Goal: Task Accomplishment & Management: Manage account settings

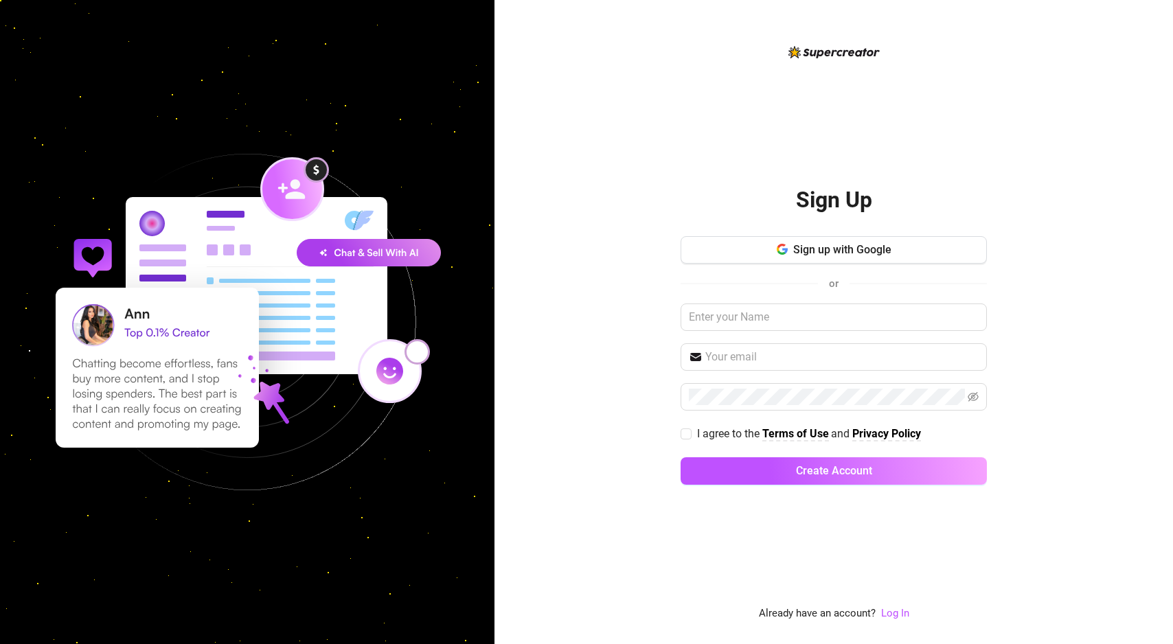
click at [898, 606] on link "Log In" at bounding box center [895, 614] width 28 height 16
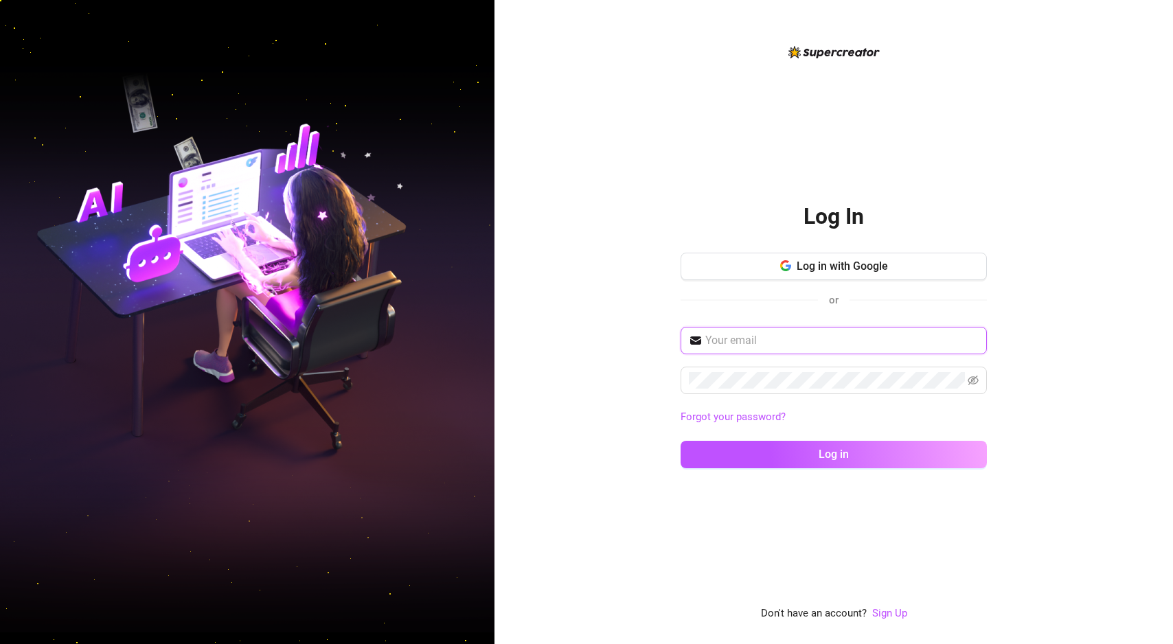
click at [737, 339] on input "text" at bounding box center [841, 340] width 273 height 16
click at [681, 441] on button "Log in" at bounding box center [834, 454] width 306 height 27
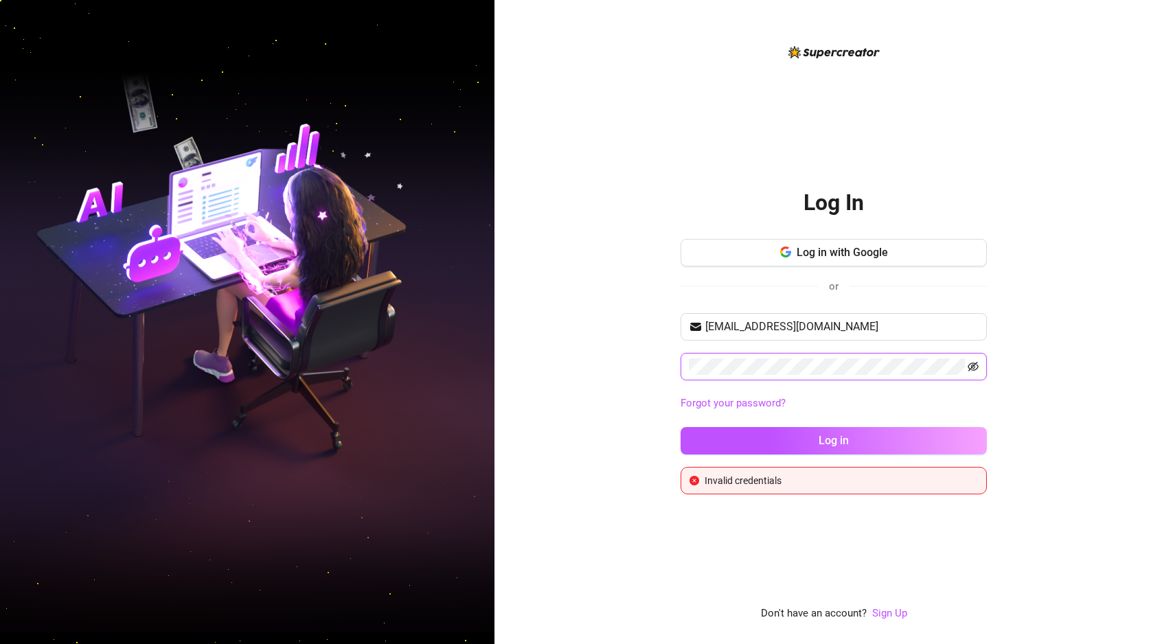
click at [972, 371] on icon "eye-invisible" at bounding box center [973, 366] width 11 height 11
click at [681, 427] on button "Log in" at bounding box center [834, 440] width 306 height 27
click at [725, 330] on input "[EMAIL_ADDRESS][DOMAIN_NAME]" at bounding box center [841, 327] width 273 height 16
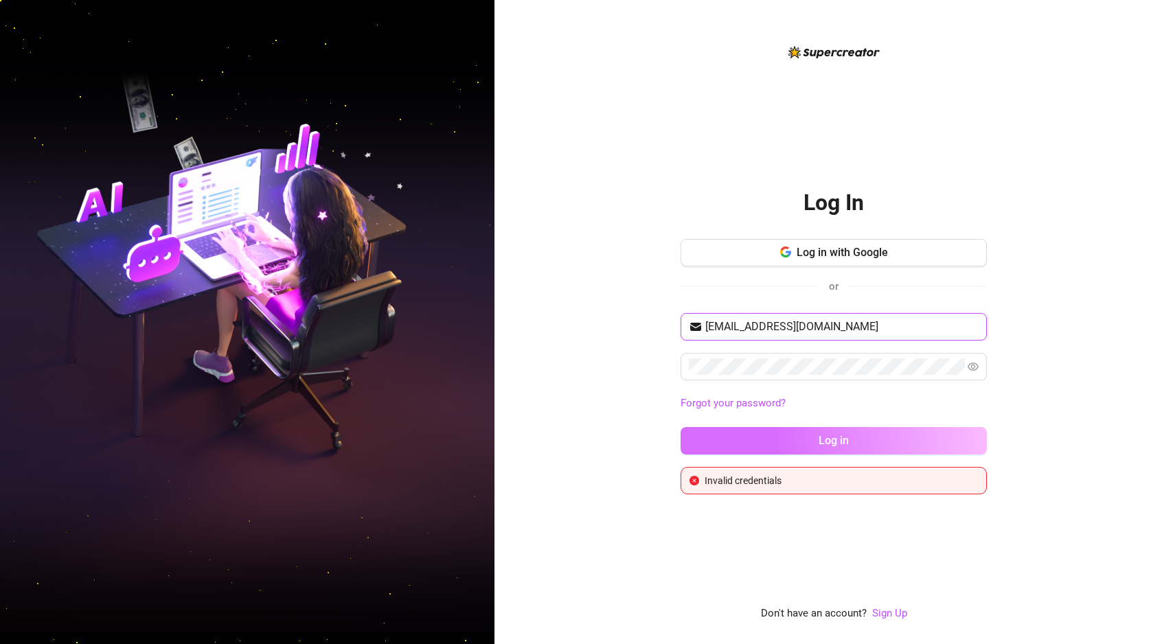
type input "[EMAIL_ADDRESS][DOMAIN_NAME]"
click at [796, 437] on button "Log in" at bounding box center [834, 440] width 306 height 27
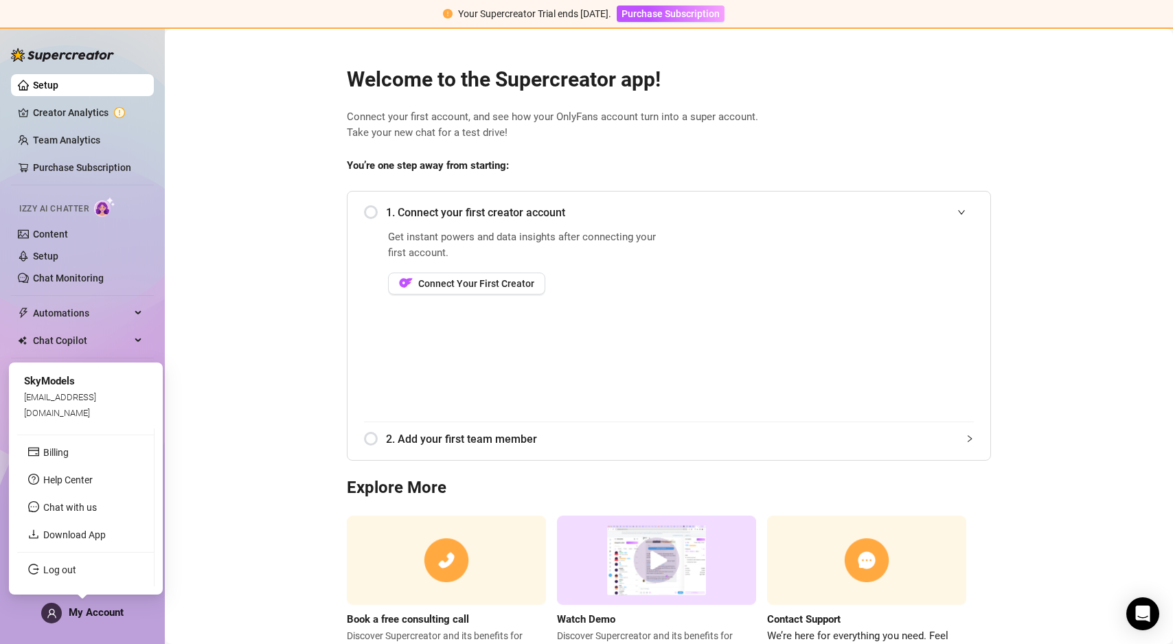
click at [86, 614] on span "My Account" at bounding box center [96, 612] width 55 height 12
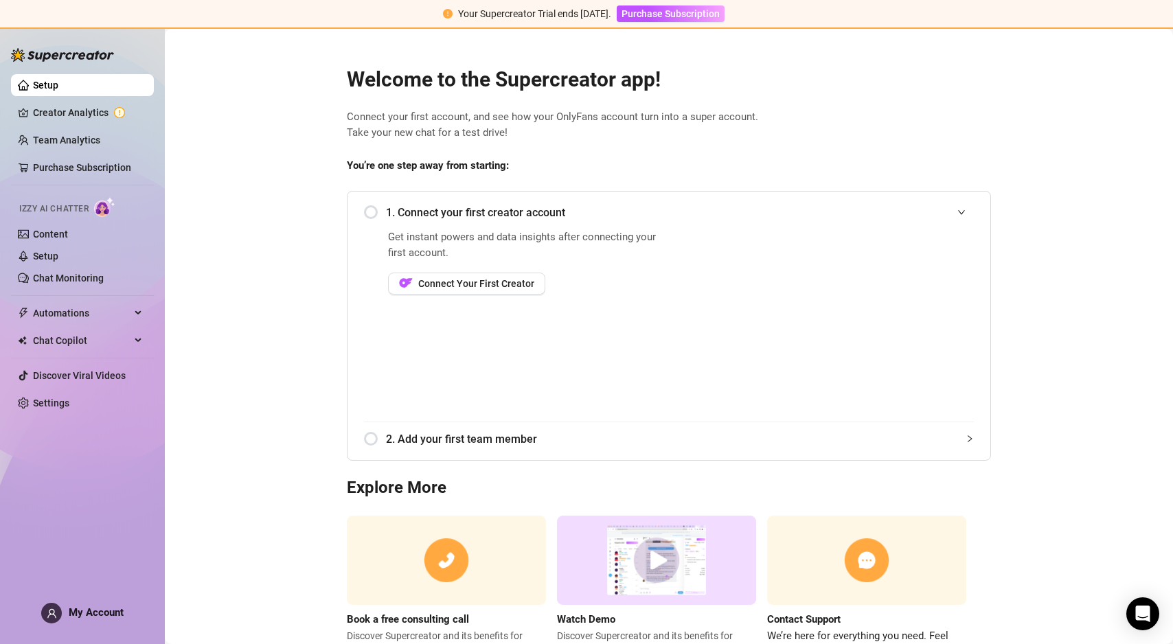
click at [213, 383] on main "Welcome to the Supercreator app! Connect your first account, and see how your O…" at bounding box center [669, 365] width 1008 height 673
click at [48, 626] on div "Setup Creator Analytics Team Analytics Purchase Subscription Izzy AI Chatter Co…" at bounding box center [82, 329] width 143 height 604
click at [67, 615] on div "My Account" at bounding box center [82, 613] width 82 height 21
click at [232, 538] on main "Welcome to the Supercreator app! Connect your first account, and see how your O…" at bounding box center [669, 365] width 1008 height 673
click at [367, 216] on div "1. Connect your first creator account" at bounding box center [669, 213] width 610 height 34
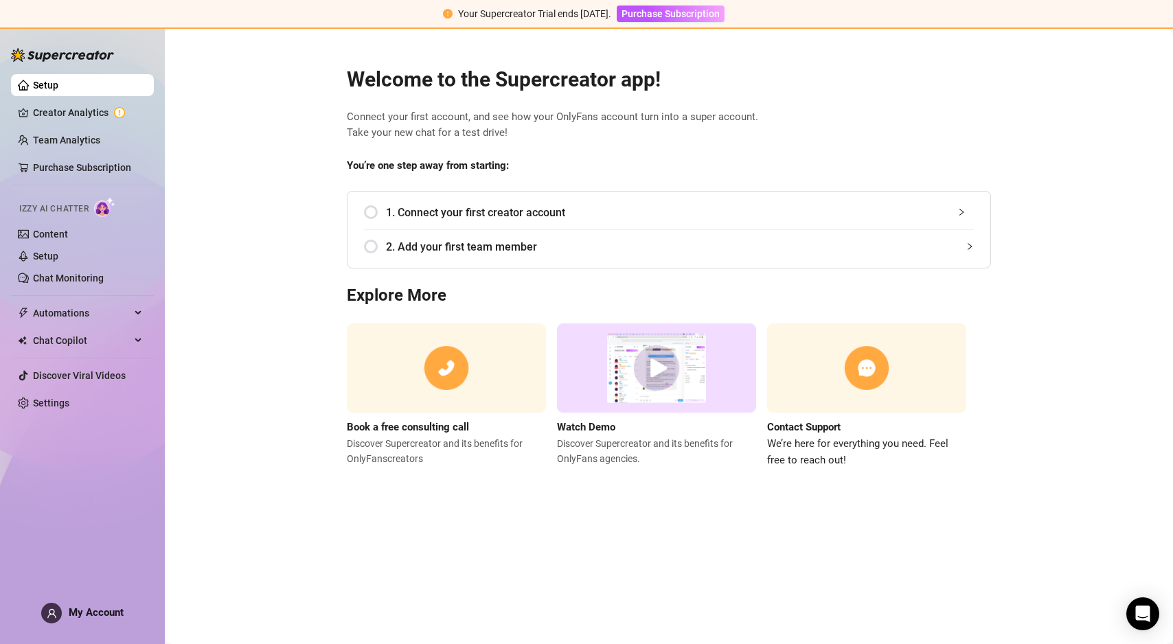
click at [376, 214] on div "1. Connect your first creator account" at bounding box center [669, 213] width 610 height 34
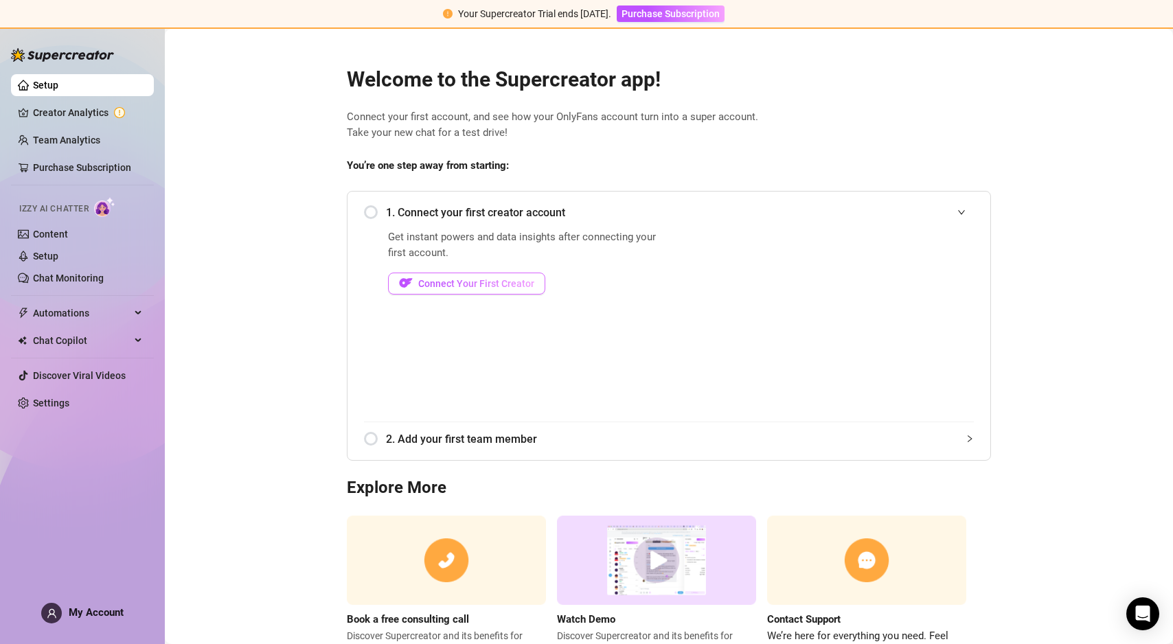
click at [442, 284] on span "Connect Your First Creator" at bounding box center [476, 283] width 116 height 11
click at [77, 113] on link "Creator Analytics" at bounding box center [88, 113] width 110 height 22
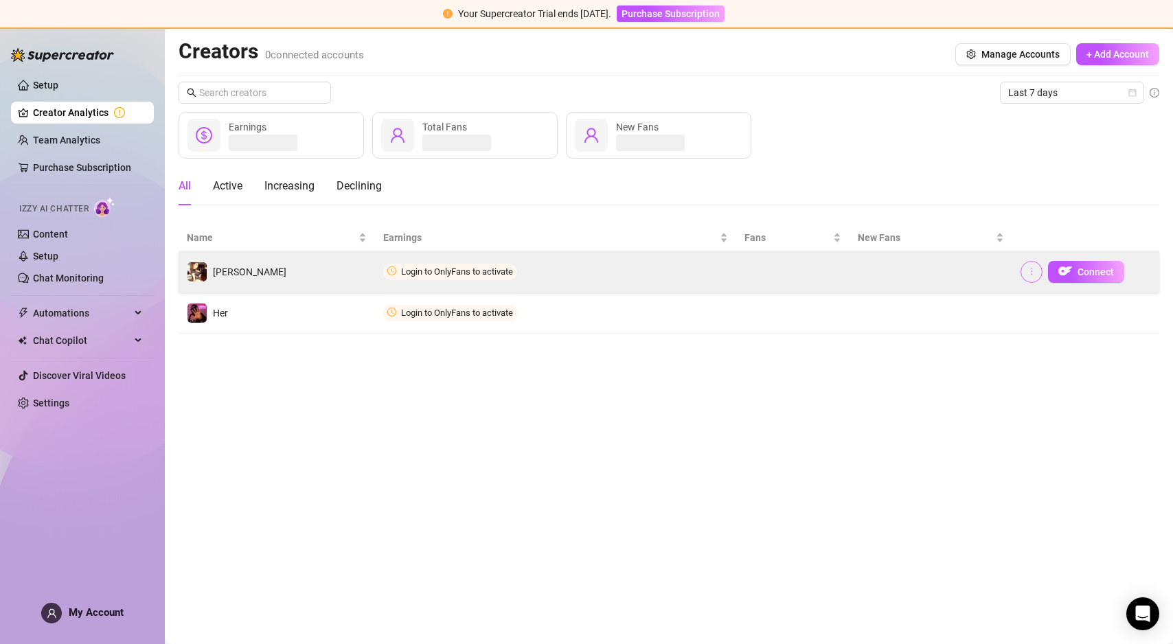
click at [1028, 274] on icon "more" at bounding box center [1032, 271] width 10 height 10
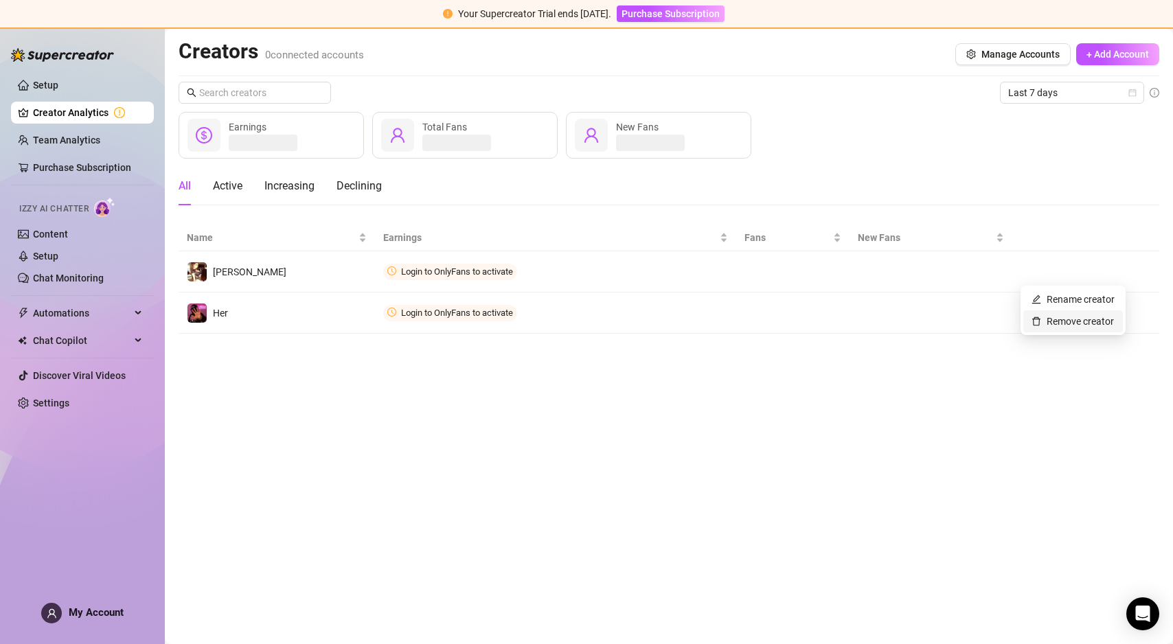
click at [1046, 320] on link "Remove creator" at bounding box center [1073, 321] width 82 height 11
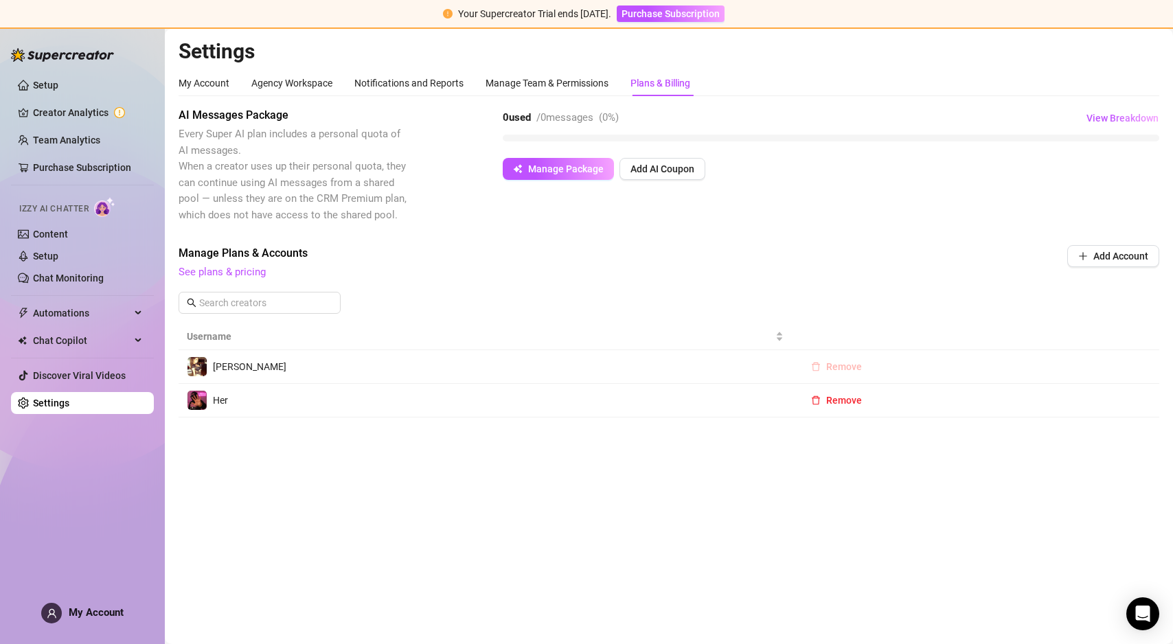
click at [821, 368] on button "Remove" at bounding box center [836, 367] width 73 height 22
click at [929, 330] on span "OK" at bounding box center [928, 331] width 13 height 11
click at [841, 369] on span "Remove" at bounding box center [844, 366] width 36 height 11
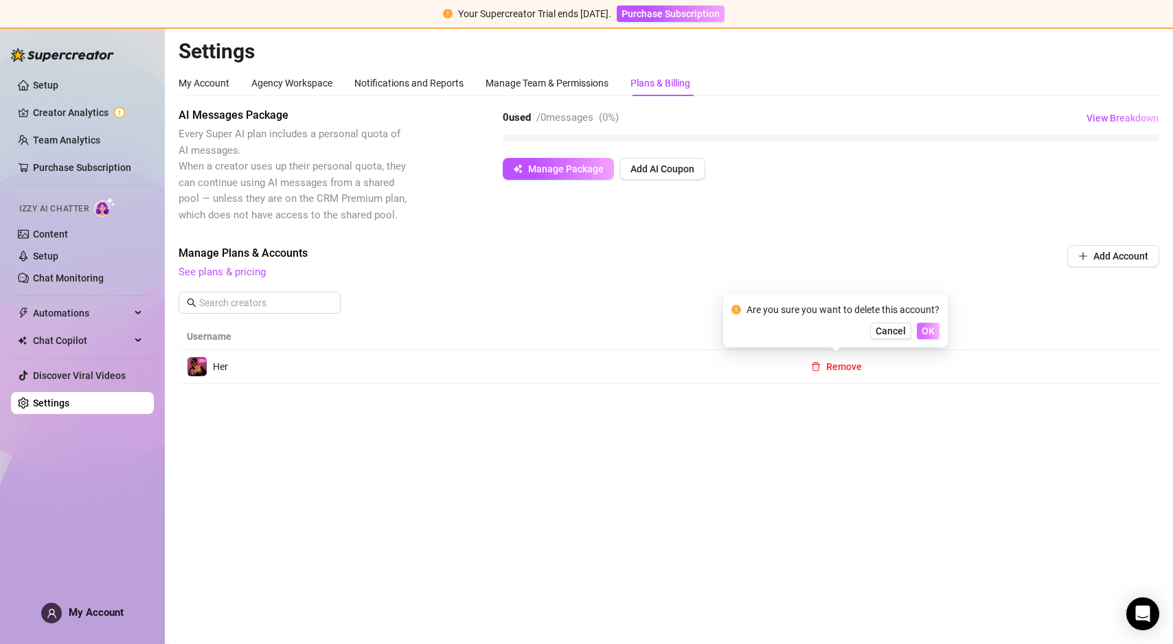
click at [924, 335] on span "OK" at bounding box center [928, 331] width 13 height 11
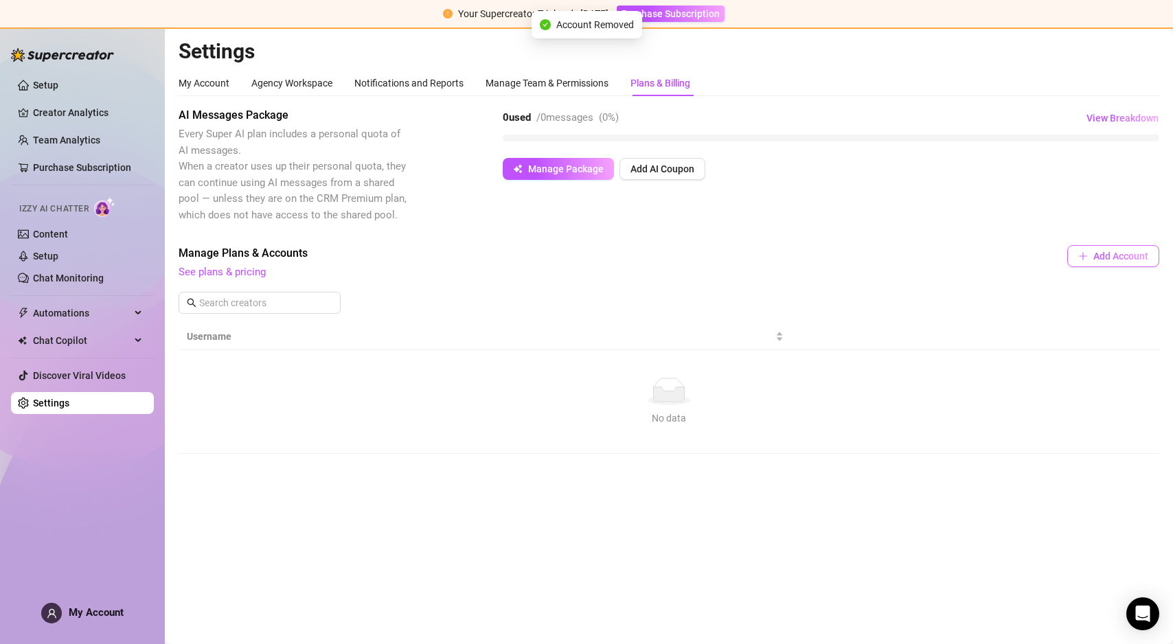
click at [1081, 262] on span "button" at bounding box center [1083, 256] width 10 height 11
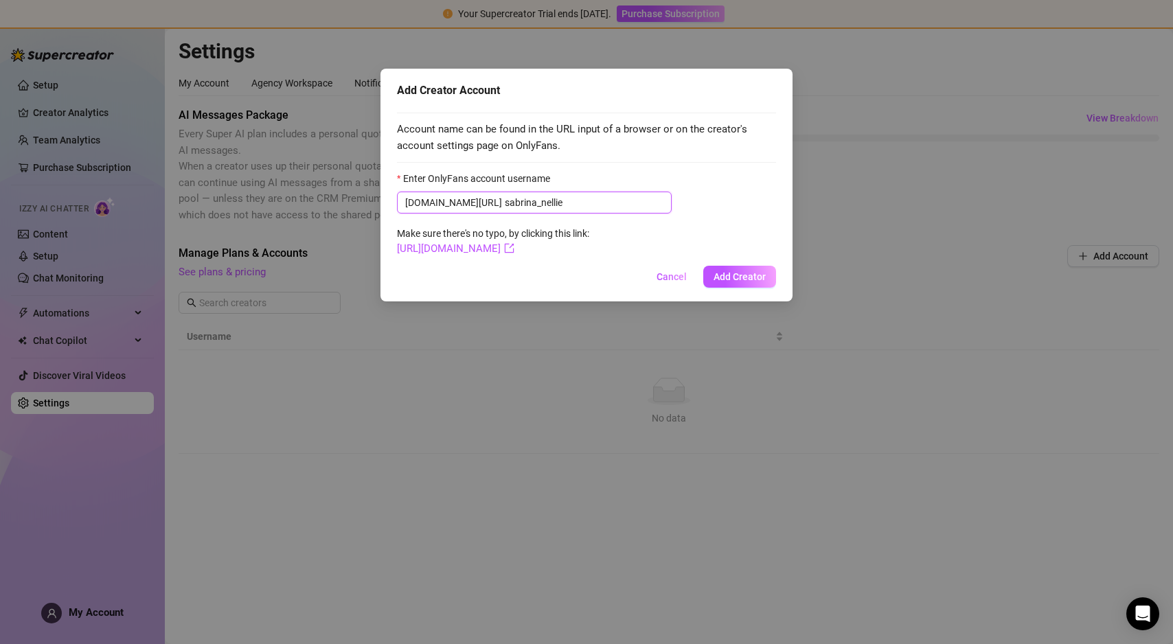
type input "sabrina_nellie"
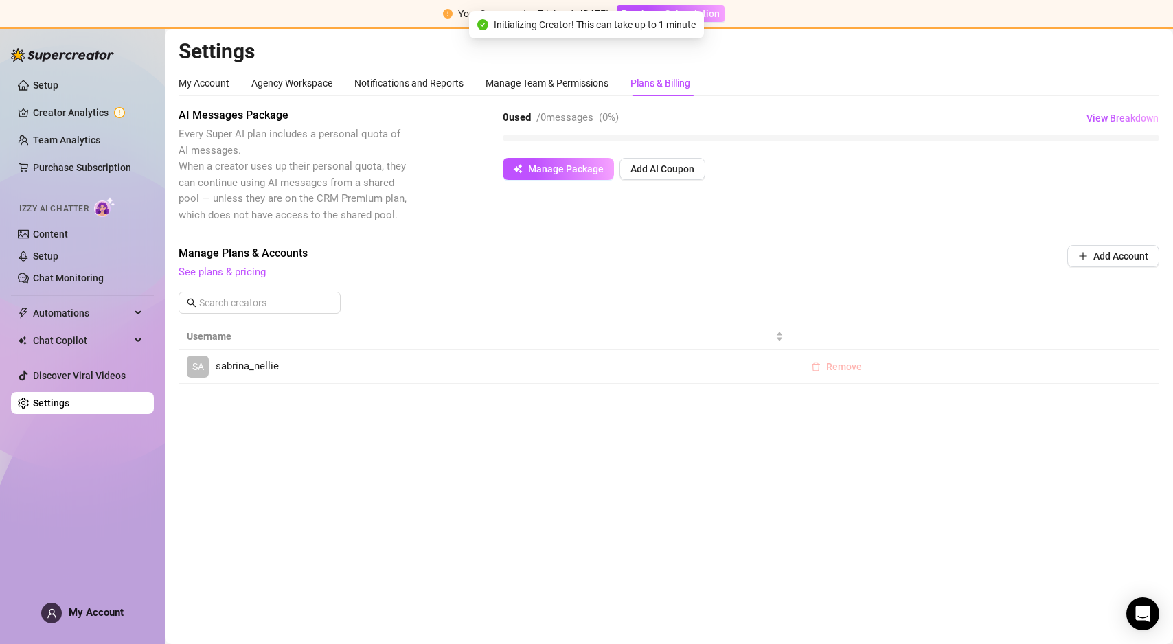
click at [823, 372] on button "Remove" at bounding box center [836, 367] width 73 height 22
click at [929, 332] on span "OK" at bounding box center [928, 331] width 13 height 11
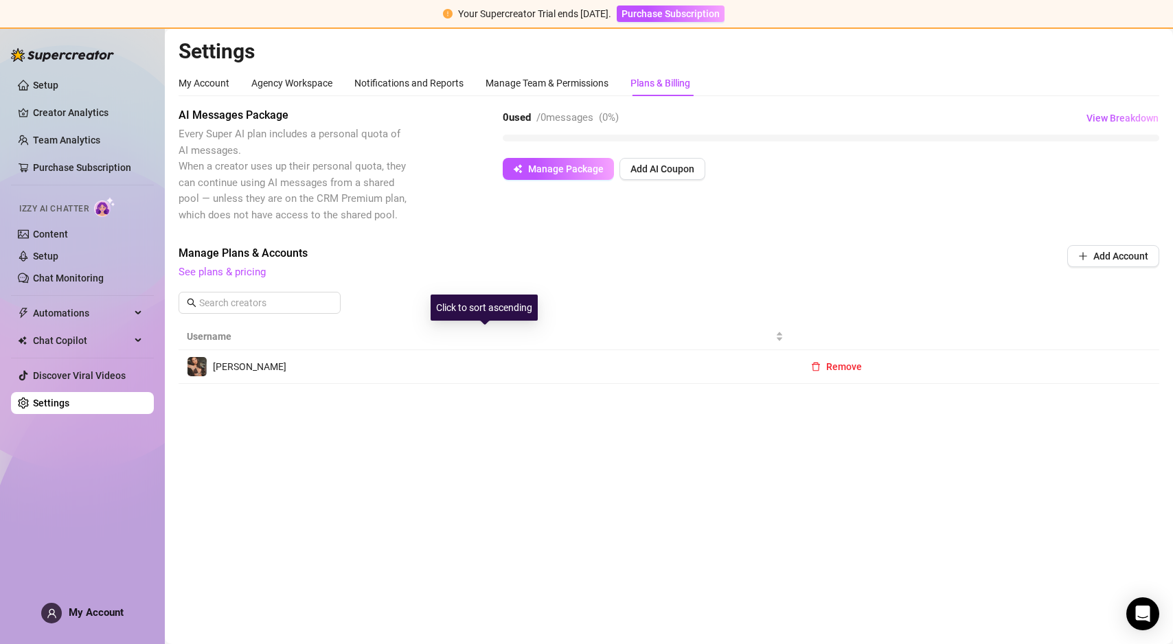
click at [277, 358] on td "Sabrina" at bounding box center [485, 367] width 613 height 34
click at [510, 362] on td "Sabrina" at bounding box center [485, 367] width 613 height 34
click at [36, 108] on link "Creator Analytics" at bounding box center [88, 113] width 110 height 22
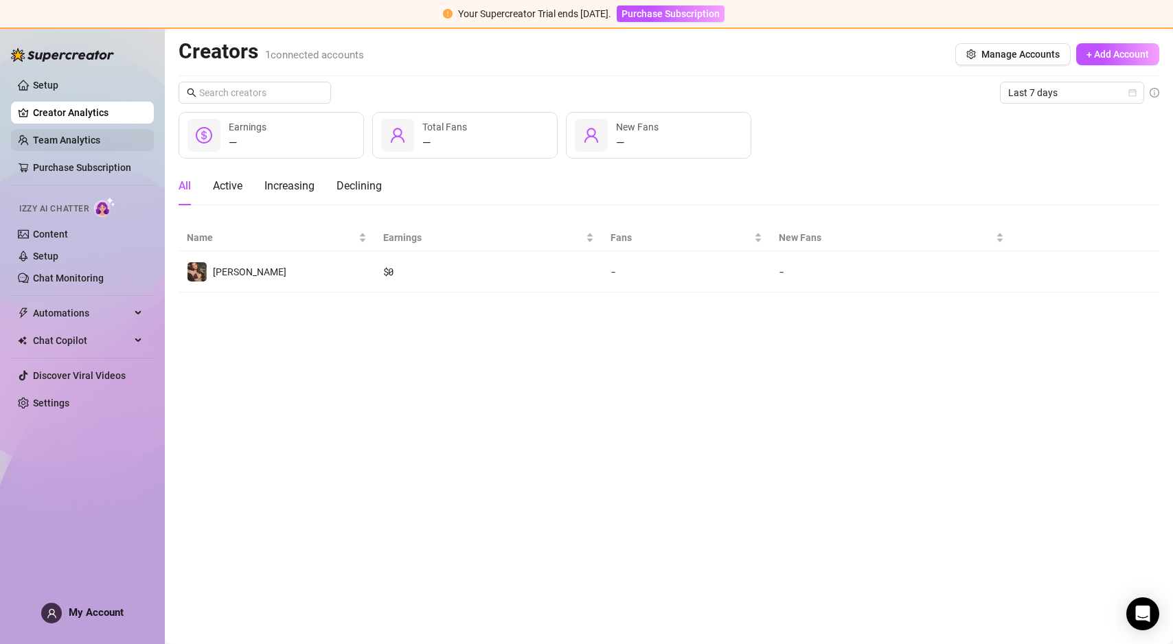
click at [75, 135] on link "Team Analytics" at bounding box center [66, 140] width 67 height 11
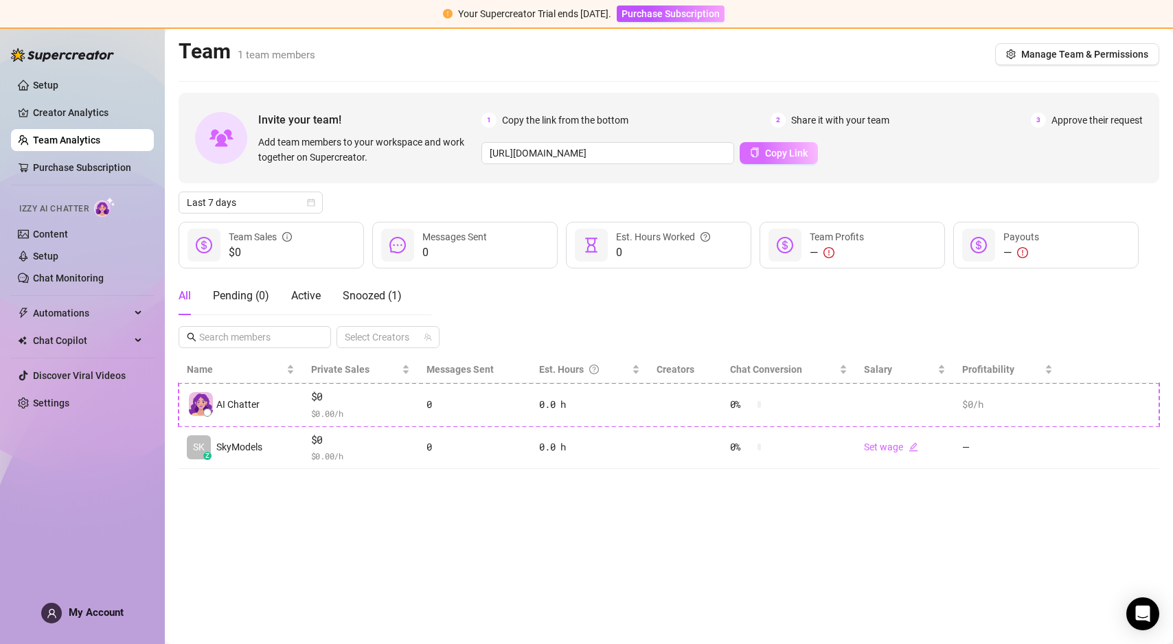
click at [755, 159] on button "Copy Link" at bounding box center [779, 153] width 78 height 22
click at [78, 284] on link "Chat Monitoring" at bounding box center [68, 278] width 71 height 11
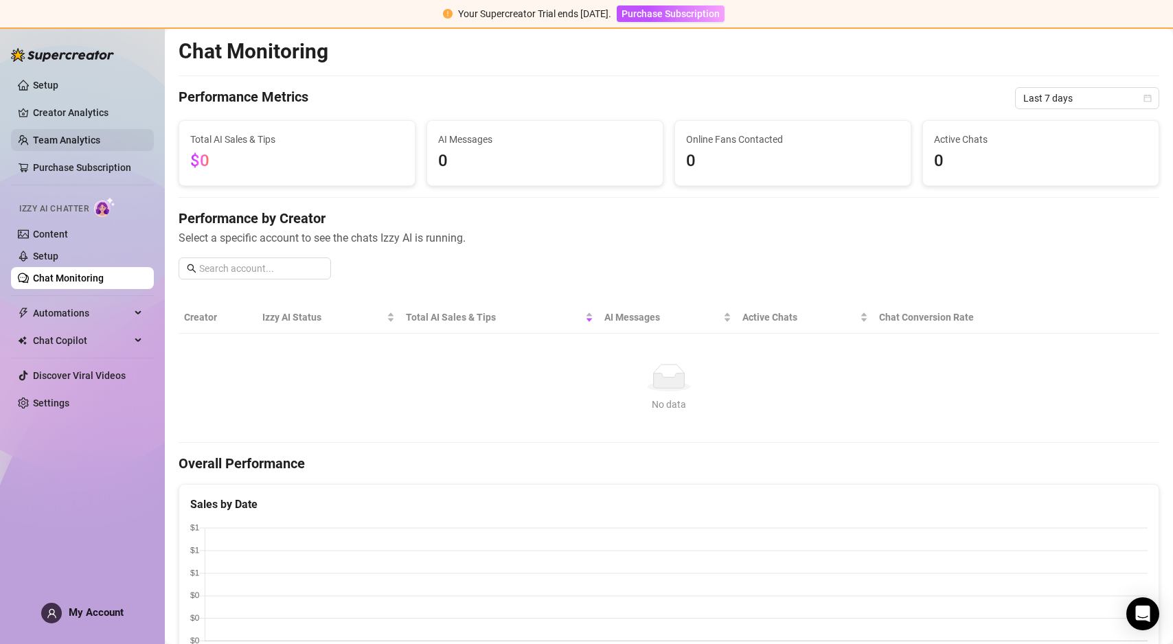
click at [55, 141] on link "Team Analytics" at bounding box center [66, 140] width 67 height 11
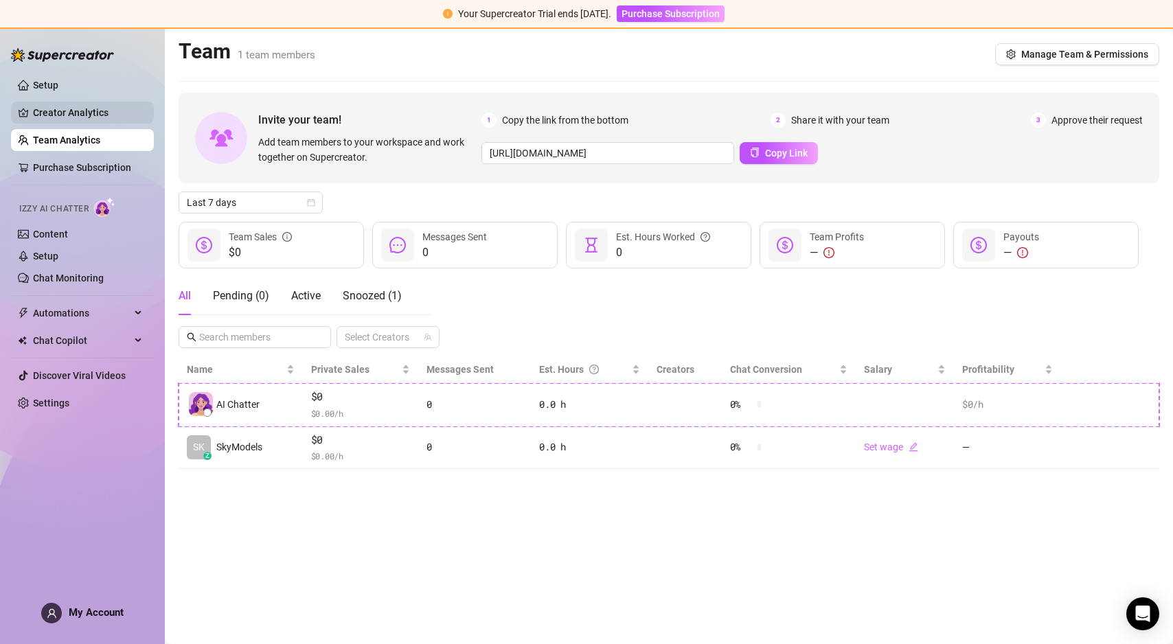
click at [67, 111] on link "Creator Analytics" at bounding box center [88, 113] width 110 height 22
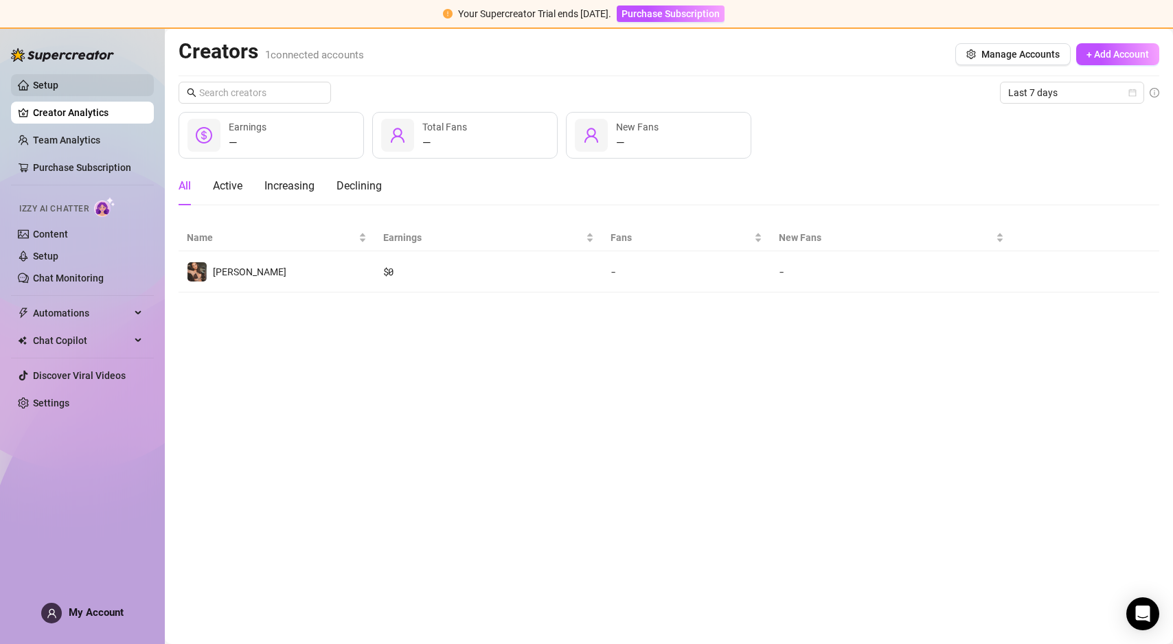
click at [42, 87] on link "Setup" at bounding box center [45, 85] width 25 height 11
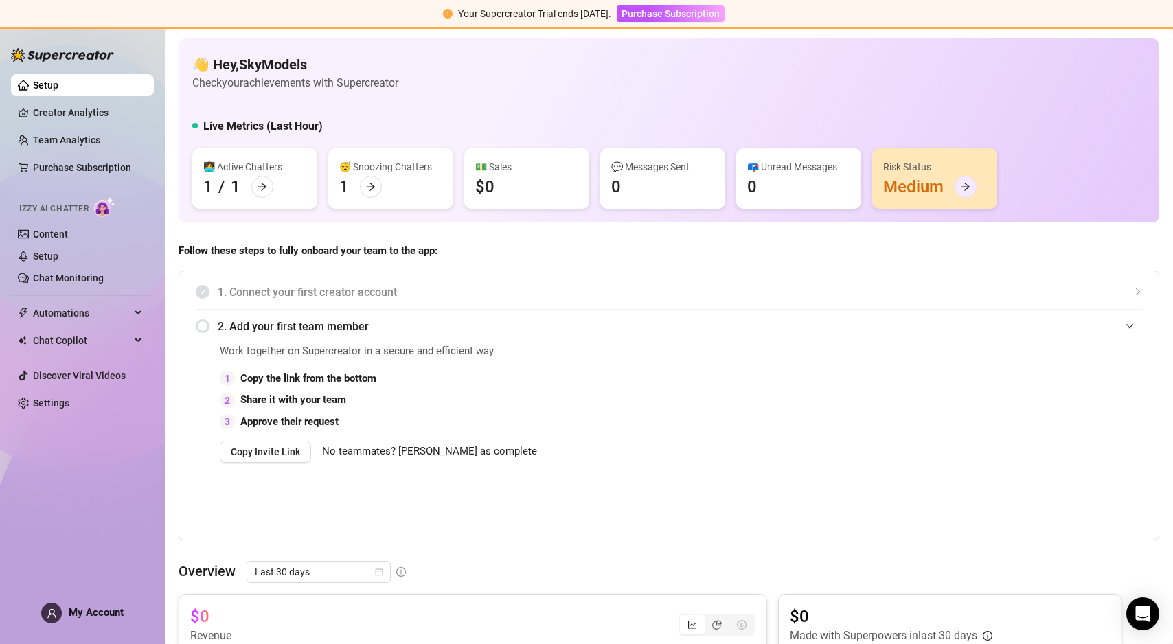
click at [965, 189] on icon "arrow-right" at bounding box center [966, 187] width 10 height 10
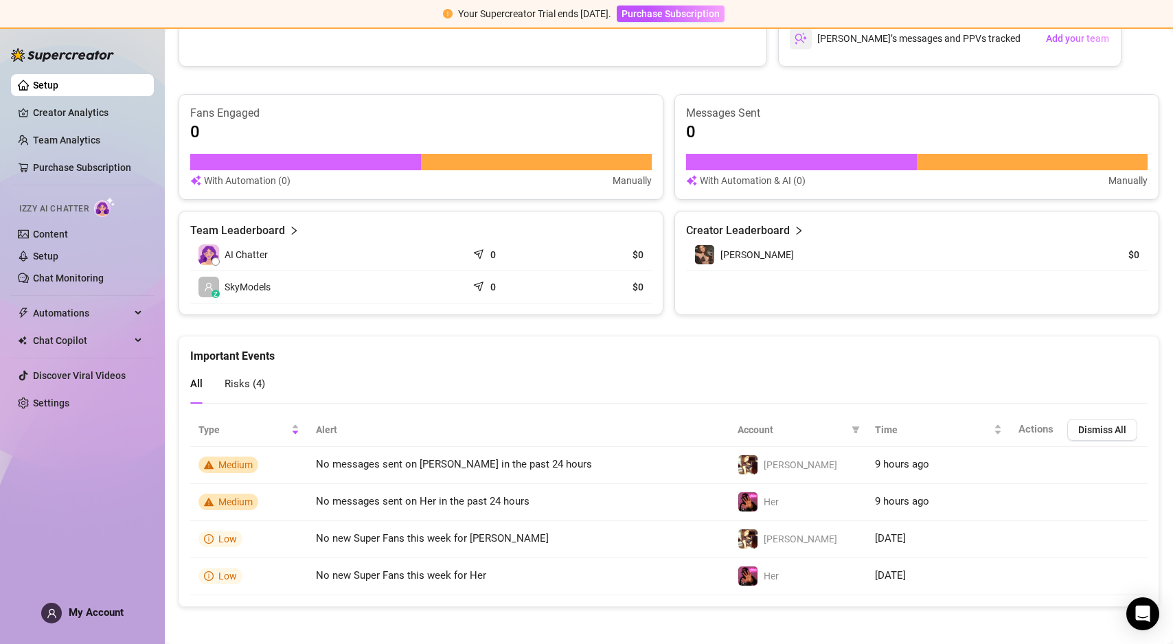
scroll to position [738, 0]
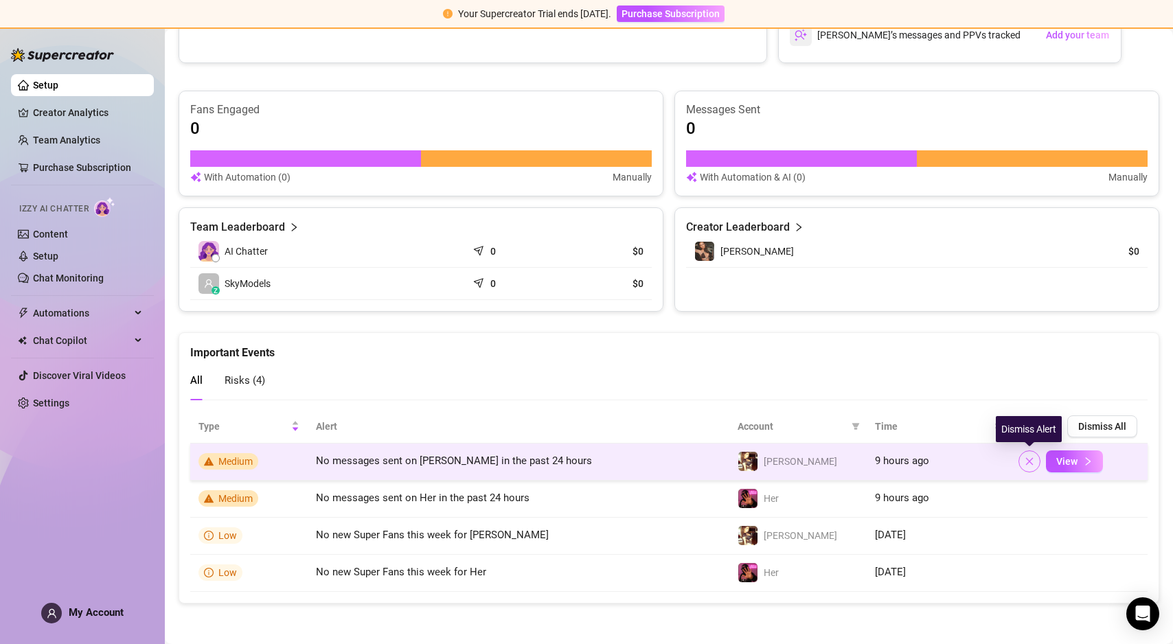
click at [1027, 464] on icon "close" at bounding box center [1030, 462] width 10 height 10
click at [1027, 467] on button "button" at bounding box center [1029, 462] width 22 height 22
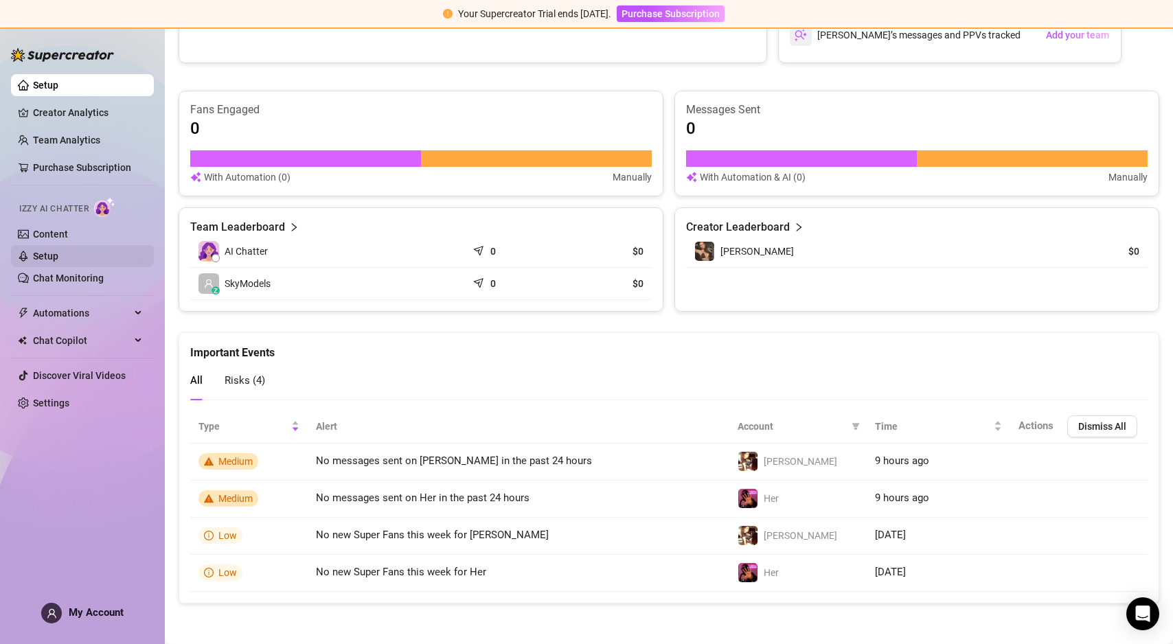
click at [58, 251] on link "Setup" at bounding box center [45, 256] width 25 height 11
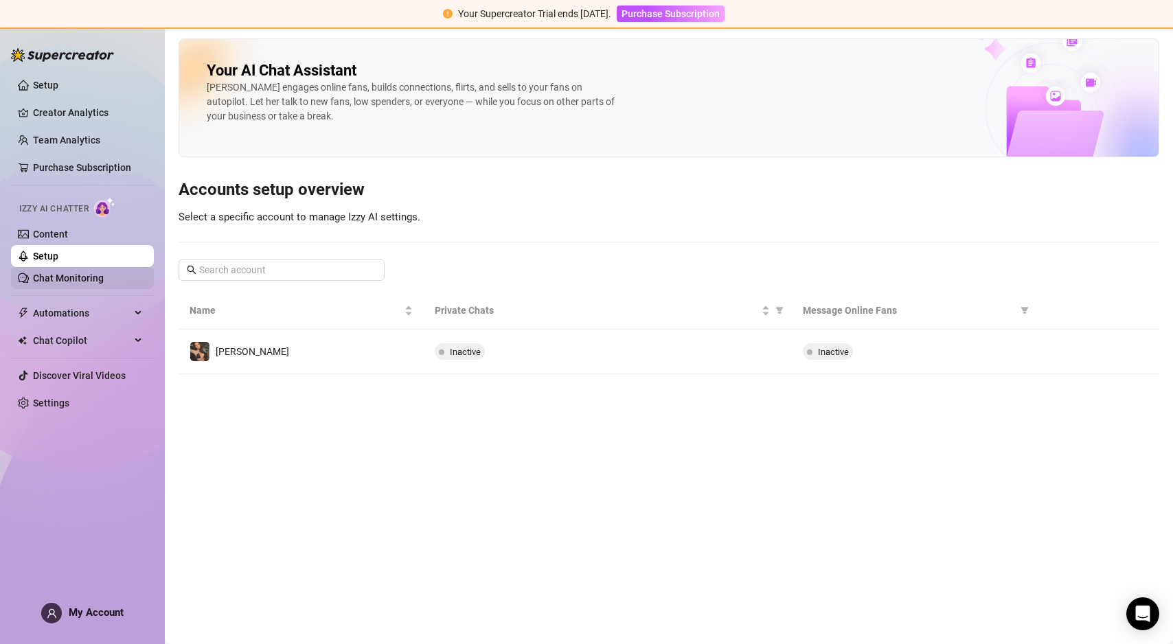
click at [71, 275] on link "Chat Monitoring" at bounding box center [68, 278] width 71 height 11
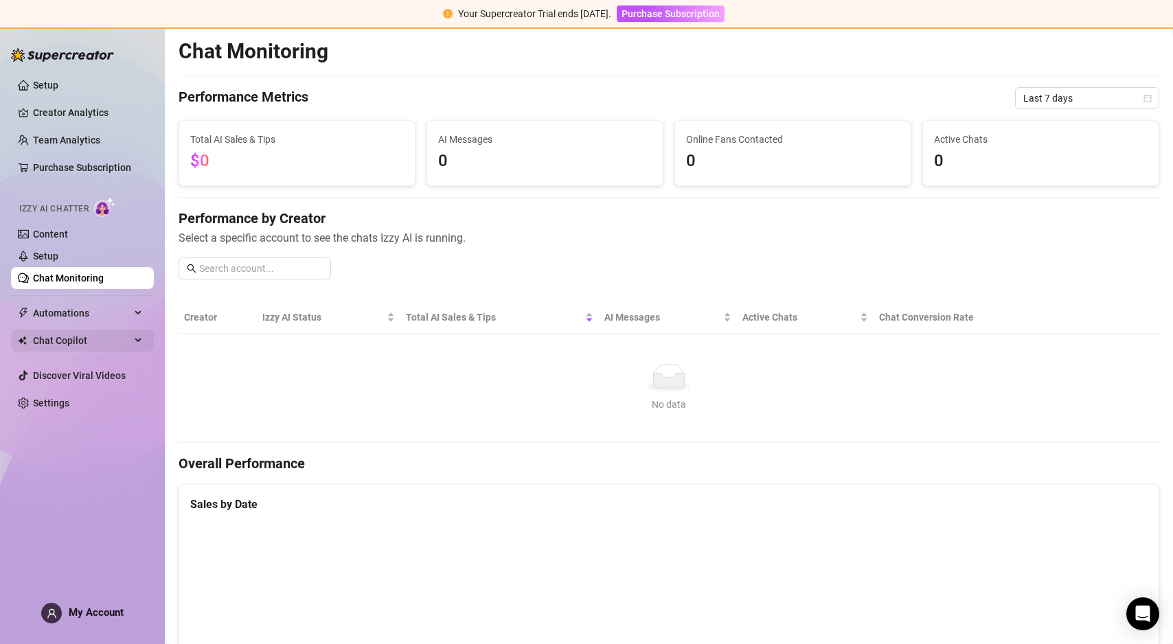
click at [129, 334] on span "Chat Copilot" at bounding box center [82, 341] width 98 height 22
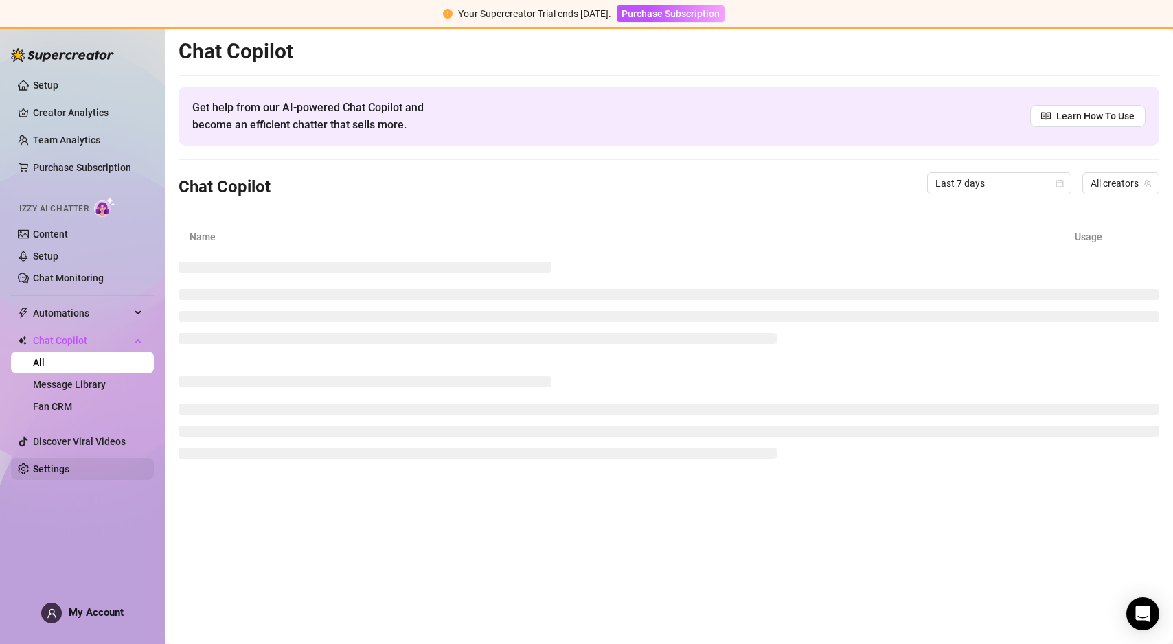
click at [56, 468] on link "Settings" at bounding box center [51, 469] width 36 height 11
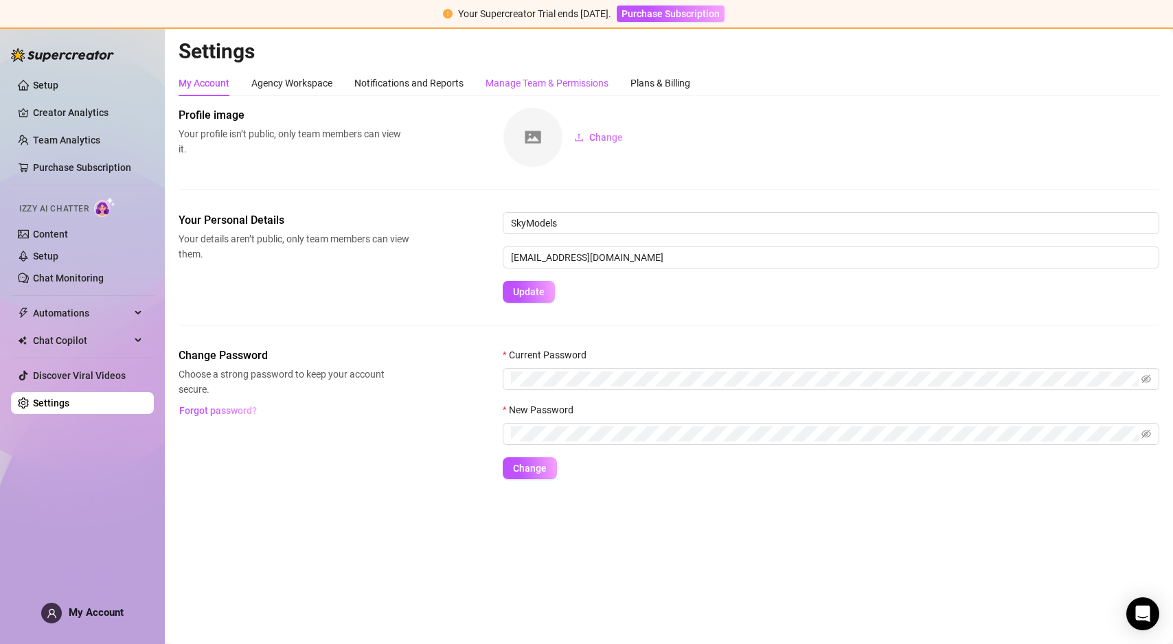
click at [524, 83] on div "Manage Team & Permissions" at bounding box center [547, 83] width 123 height 15
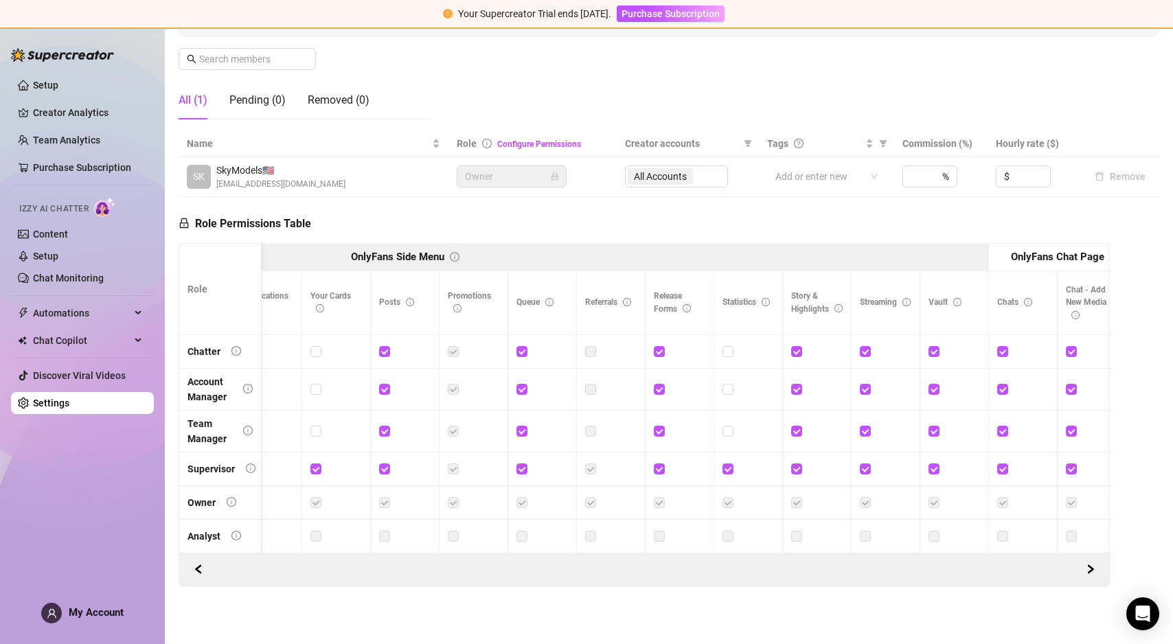
scroll to position [0, 1158]
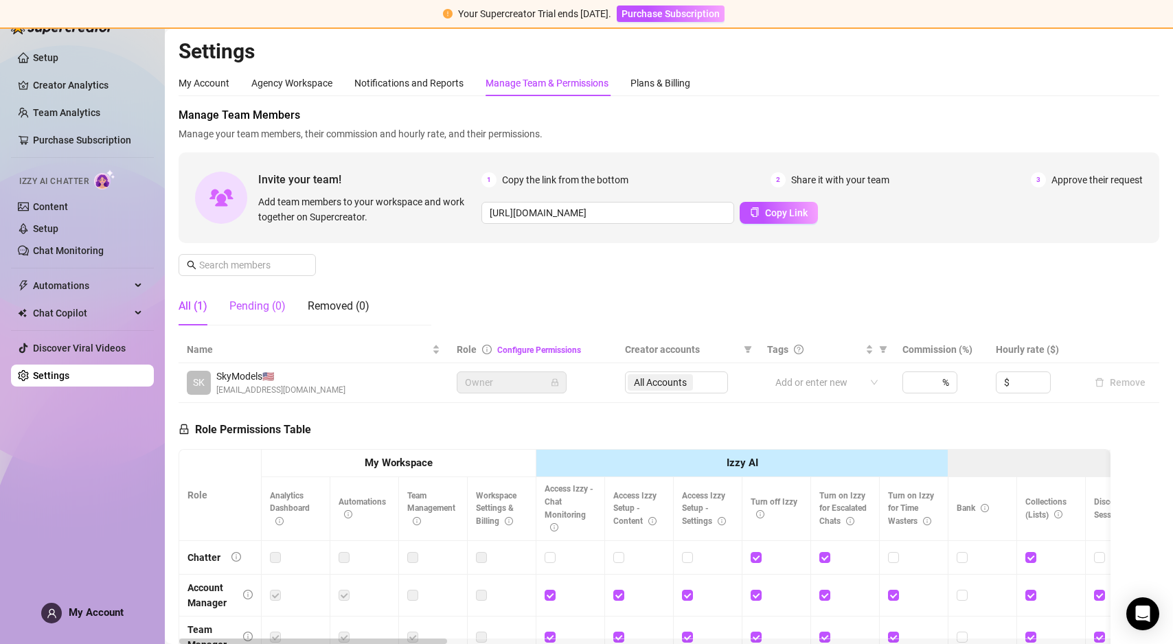
click at [262, 310] on div "Pending (0)" at bounding box center [257, 306] width 56 height 16
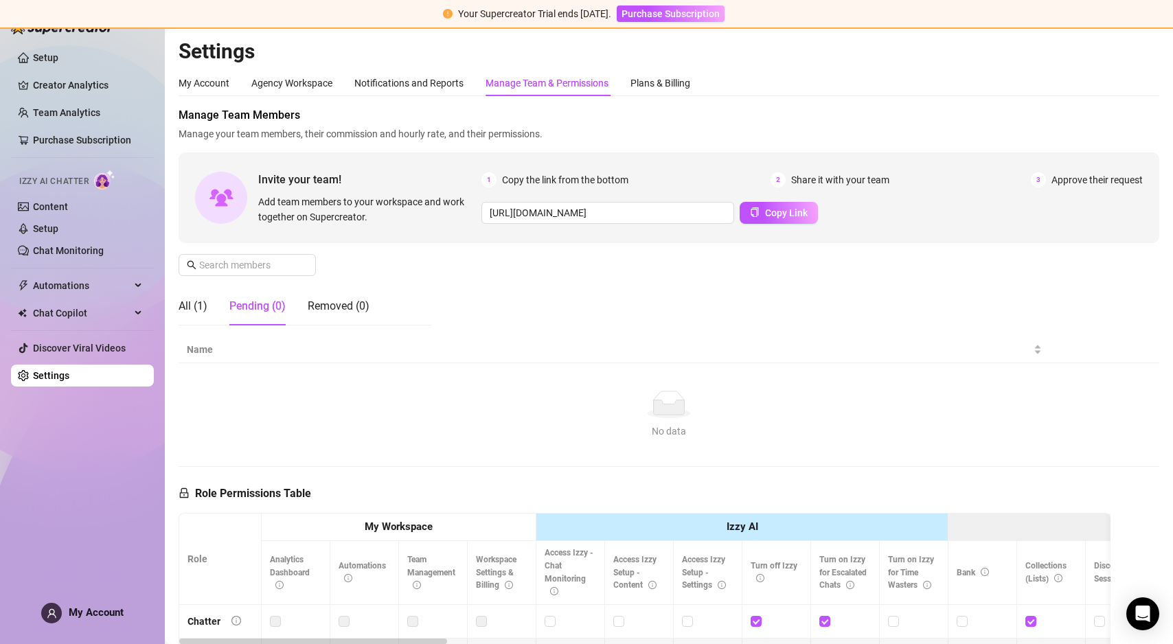
click at [262, 310] on div "Pending (0)" at bounding box center [257, 306] width 56 height 16
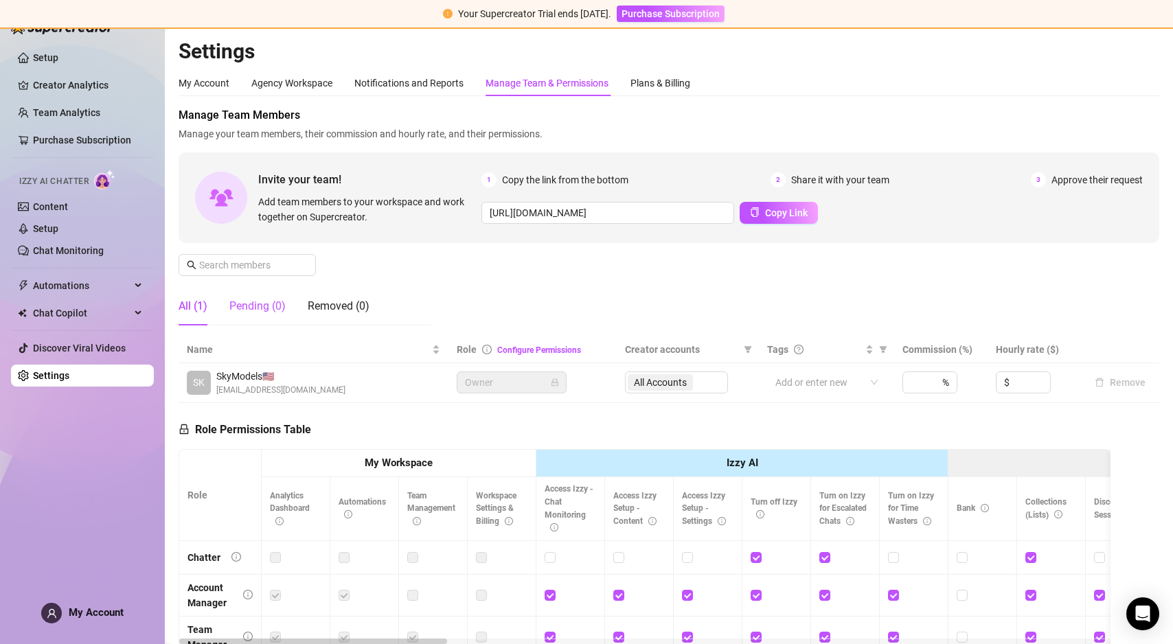
click at [267, 302] on div "Pending (0)" at bounding box center [257, 306] width 56 height 16
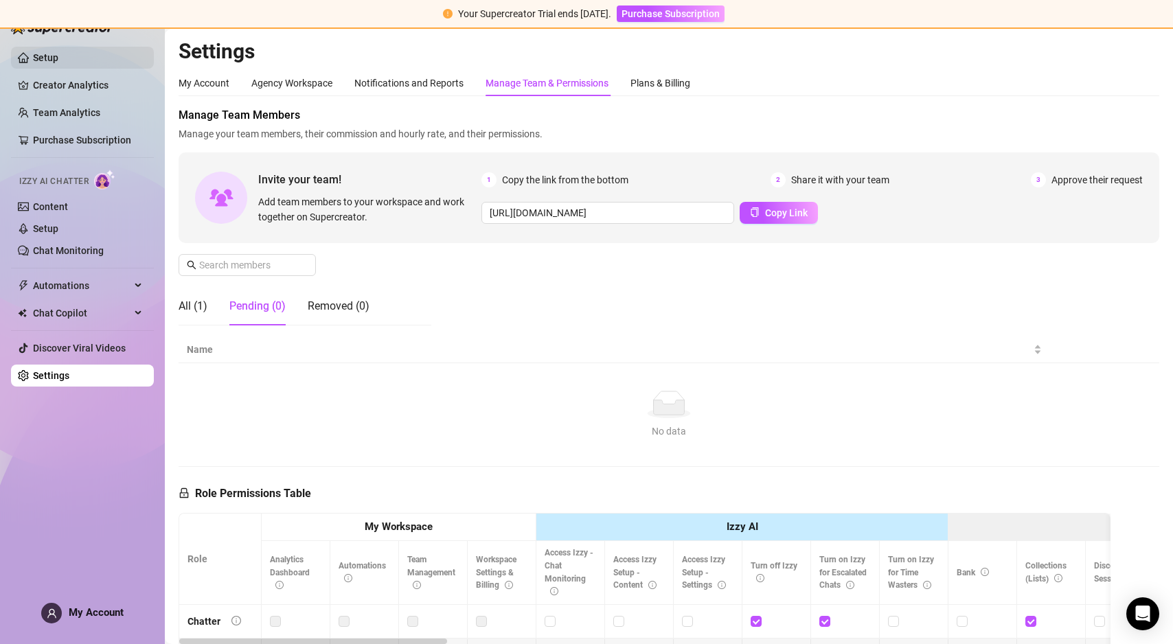
click at [43, 52] on link "Setup" at bounding box center [45, 57] width 25 height 11
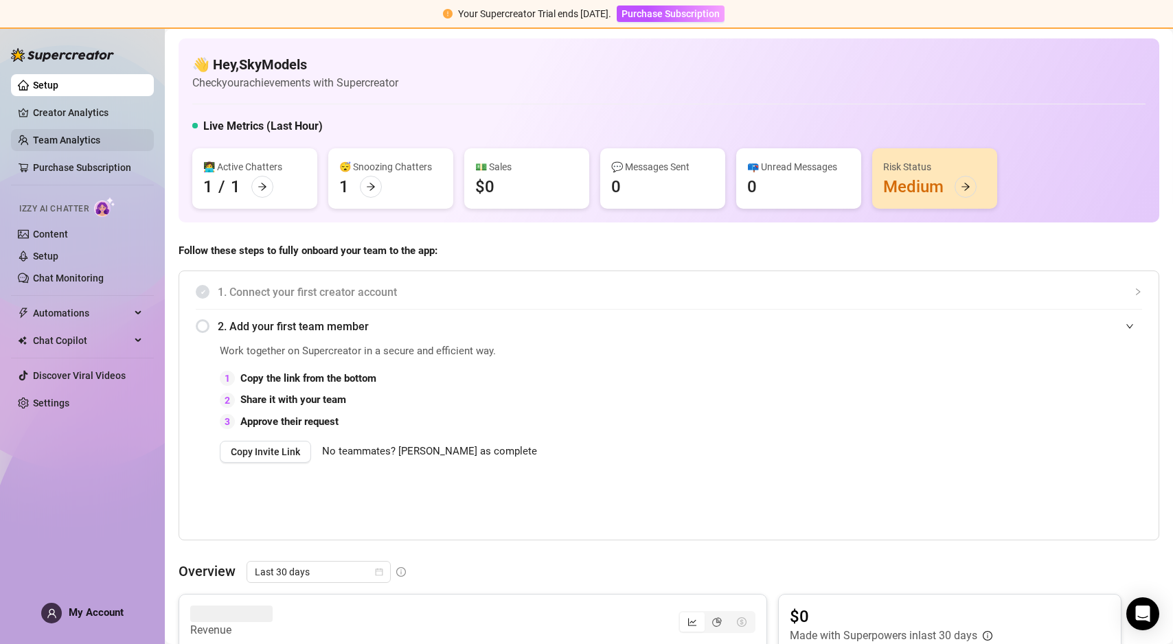
click at [61, 141] on link "Team Analytics" at bounding box center [66, 140] width 67 height 11
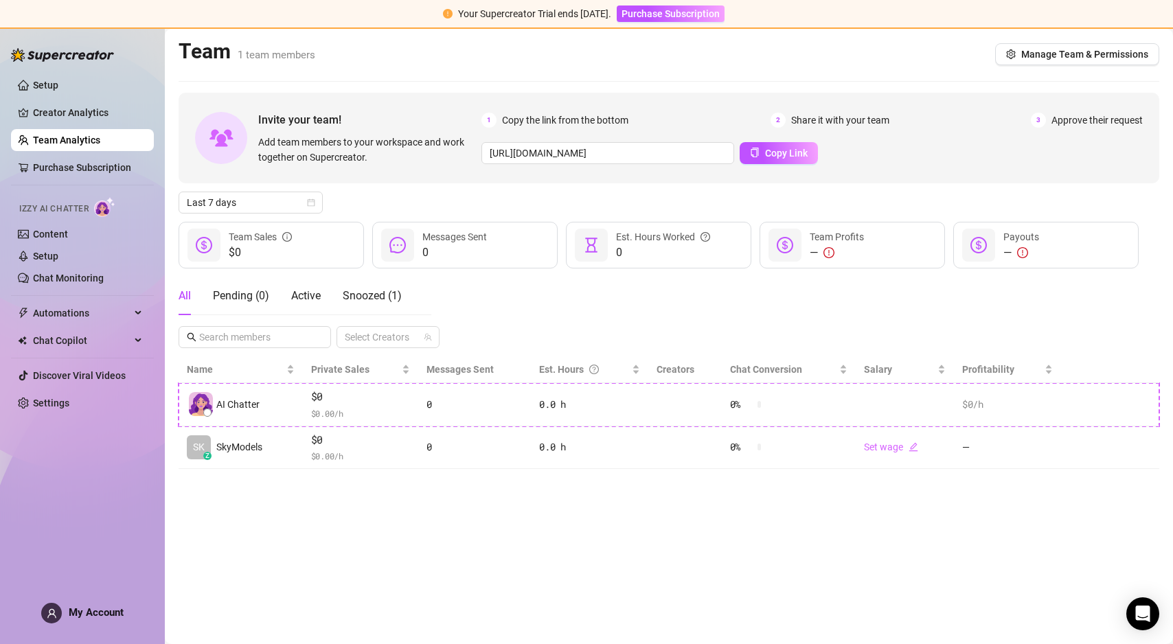
click at [1058, 111] on div "Invite your team! Add team members to your workspace and work together on Super…" at bounding box center [669, 138] width 981 height 91
click at [1065, 115] on span "Approve their request" at bounding box center [1096, 120] width 91 height 15
click at [1029, 126] on div "1 Copy the link from the bottom 2 Share it with your team 3 Approve their reque…" at bounding box center [811, 120] width 661 height 15
click at [1036, 52] on span "Manage Team & Permissions" at bounding box center [1084, 54] width 127 height 11
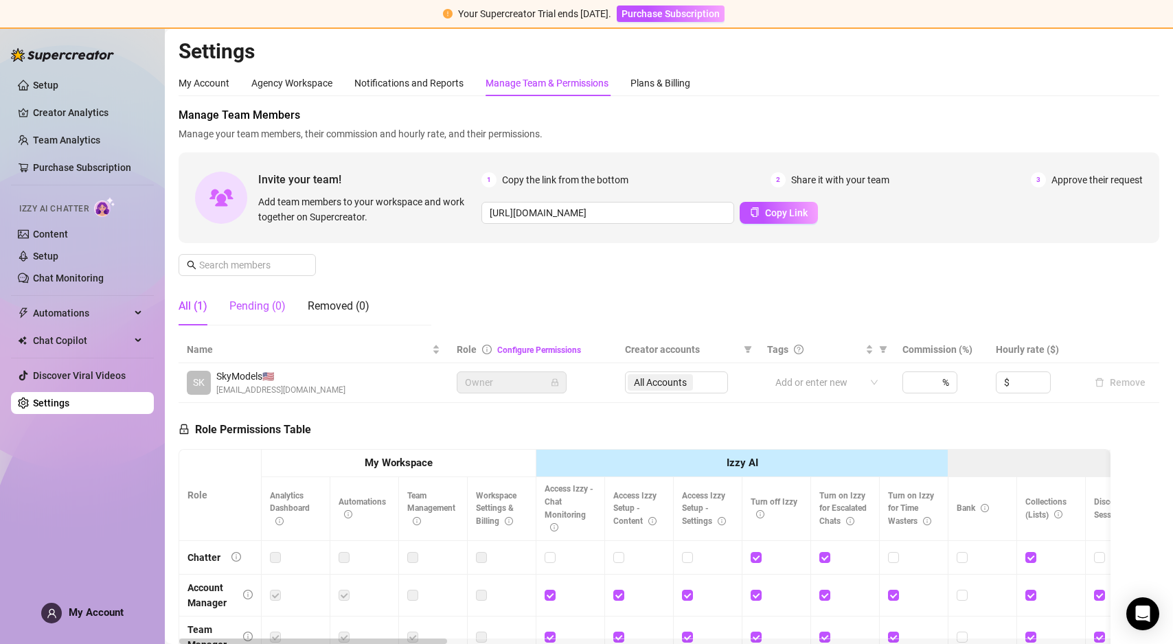
click at [245, 312] on div "Pending (0)" at bounding box center [257, 306] width 56 height 16
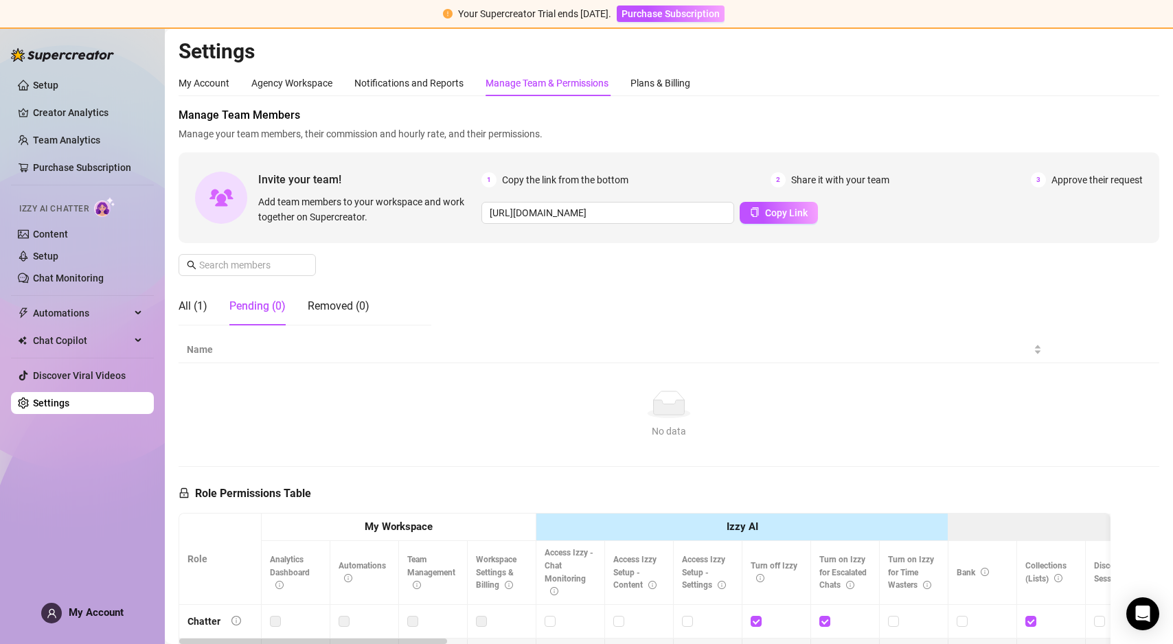
click at [245, 308] on div "Pending (0)" at bounding box center [257, 306] width 56 height 16
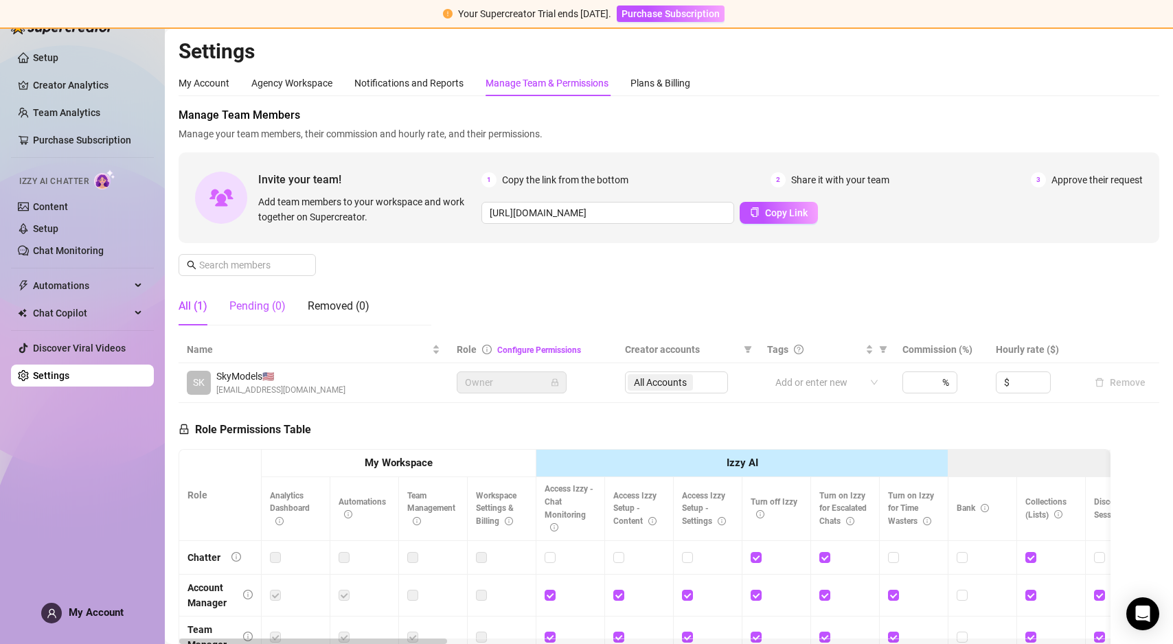
click at [258, 308] on div "Pending (0)" at bounding box center [257, 306] width 56 height 16
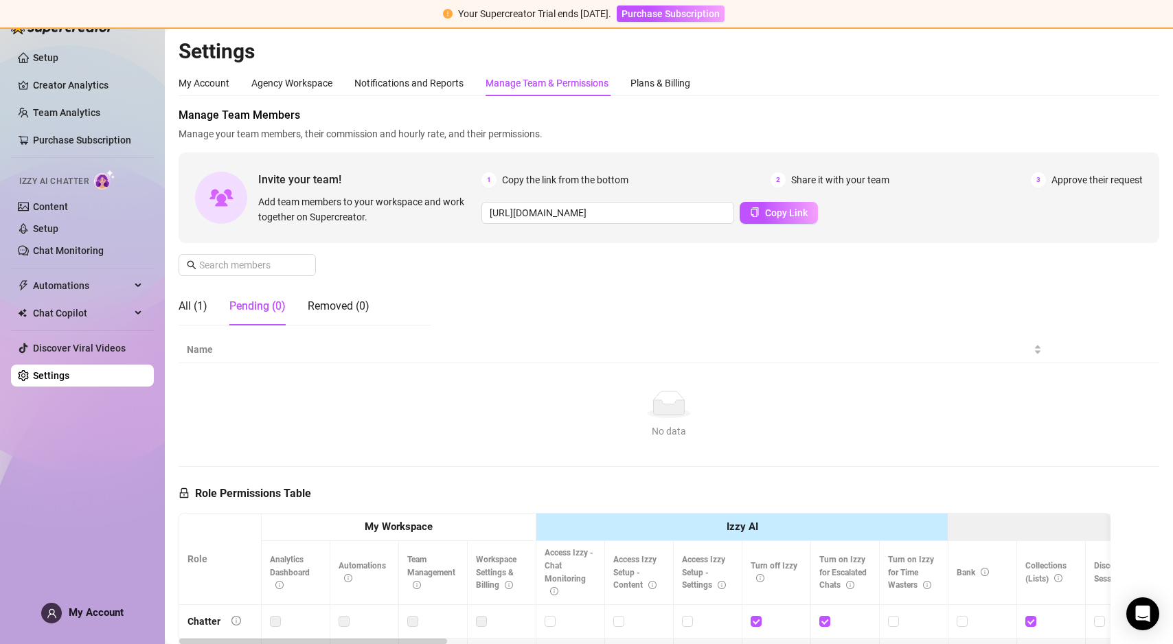
click at [263, 303] on div "Tab 2 of 3 Pending (0)" at bounding box center [257, 306] width 56 height 16
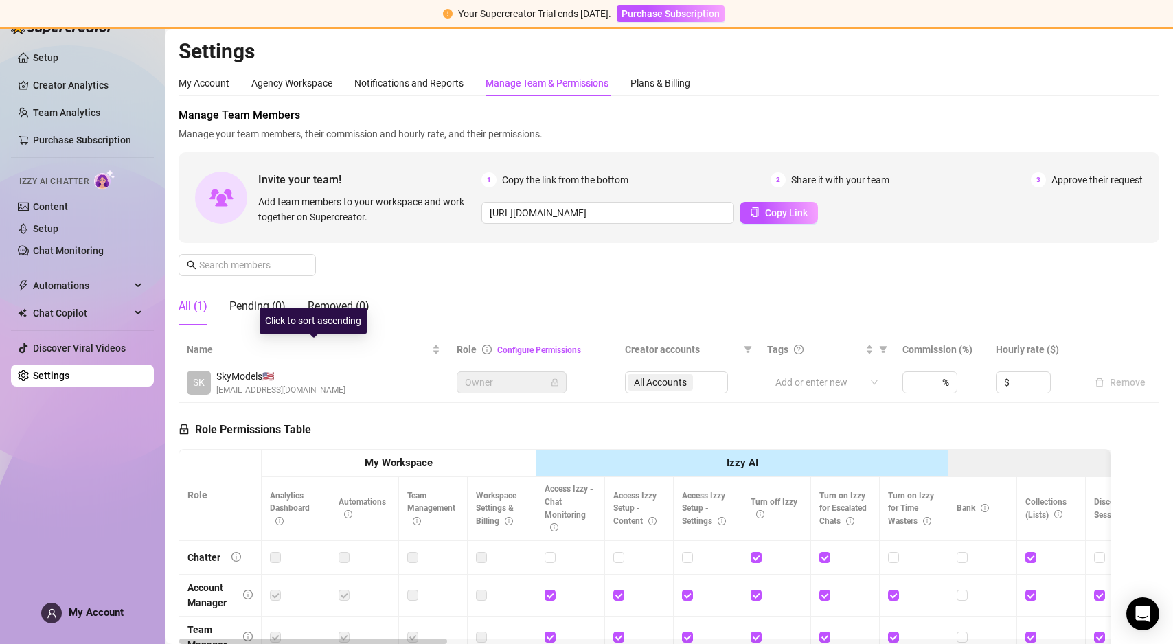
click at [265, 309] on div "Click to sort ascending" at bounding box center [313, 321] width 107 height 26
click at [775, 220] on button "Copy Link" at bounding box center [779, 213] width 78 height 22
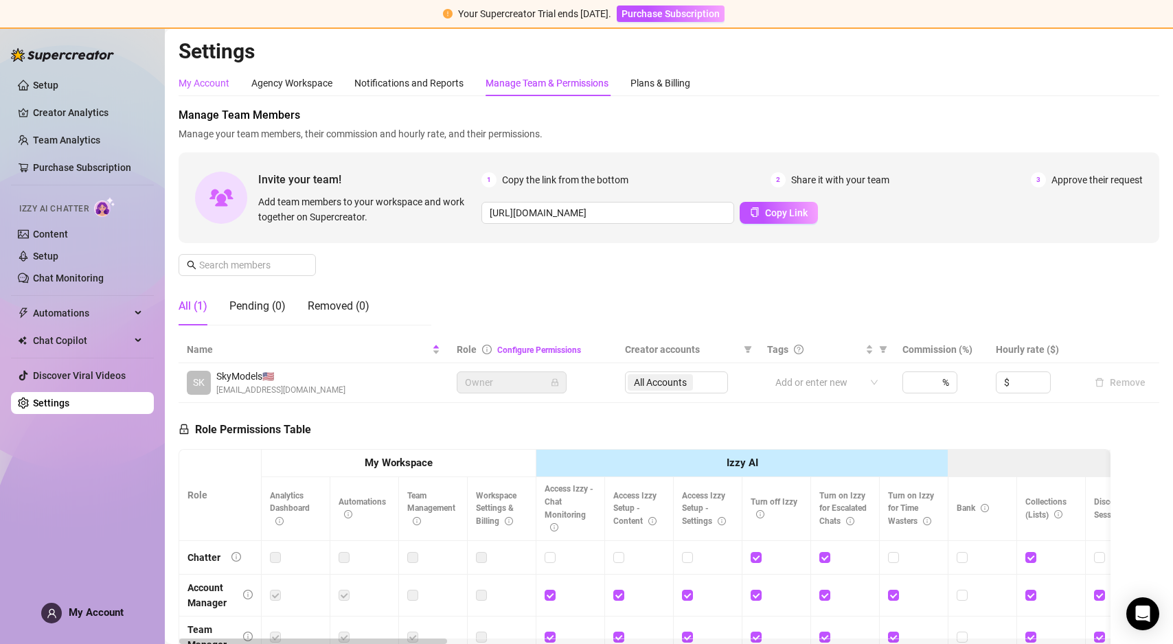
click at [194, 83] on div "My Account" at bounding box center [204, 83] width 51 height 15
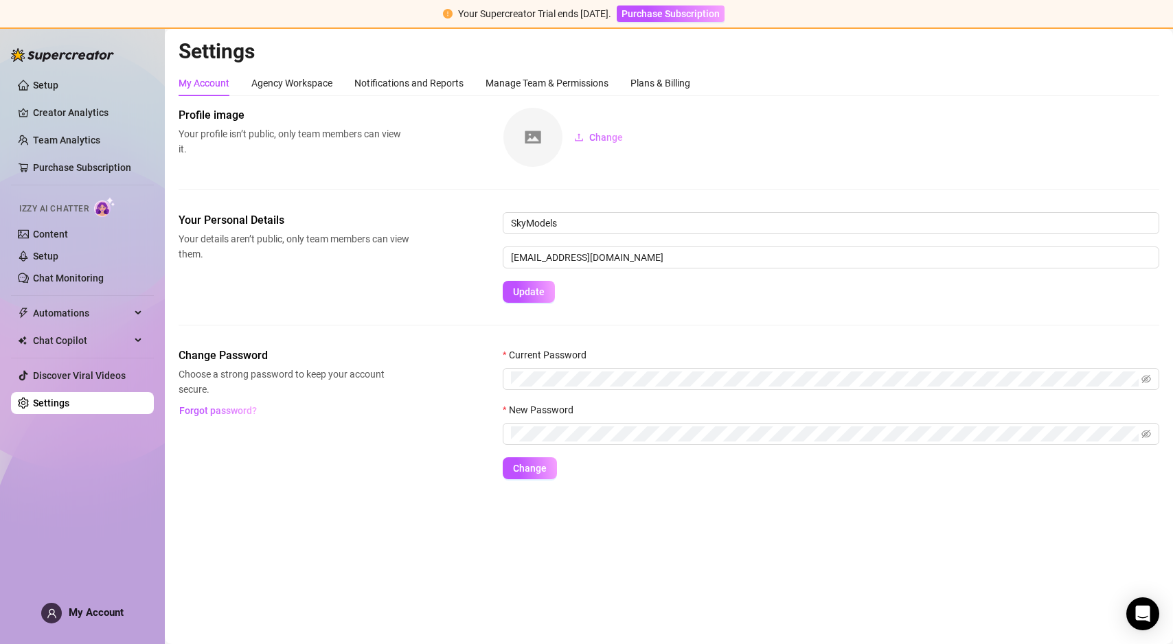
click at [60, 400] on link "Settings" at bounding box center [51, 403] width 36 height 11
click at [80, 606] on span "My Account" at bounding box center [96, 612] width 55 height 12
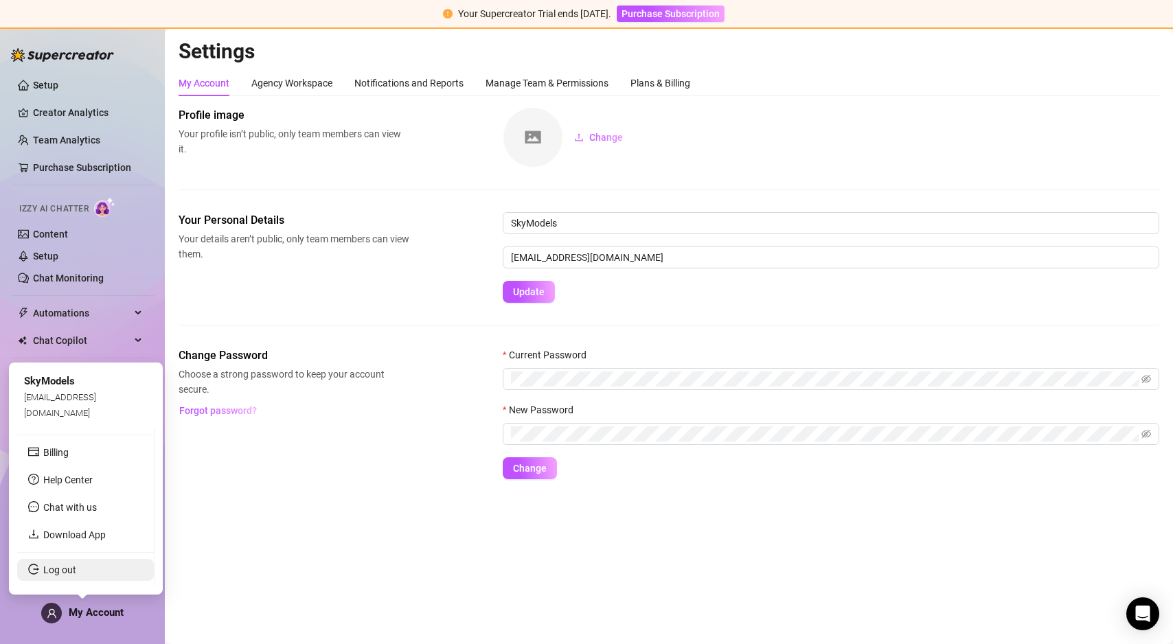
click at [56, 572] on link "Log out" at bounding box center [59, 570] width 33 height 11
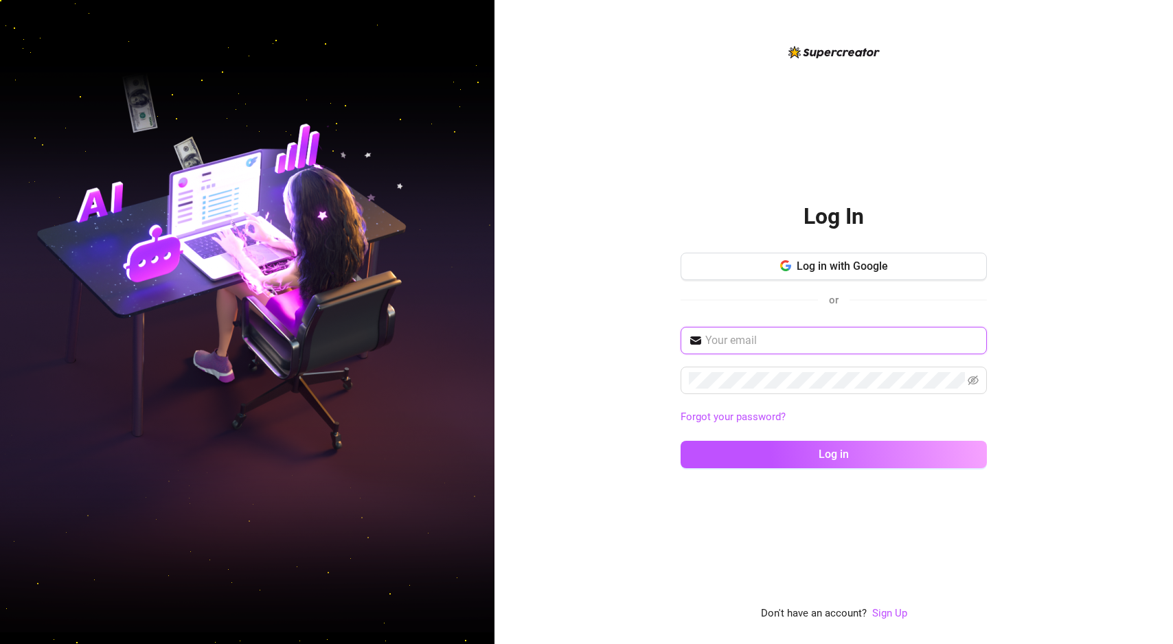
click at [713, 339] on input "text" at bounding box center [841, 340] width 273 height 16
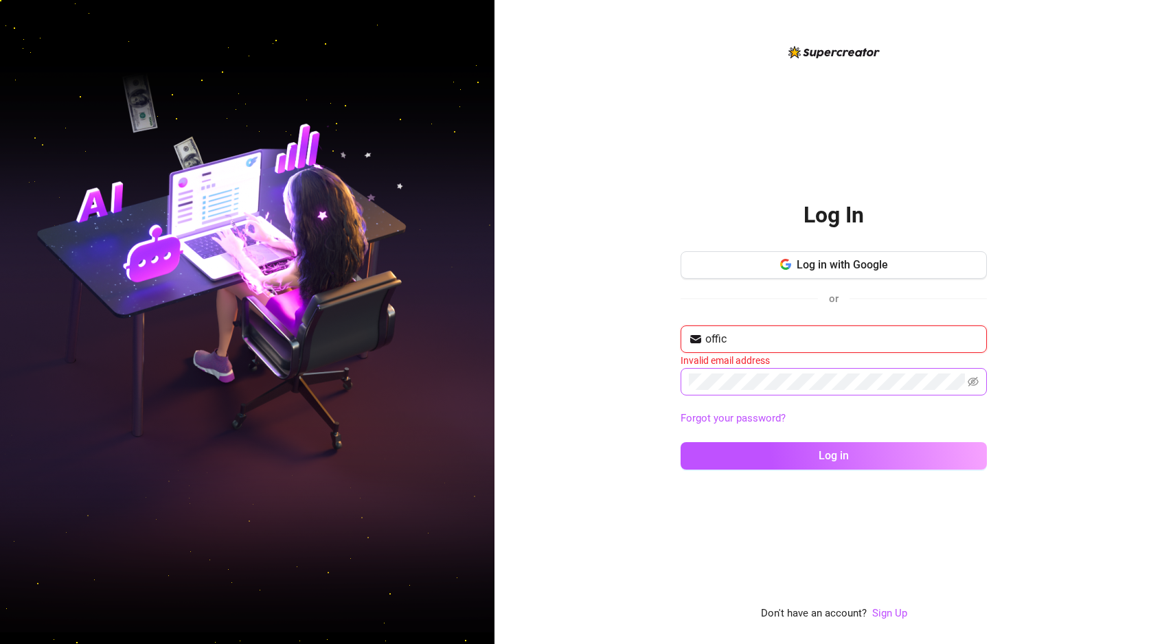
type input "[EMAIL_ADDRESS][DOMAIN_NAME]"
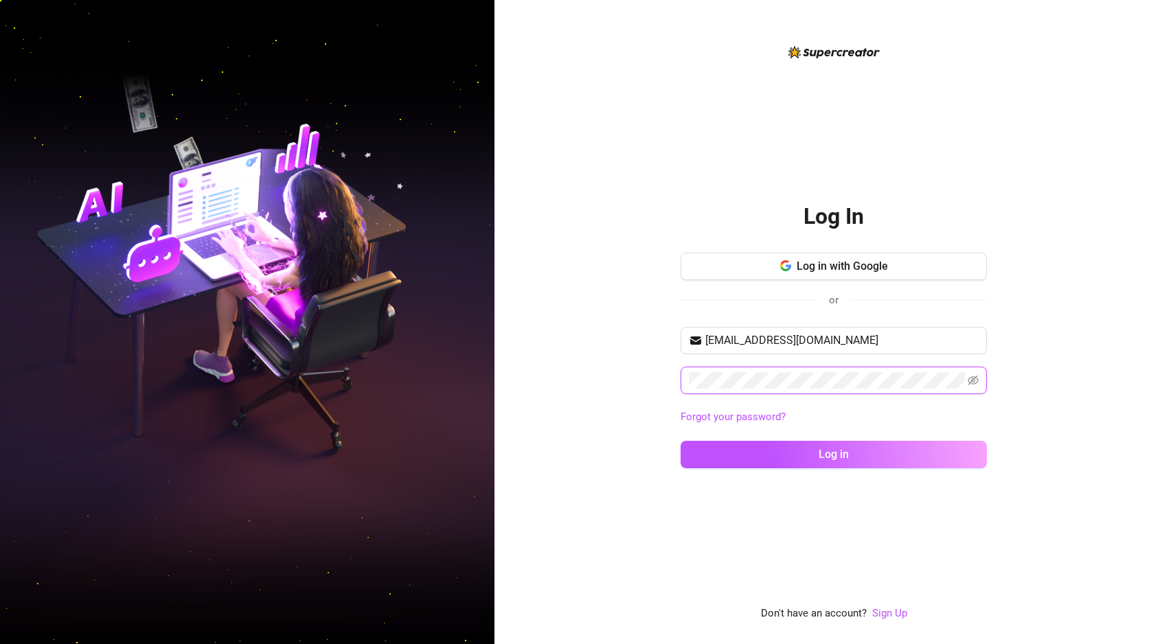
click at [681, 441] on button "Log in" at bounding box center [834, 454] width 306 height 27
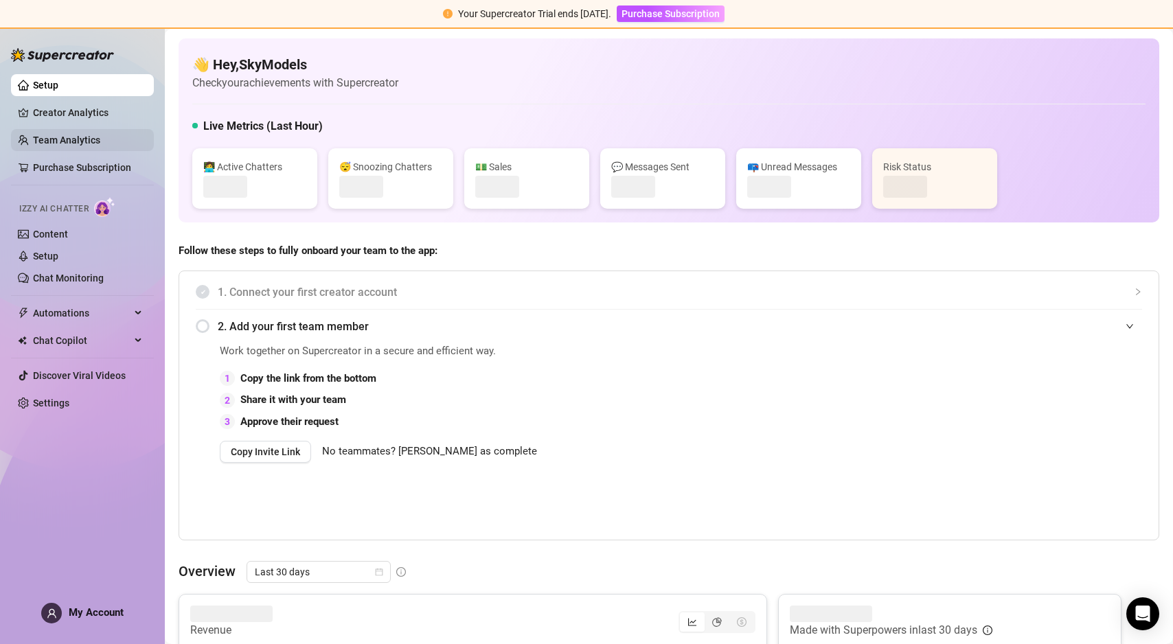
click at [59, 141] on link "Team Analytics" at bounding box center [66, 140] width 67 height 11
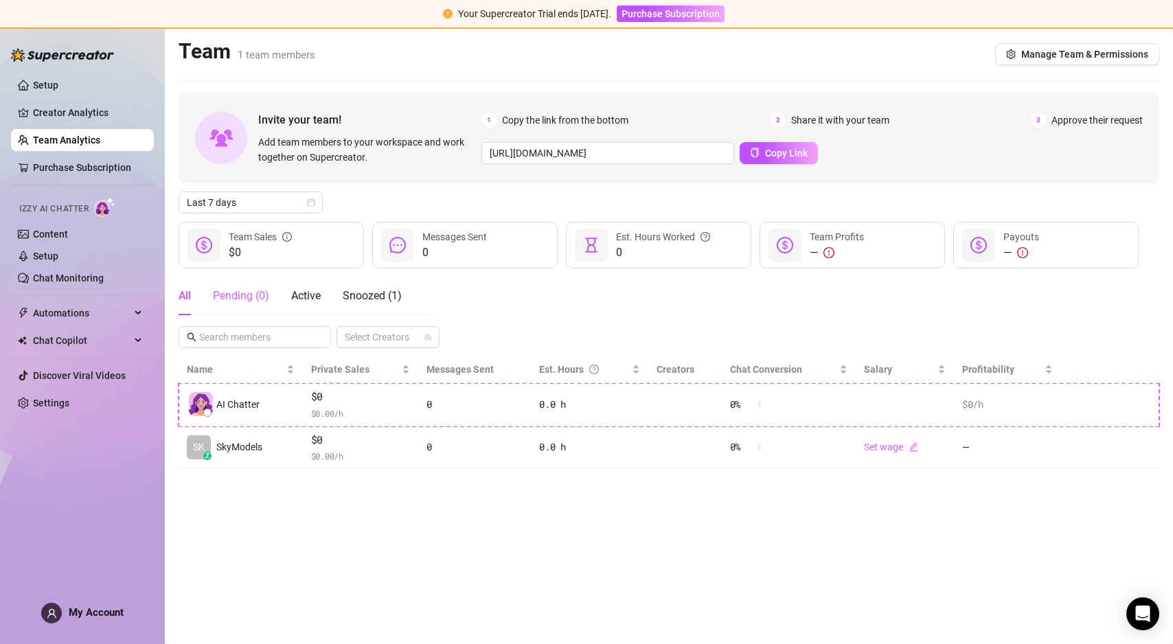
click at [247, 307] on div "Pending ( 0 )" at bounding box center [241, 296] width 56 height 38
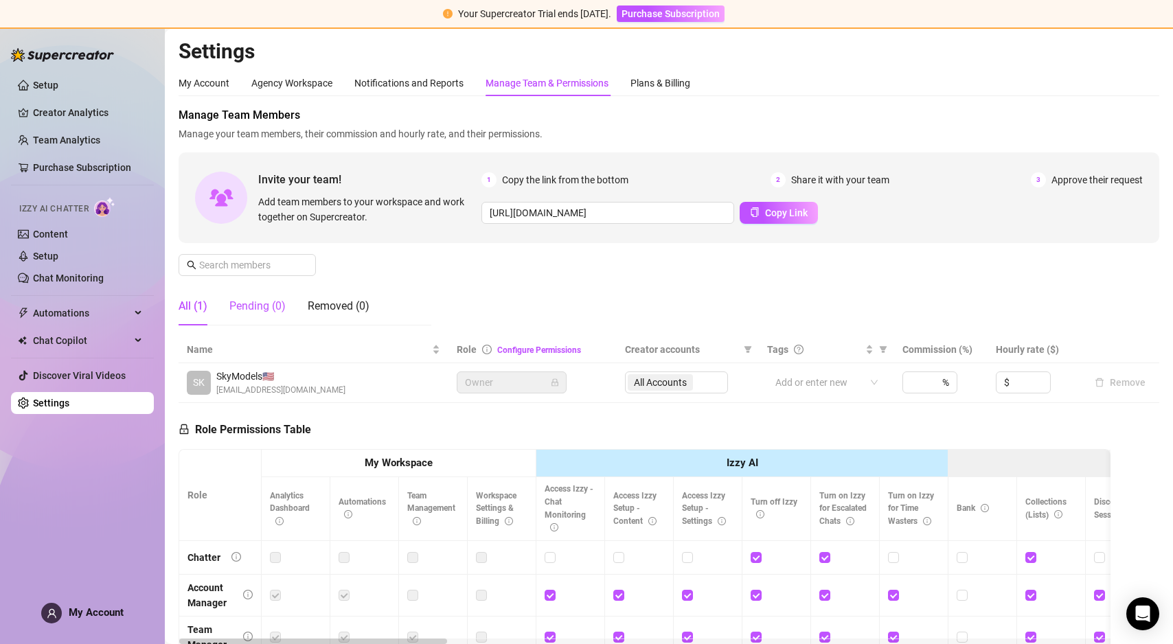
click at [247, 307] on div "Pending (0)" at bounding box center [257, 306] width 56 height 16
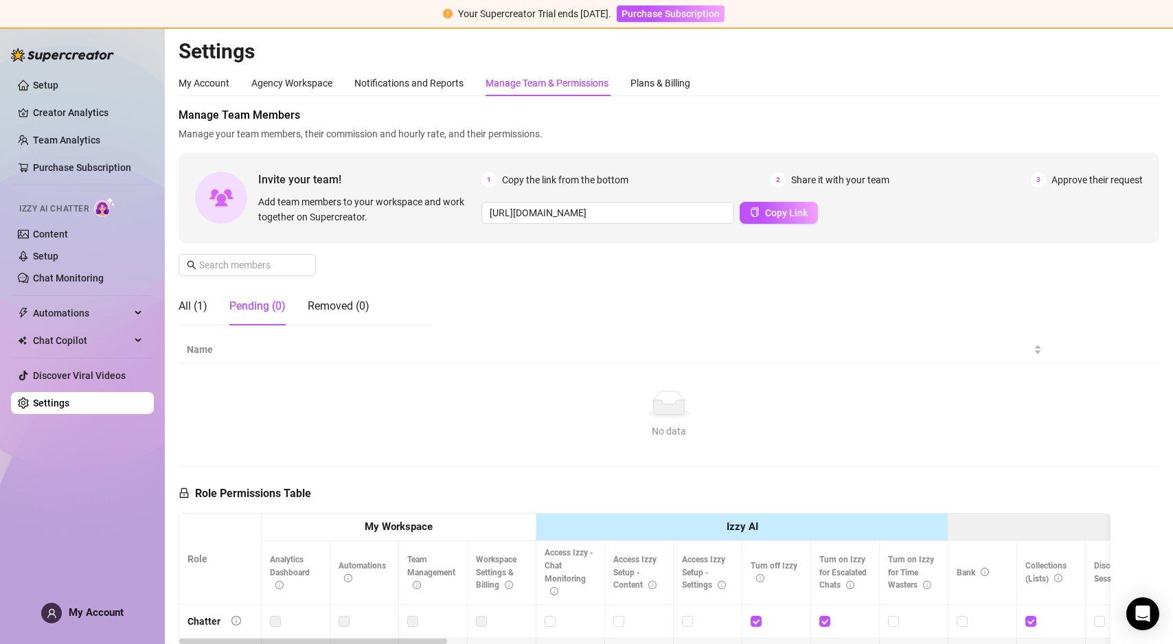
click at [670, 413] on icon at bounding box center [669, 407] width 31 height 14
click at [272, 266] on input "text" at bounding box center [248, 265] width 98 height 15
click at [301, 82] on div "Agency Workspace" at bounding box center [291, 83] width 81 height 15
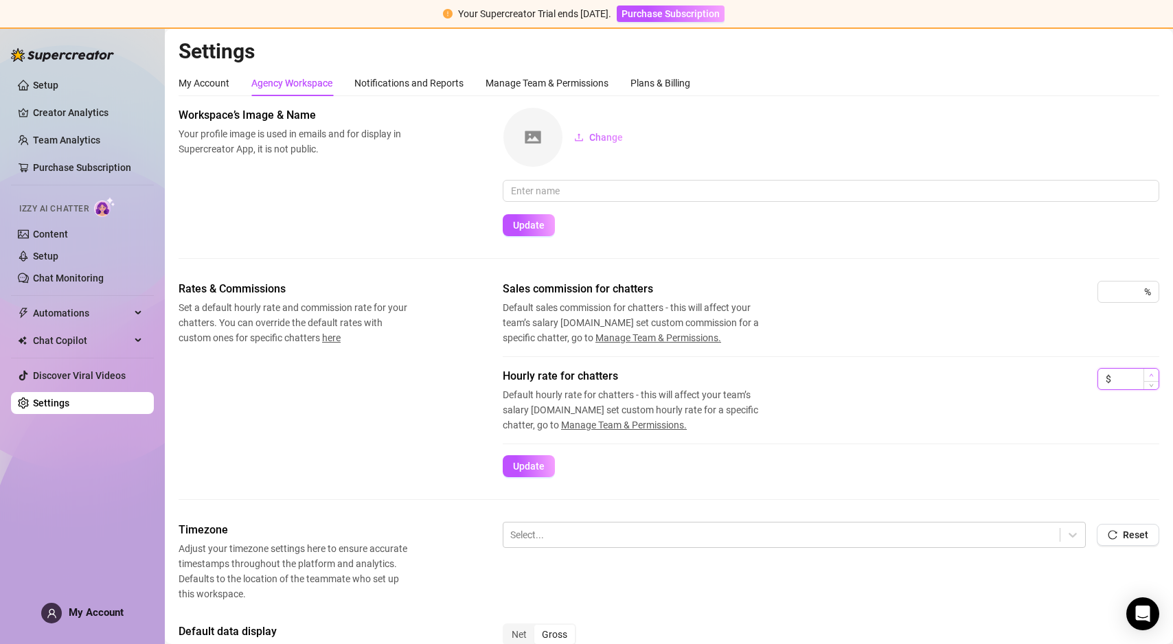
type input "1"
click at [1146, 374] on span "Increase Value" at bounding box center [1150, 375] width 15 height 12
type input "9"
click at [533, 470] on span "Update" at bounding box center [529, 466] width 32 height 11
click at [546, 470] on button "Update" at bounding box center [529, 466] width 52 height 22
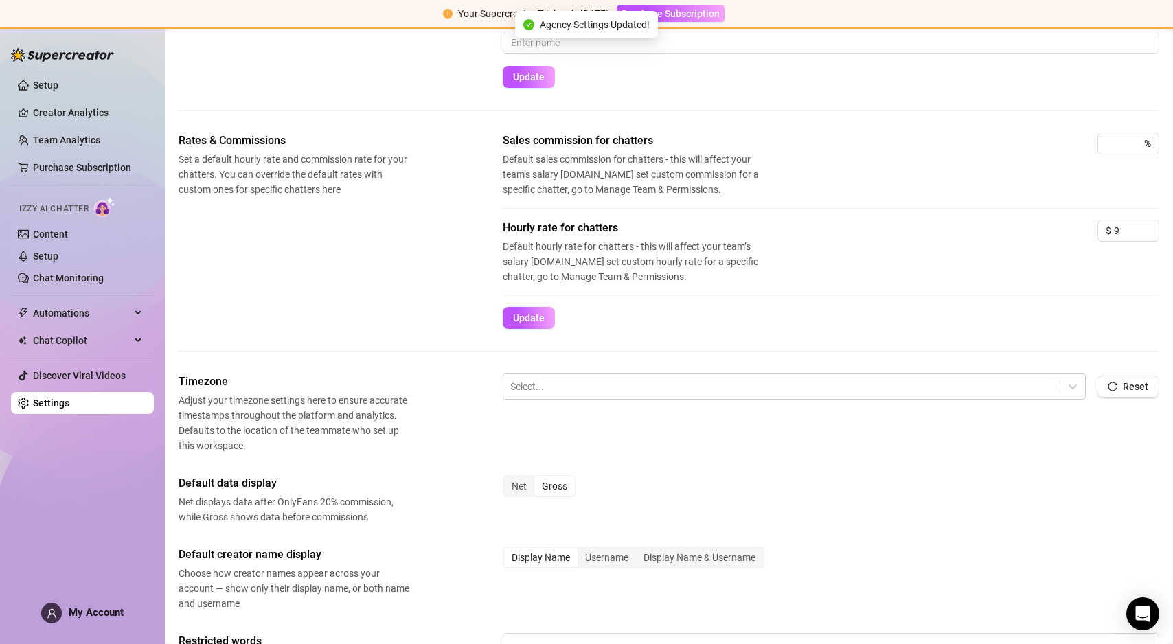
scroll to position [301, 0]
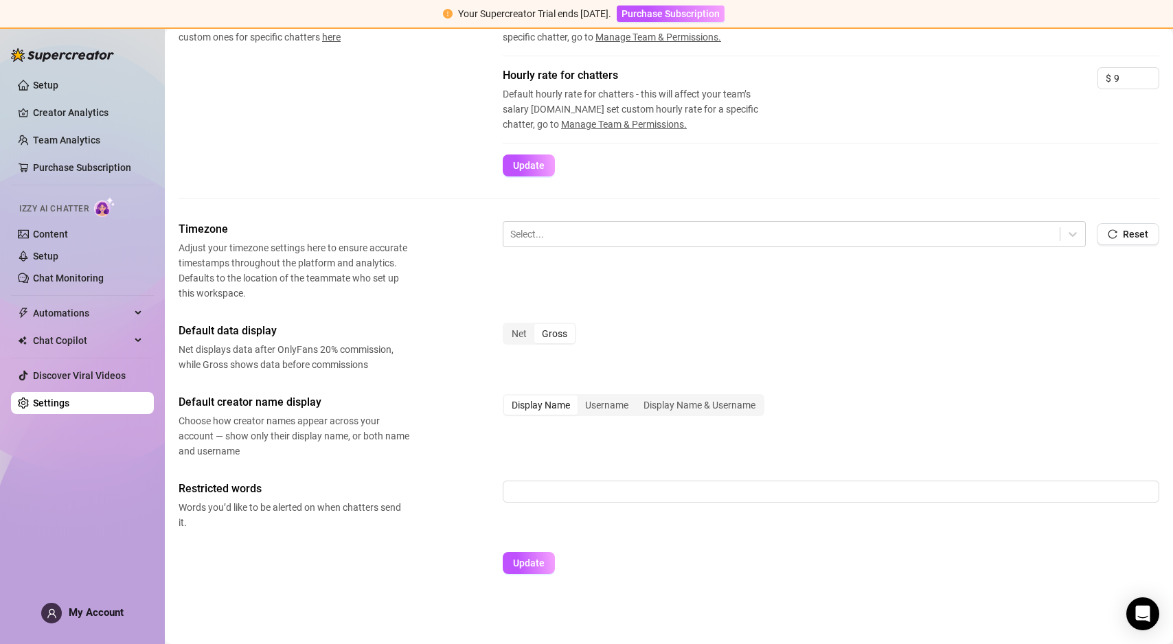
click at [555, 337] on div "Gross" at bounding box center [554, 333] width 41 height 19
click at [538, 326] on input "Gross" at bounding box center [538, 326] width 0 height 0
click at [514, 337] on div "Net" at bounding box center [519, 333] width 30 height 19
click at [508, 326] on input "Net" at bounding box center [508, 326] width 0 height 0
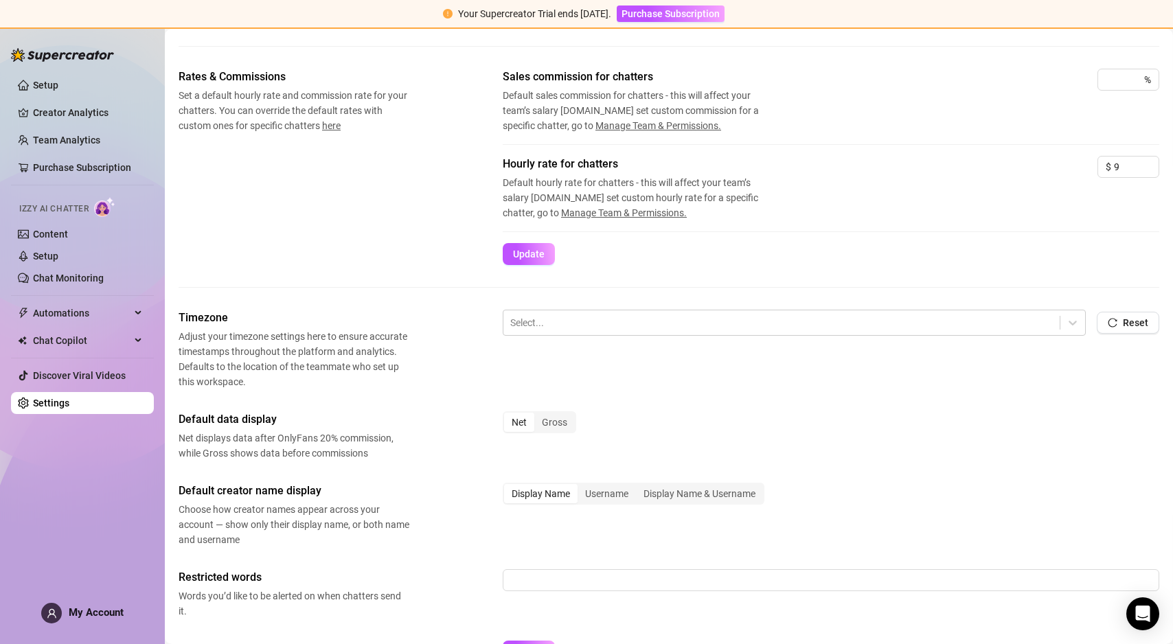
scroll to position [198, 0]
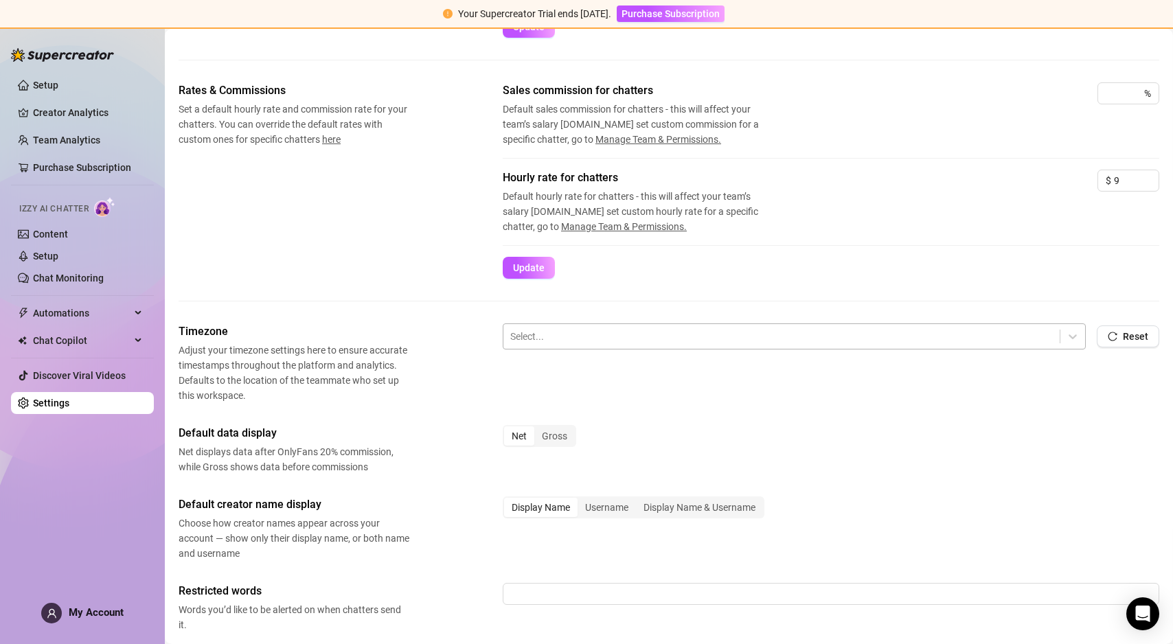
click at [613, 343] on div at bounding box center [781, 337] width 543 height 18
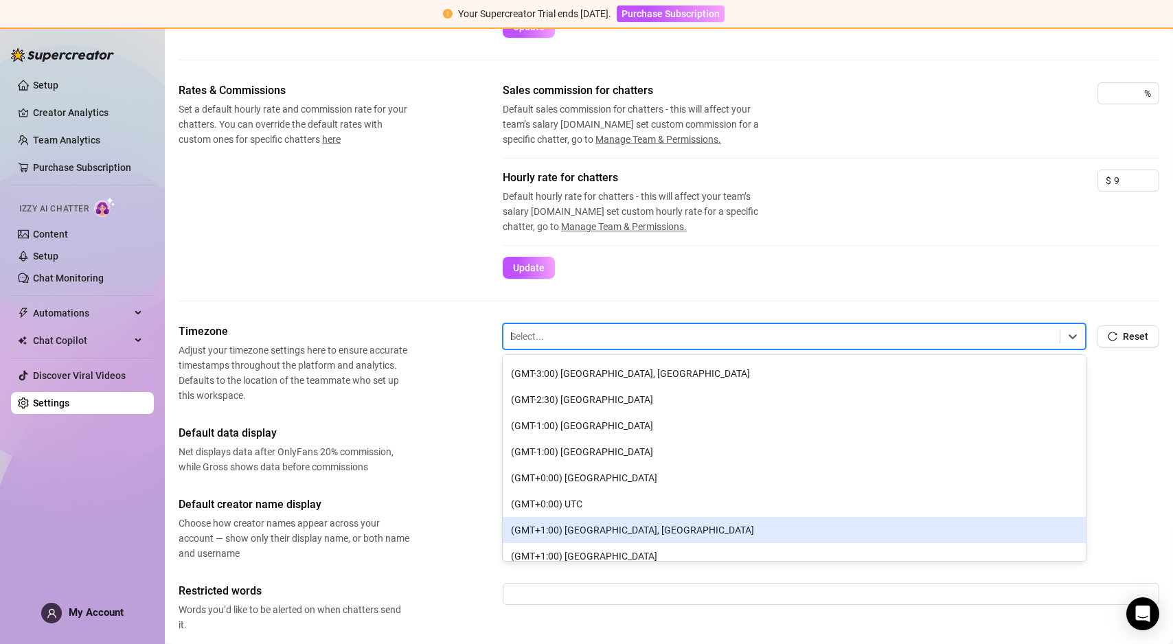
scroll to position [258, 0]
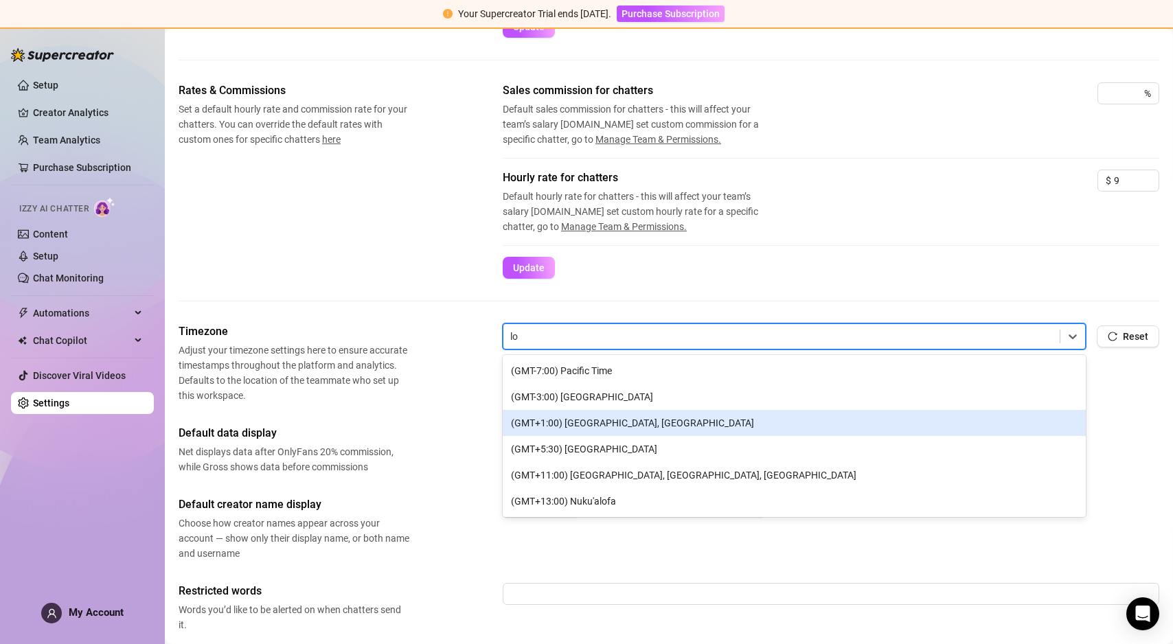
type input "los"
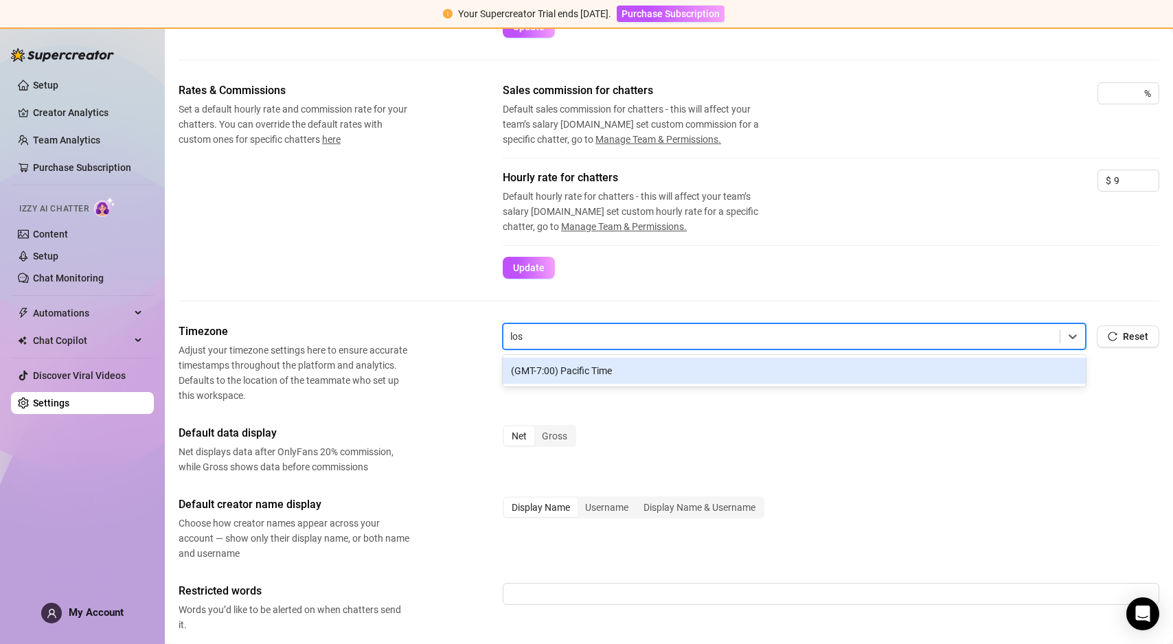
click at [574, 376] on div "(GMT-7:00) Pacific Time" at bounding box center [794, 371] width 583 height 26
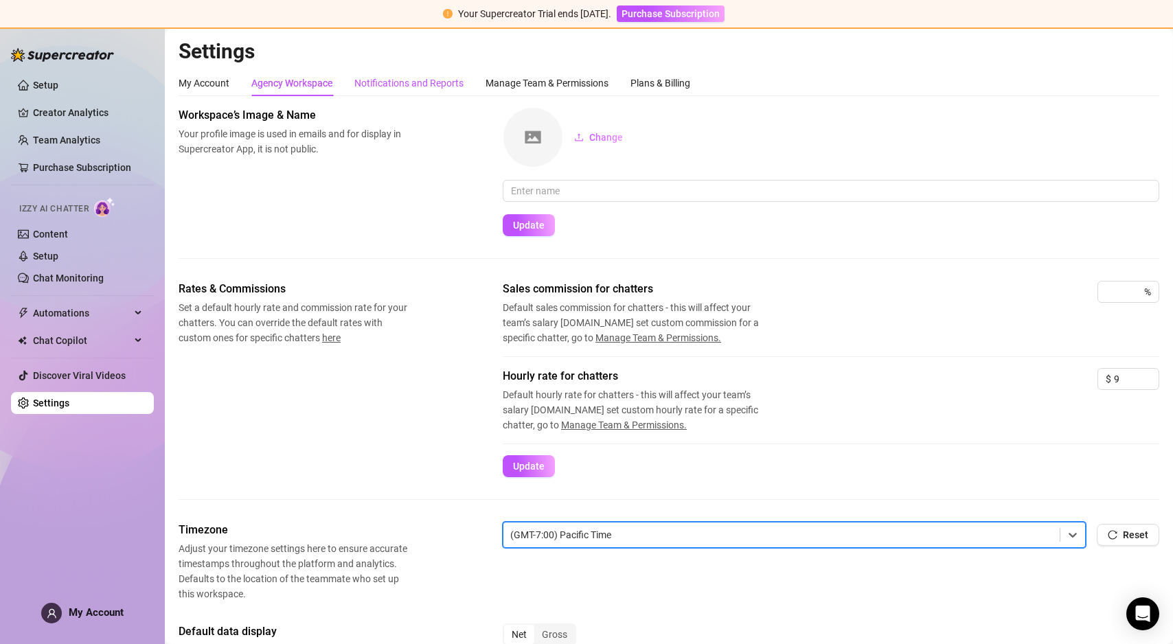
click at [402, 84] on div "Notifications and Reports" at bounding box center [408, 83] width 109 height 15
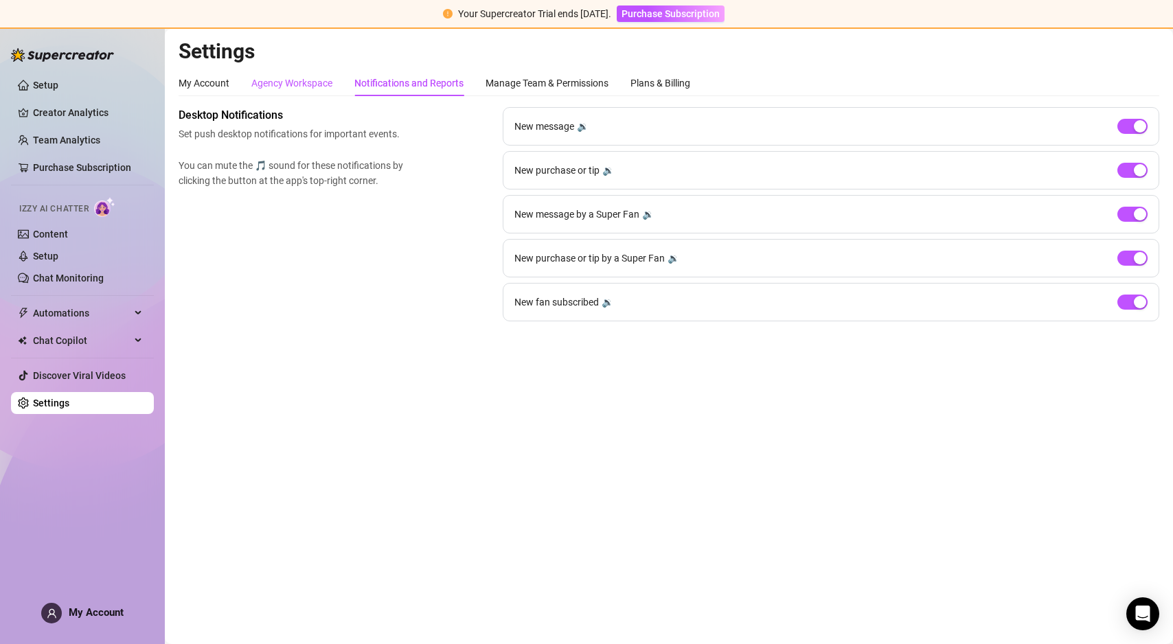
click at [323, 79] on div "Agency Workspace" at bounding box center [291, 83] width 81 height 15
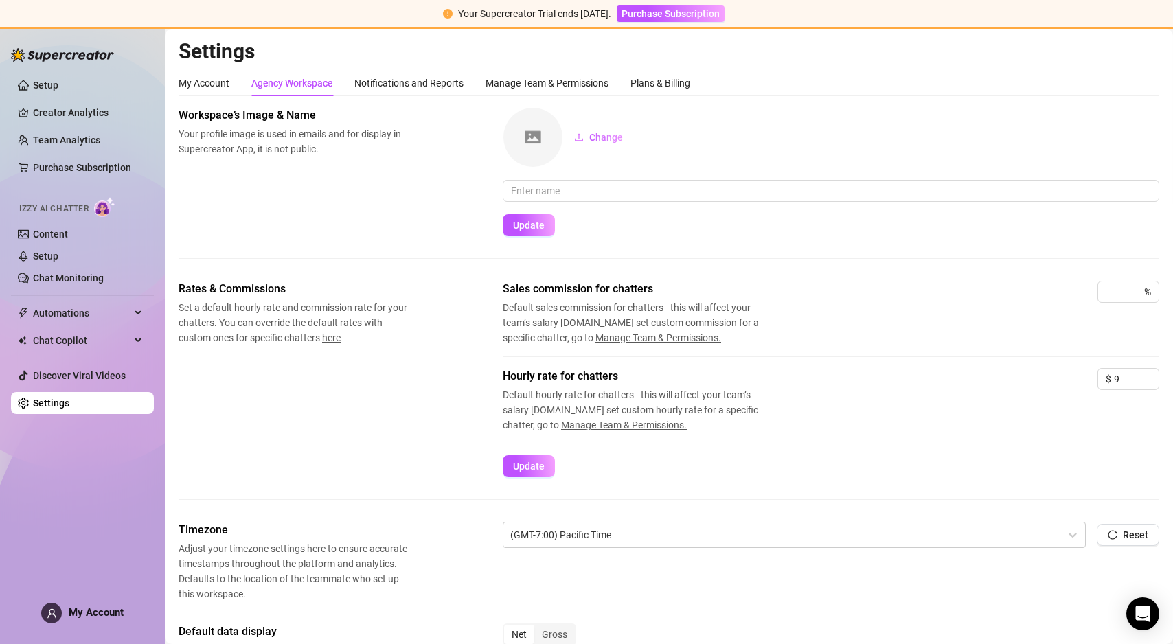
click at [230, 84] on div "My Account Agency Workspace Notifications and Reports Manage Team & Permissions…" at bounding box center [435, 83] width 512 height 26
click at [210, 84] on div "My Account" at bounding box center [204, 83] width 51 height 15
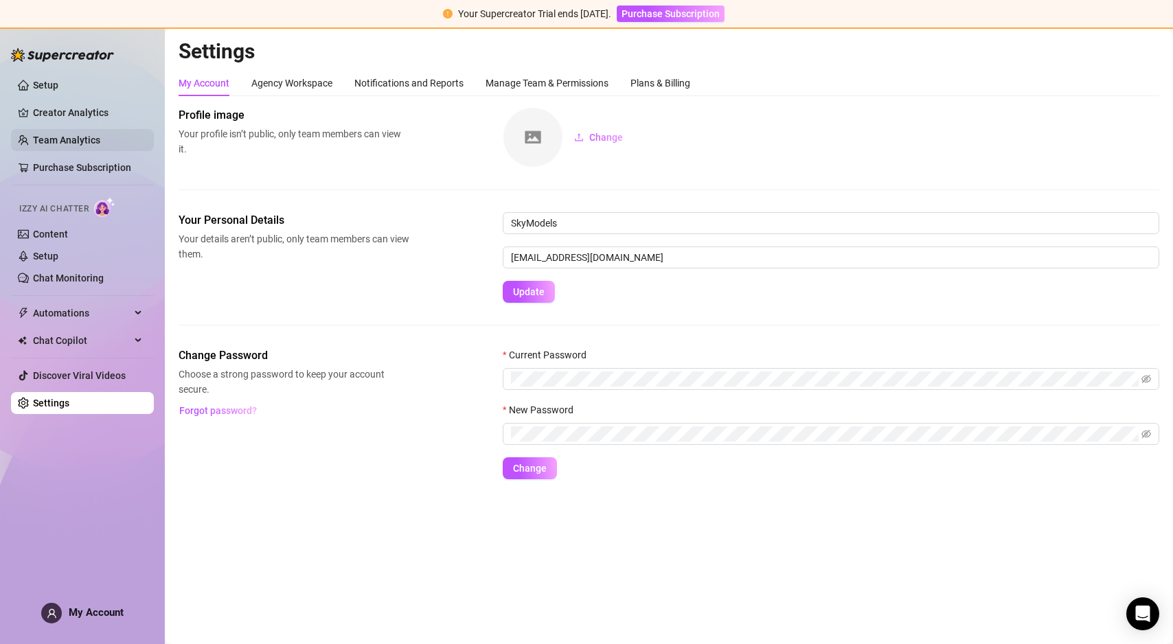
click at [75, 146] on link "Team Analytics" at bounding box center [66, 140] width 67 height 11
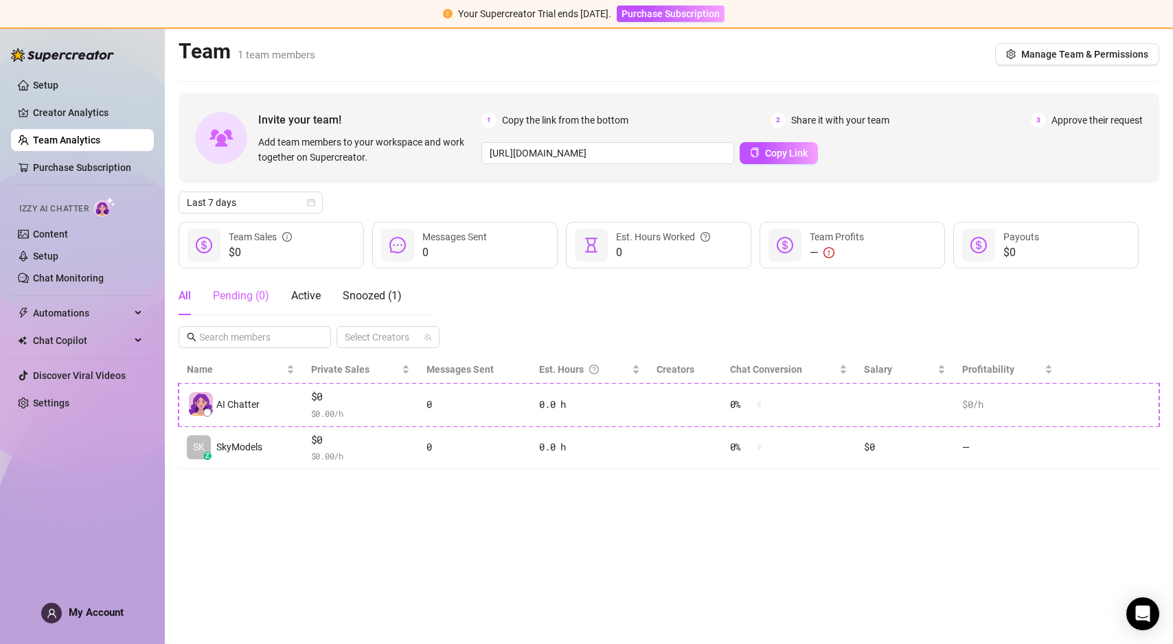
click at [237, 305] on div "Pending ( 0 )" at bounding box center [241, 296] width 56 height 38
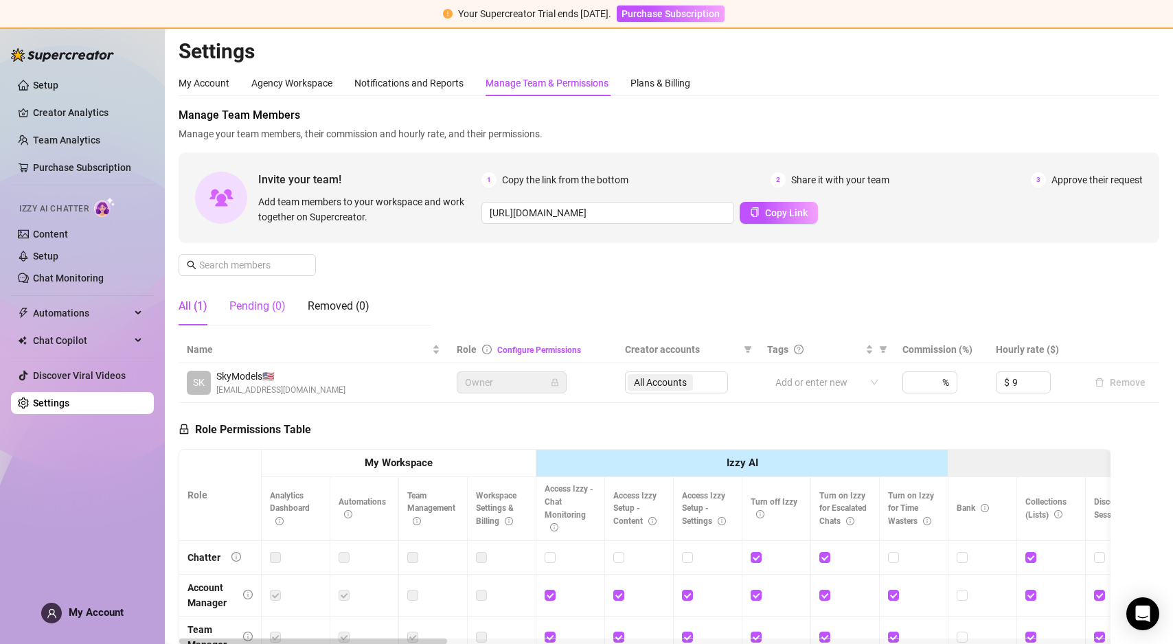
click at [253, 304] on div "Pending (0)" at bounding box center [257, 306] width 56 height 16
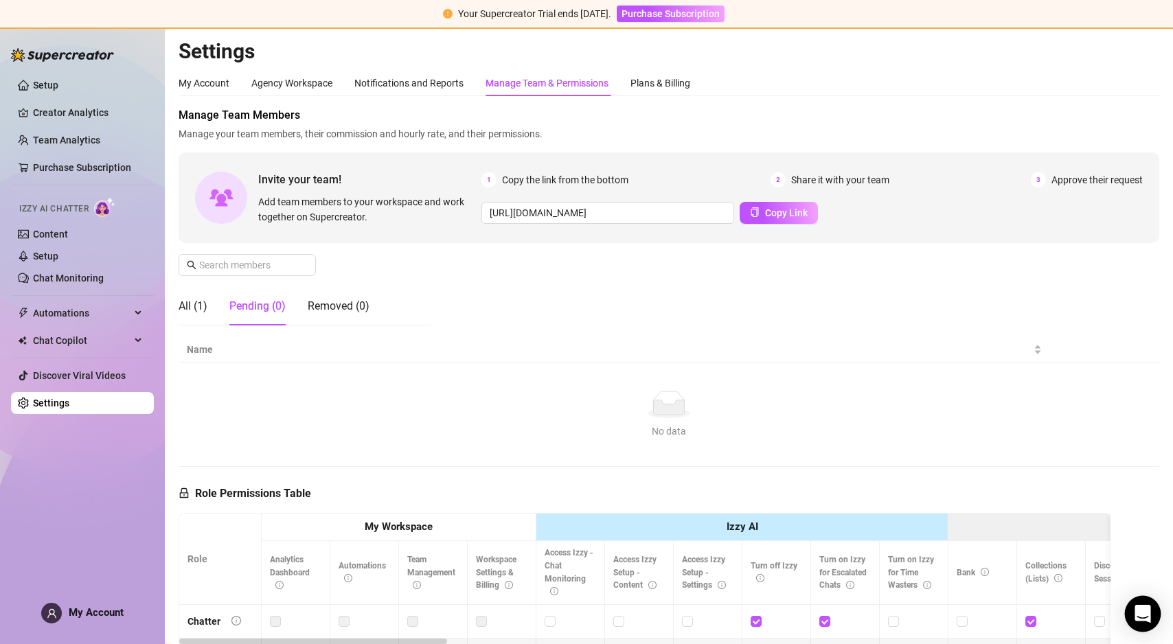
click at [1145, 628] on body "Your Supercreator Trial ends in 10 days. Purchase Subscription Setup Creator An…" at bounding box center [586, 322] width 1173 height 644
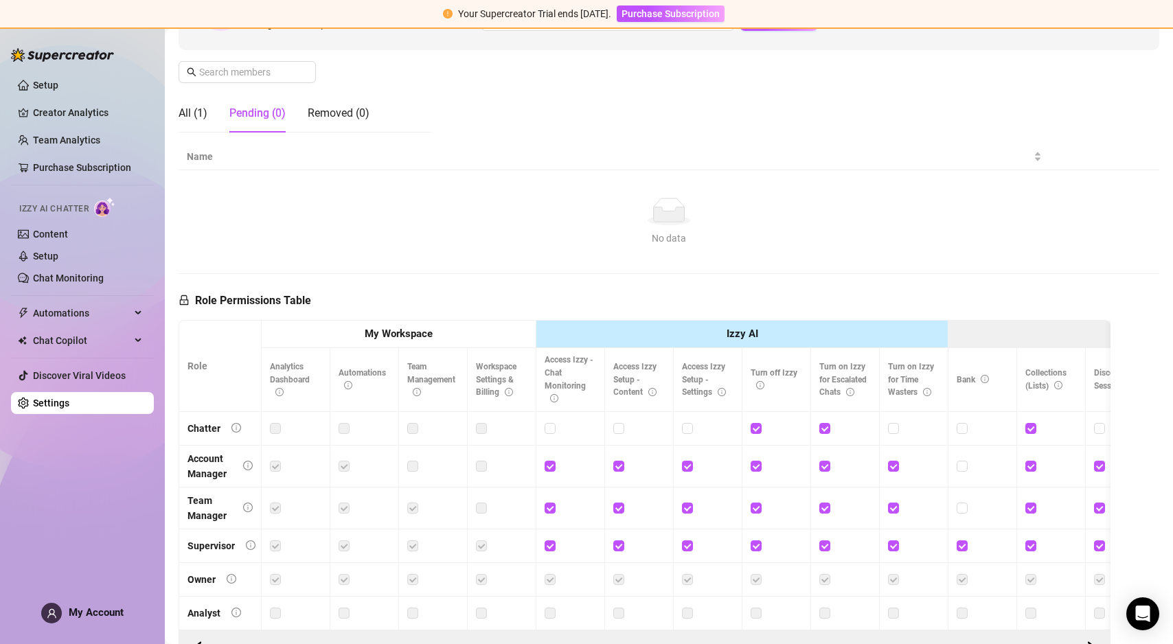
scroll to position [270, 0]
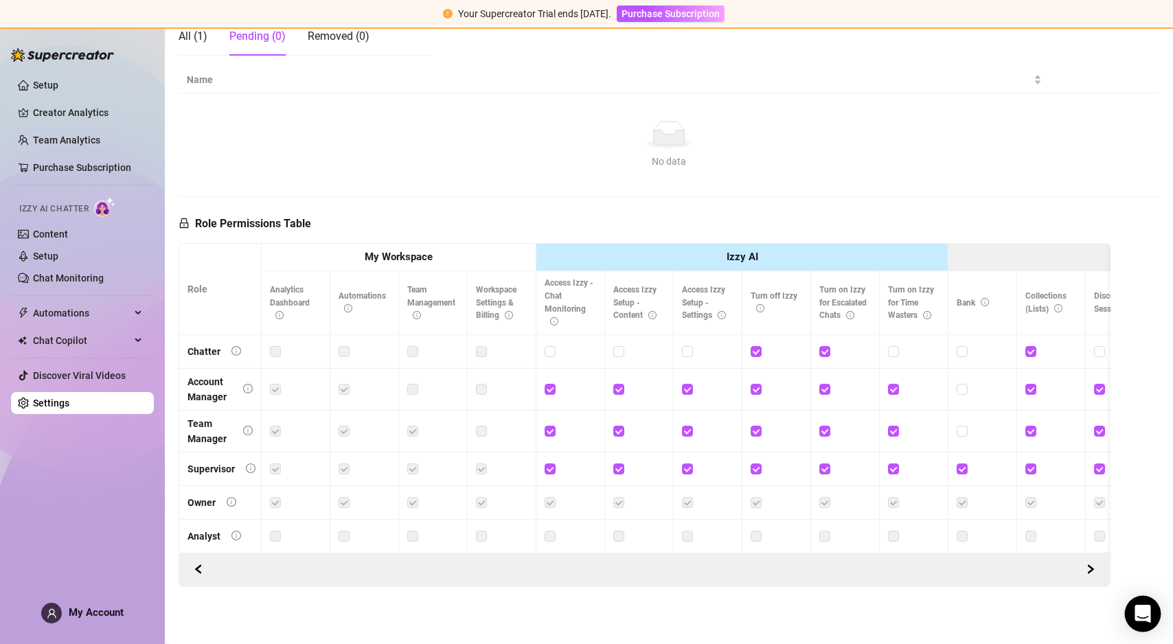
click at [1131, 606] on div "Open Intercom Messenger" at bounding box center [1143, 614] width 36 height 36
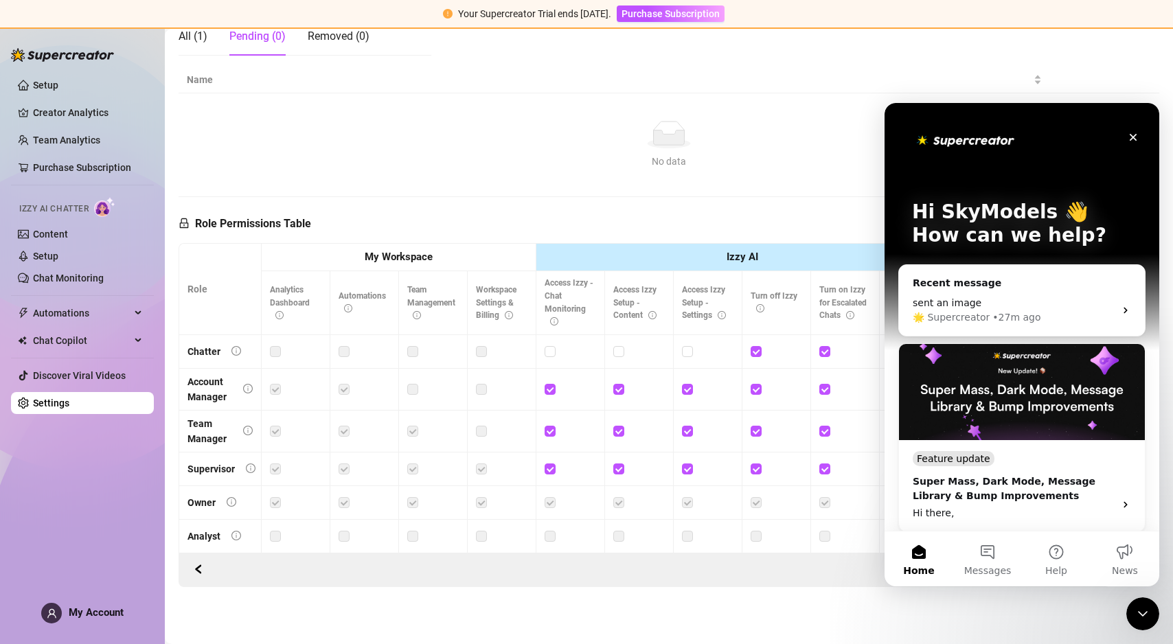
scroll to position [0, 0]
click at [984, 549] on button "Messages" at bounding box center [987, 559] width 69 height 55
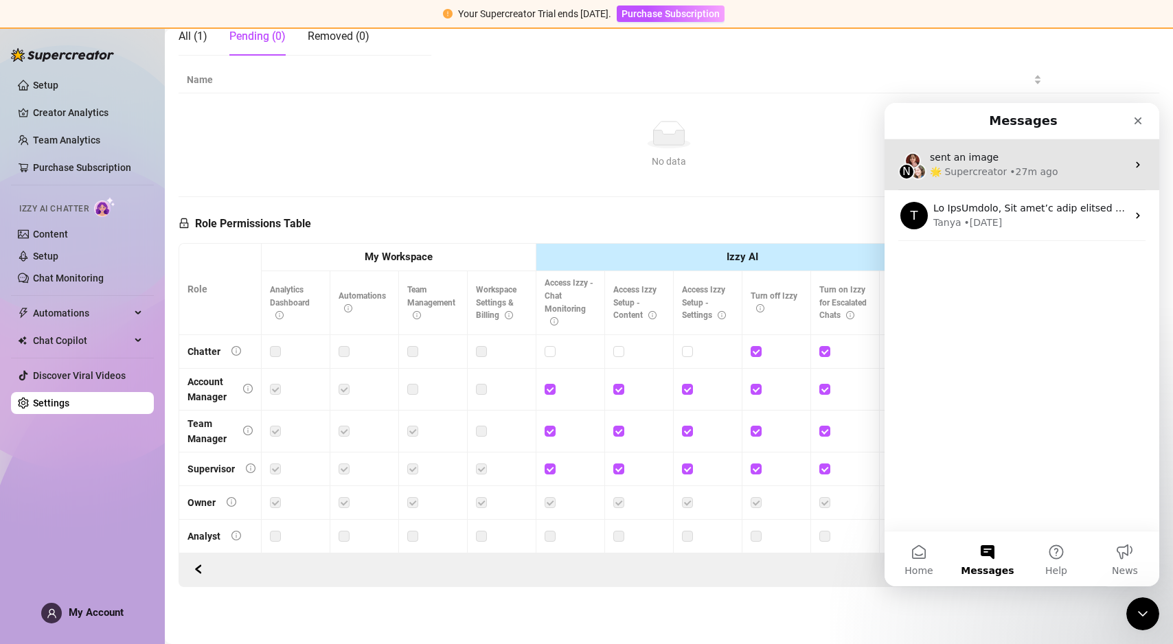
click at [967, 163] on div "sent an image" at bounding box center [1028, 157] width 197 height 14
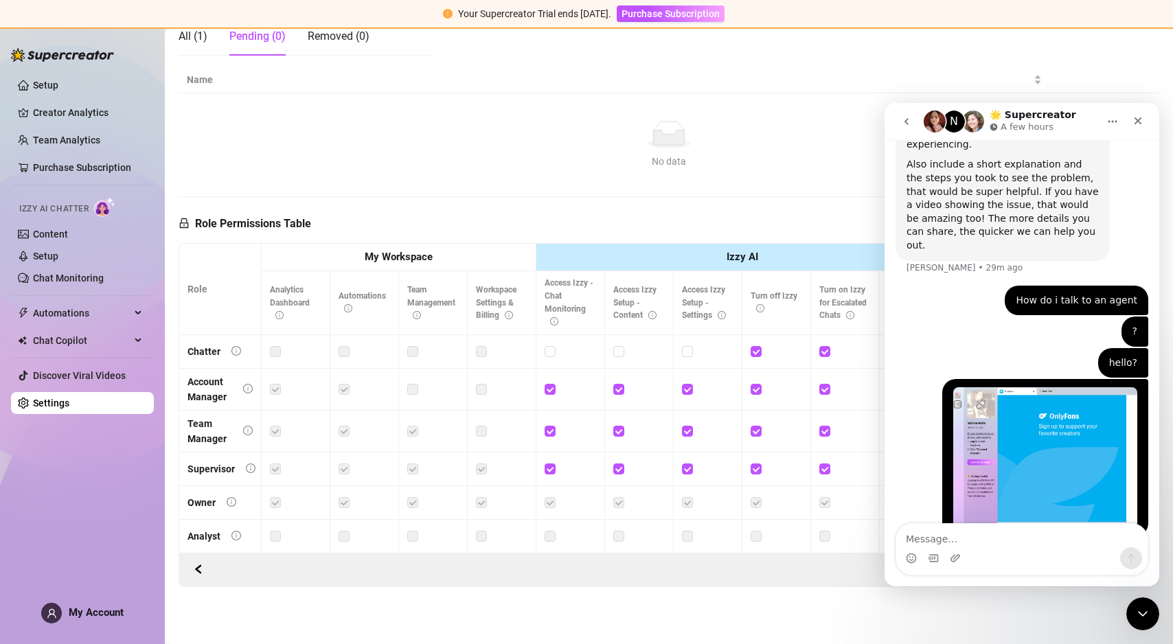
scroll to position [676, 0]
click at [910, 128] on button "go back" at bounding box center [907, 122] width 26 height 26
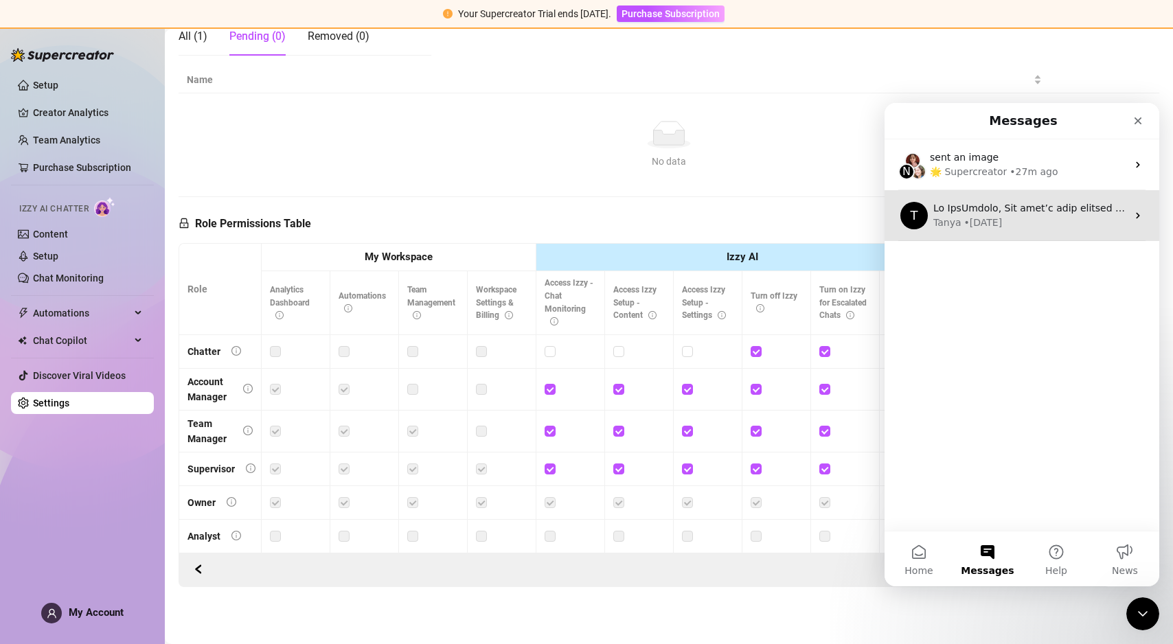
click at [952, 232] on div "T Tanya • 3d ago" at bounding box center [1022, 215] width 275 height 51
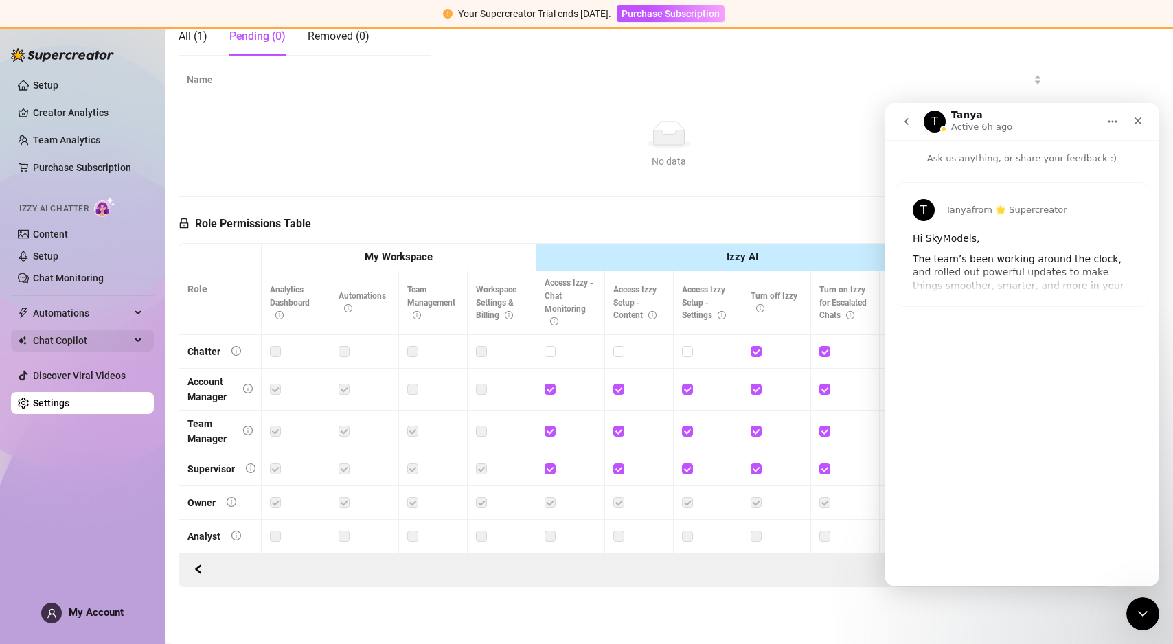
click at [131, 343] on div "Chat Copilot" at bounding box center [82, 341] width 143 height 22
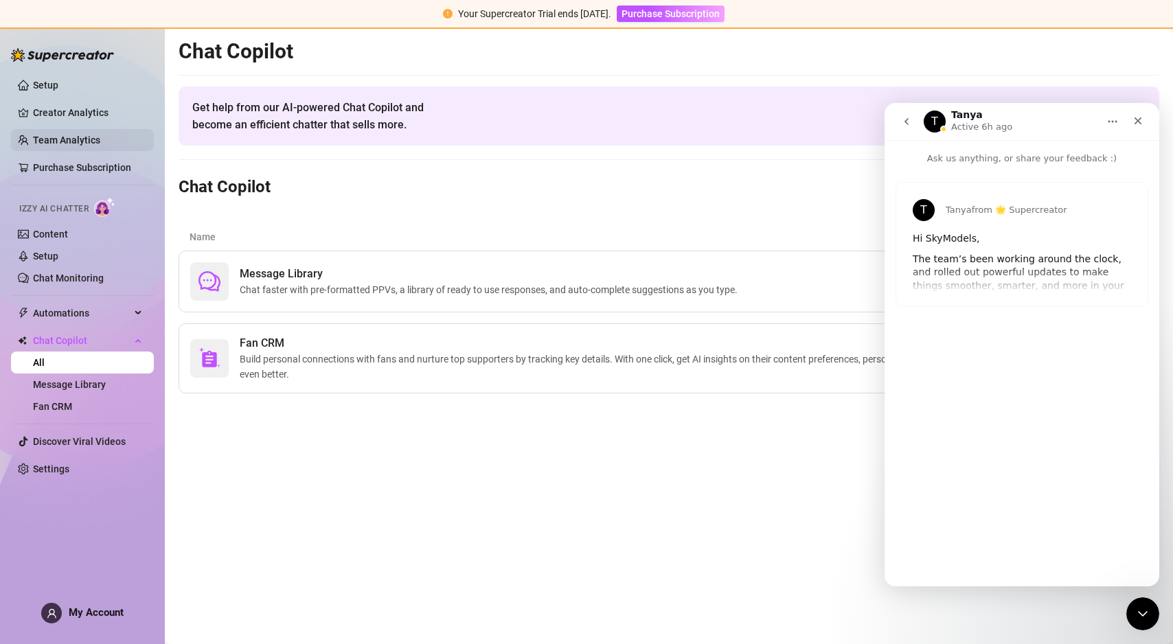
click at [60, 144] on link "Team Analytics" at bounding box center [66, 140] width 67 height 11
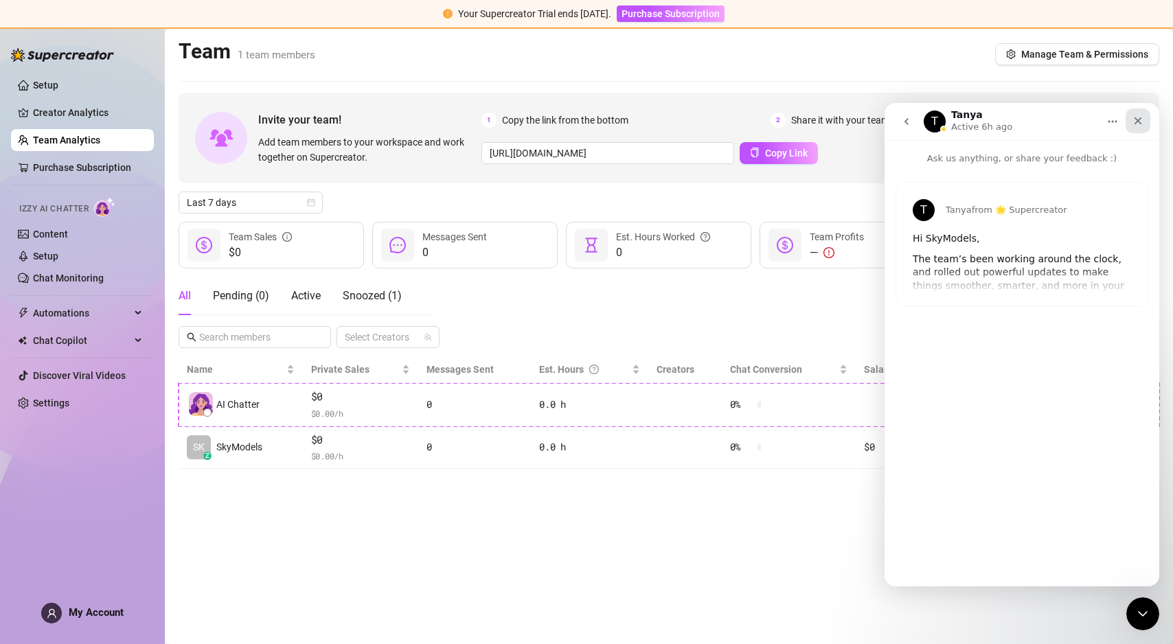
click at [1139, 119] on icon "Close" at bounding box center [1139, 121] width 8 height 8
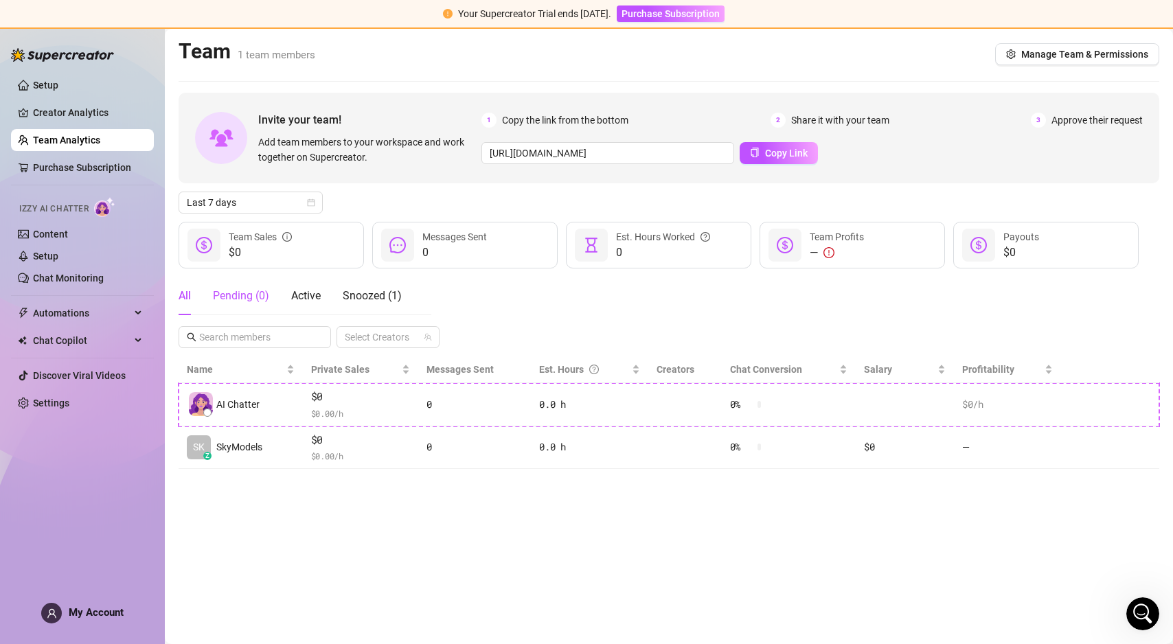
click at [230, 290] on div "Pending ( 0 )" at bounding box center [241, 296] width 56 height 16
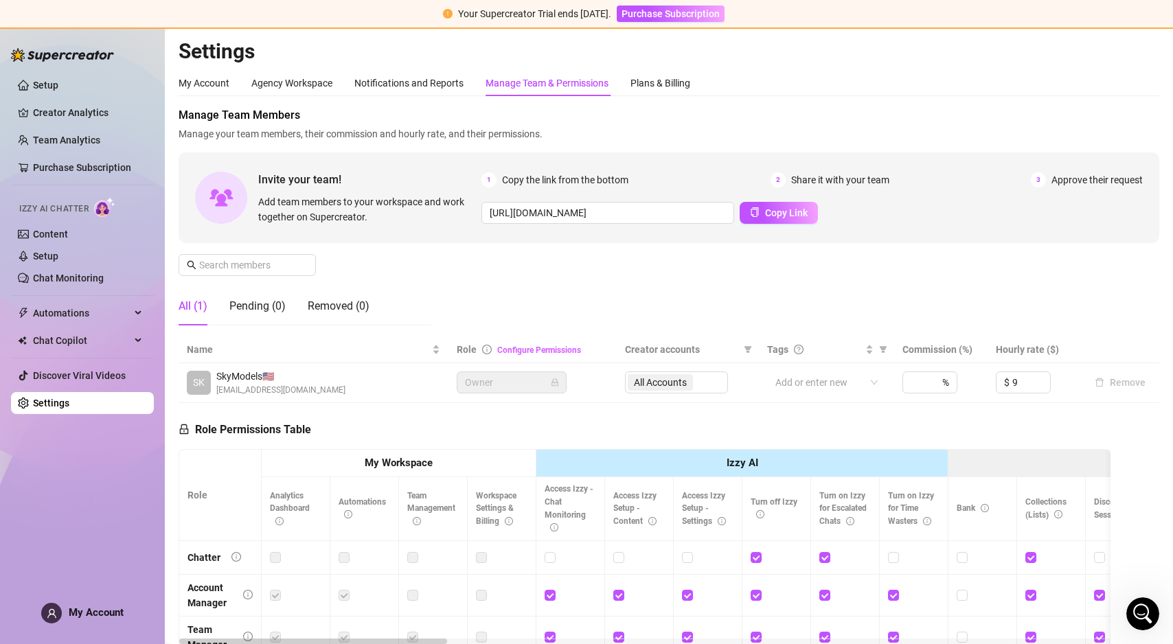
click at [528, 349] on link "Configure Permissions" at bounding box center [539, 350] width 84 height 10
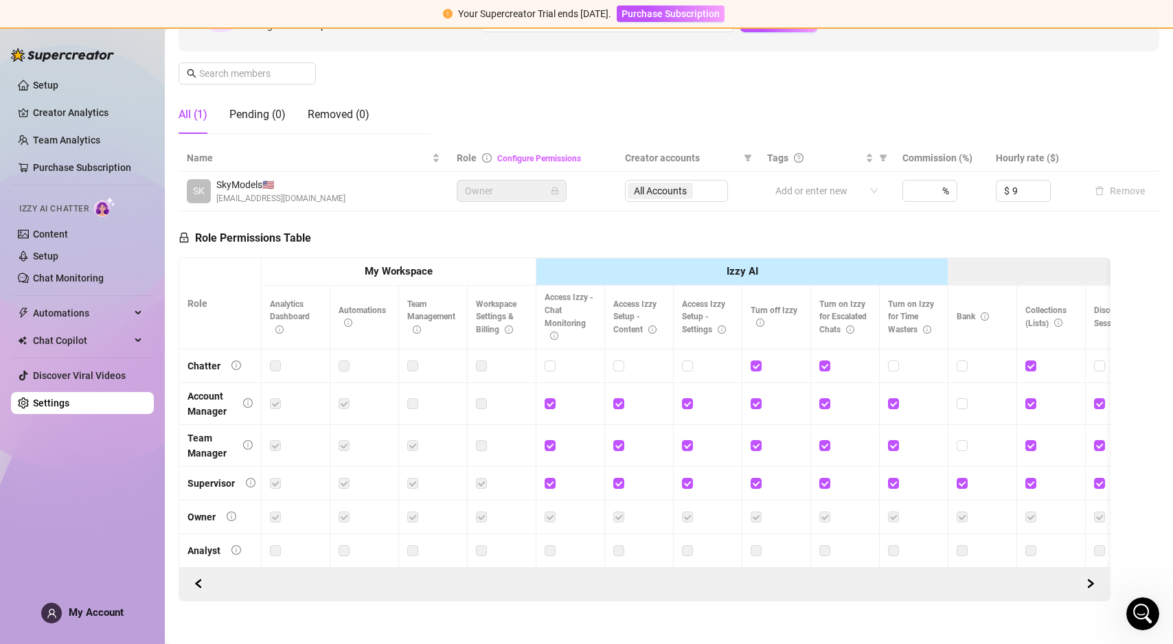
scroll to position [206, 0]
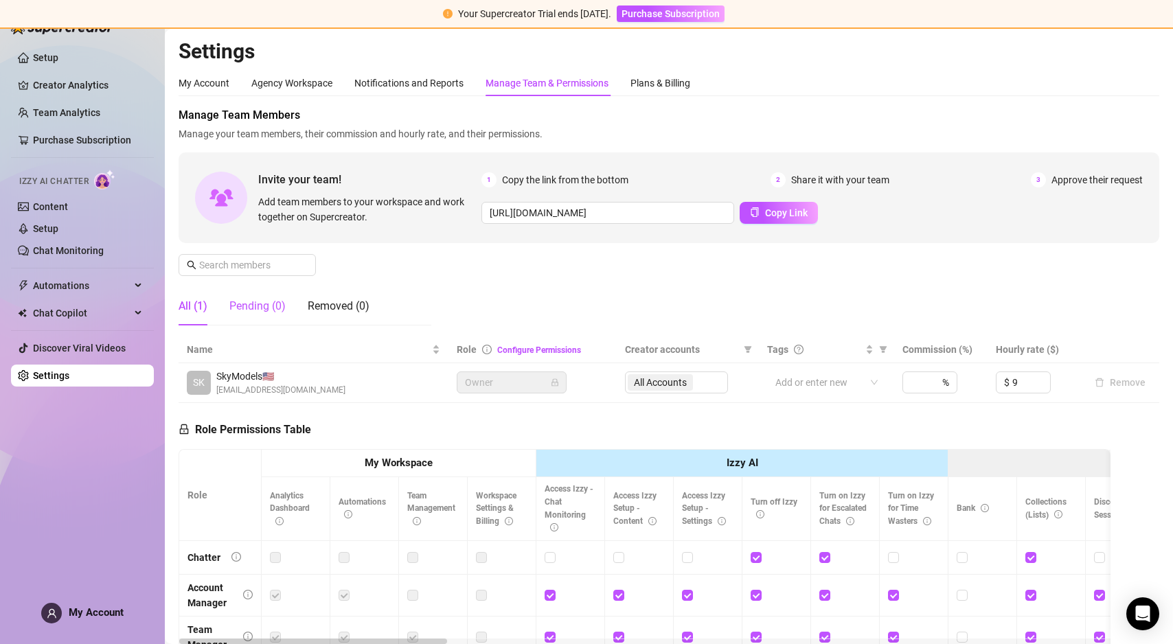
click at [252, 307] on div "Pending (0)" at bounding box center [257, 306] width 56 height 16
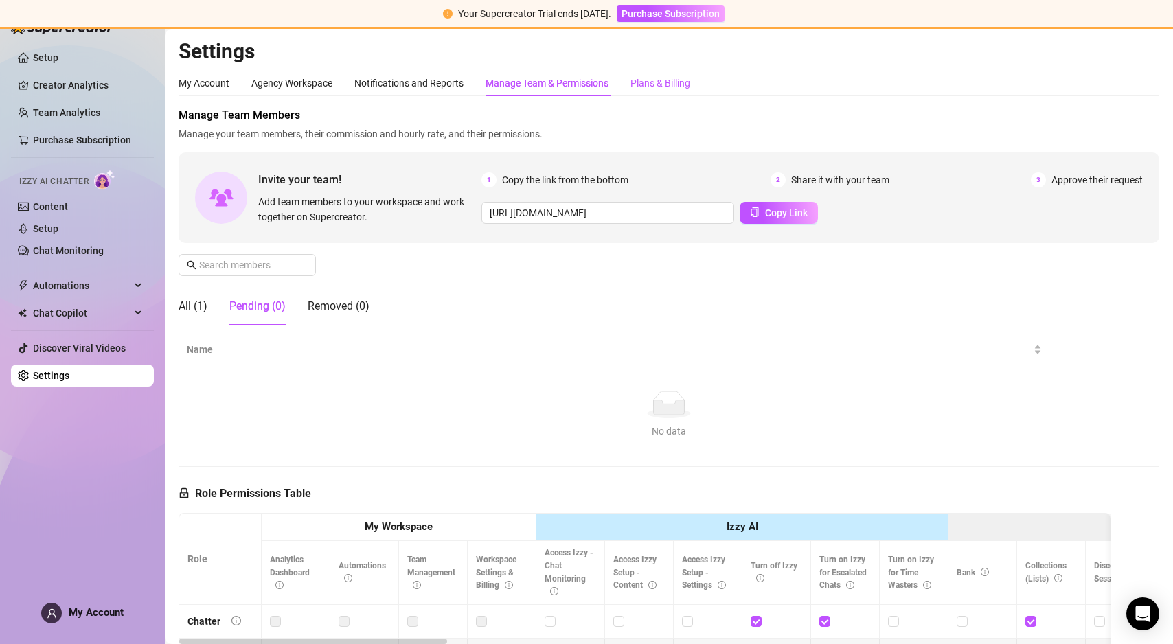
click at [665, 87] on div "Plans & Billing" at bounding box center [660, 83] width 60 height 15
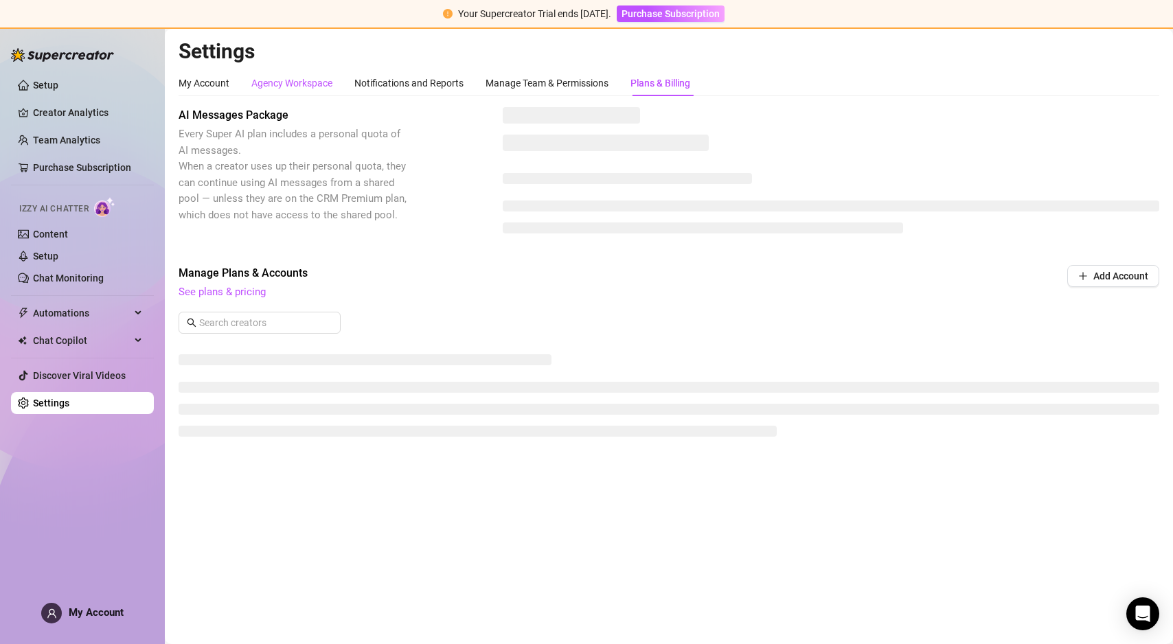
click at [308, 87] on div "Agency Workspace" at bounding box center [291, 83] width 81 height 15
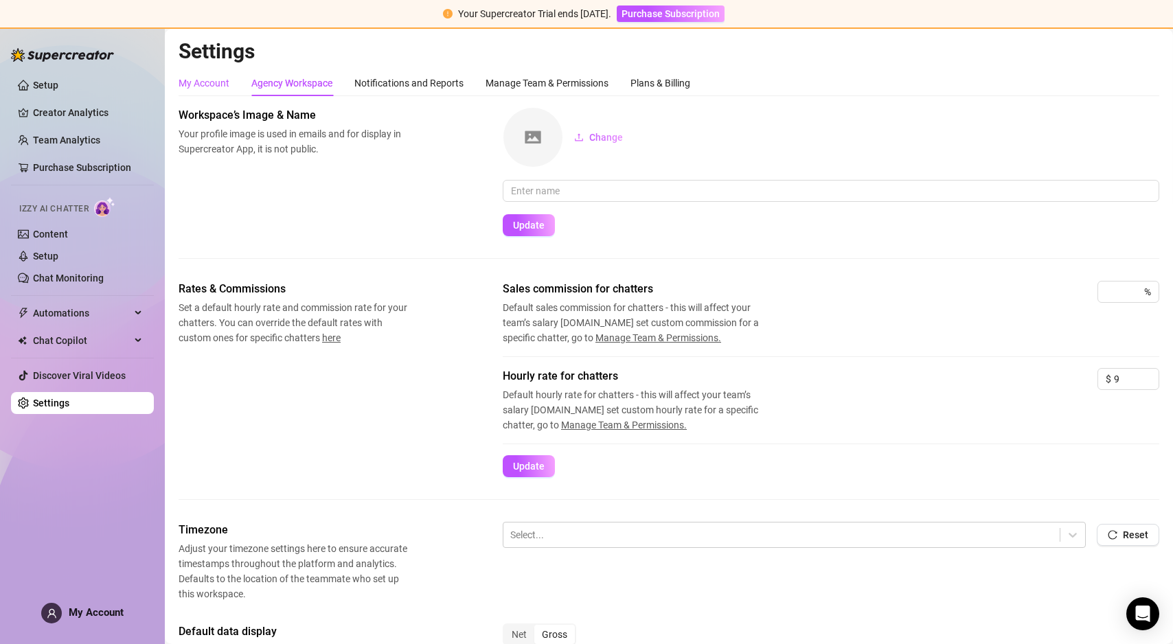
click at [216, 83] on div "My Account" at bounding box center [204, 83] width 51 height 15
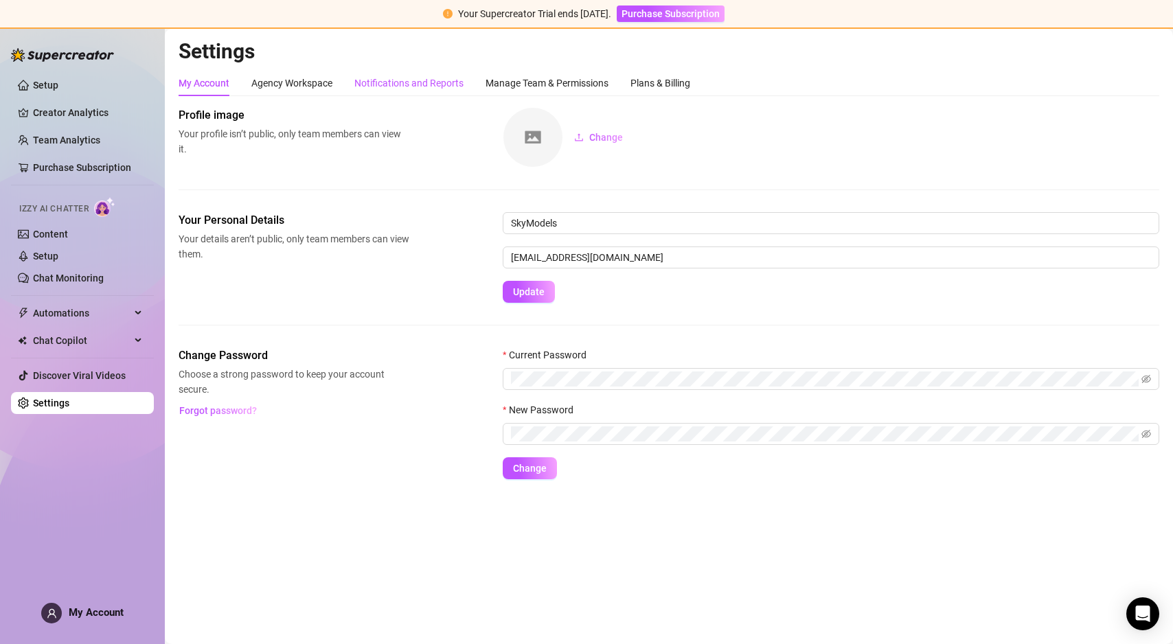
click at [413, 80] on div "Notifications and Reports" at bounding box center [408, 83] width 109 height 15
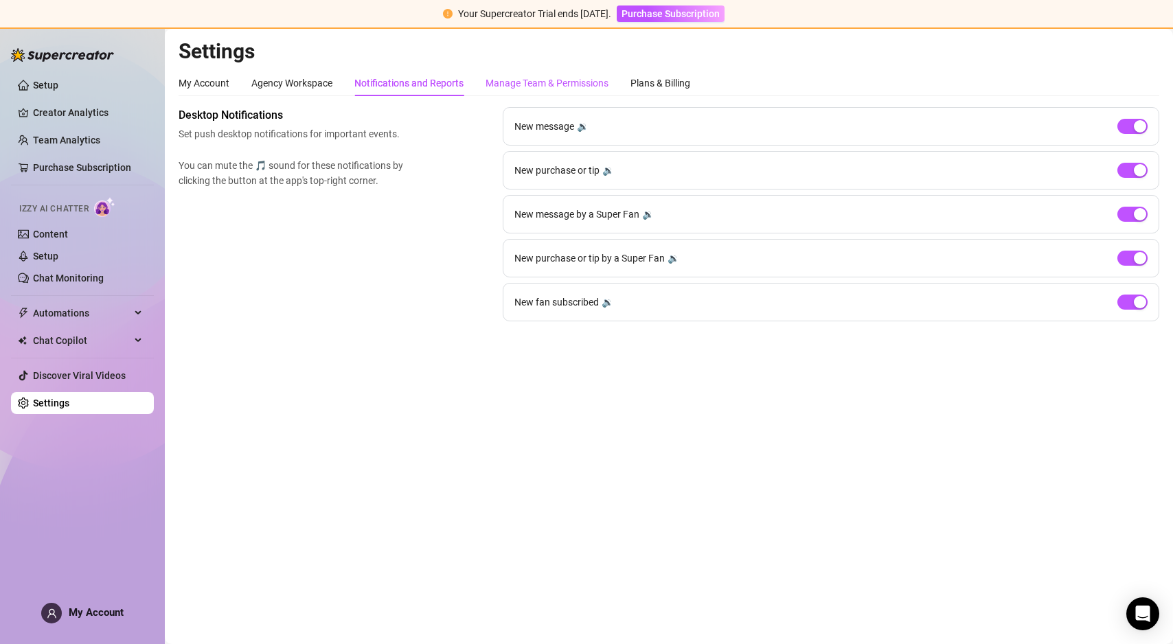
click at [562, 87] on div "Manage Team & Permissions" at bounding box center [547, 83] width 123 height 15
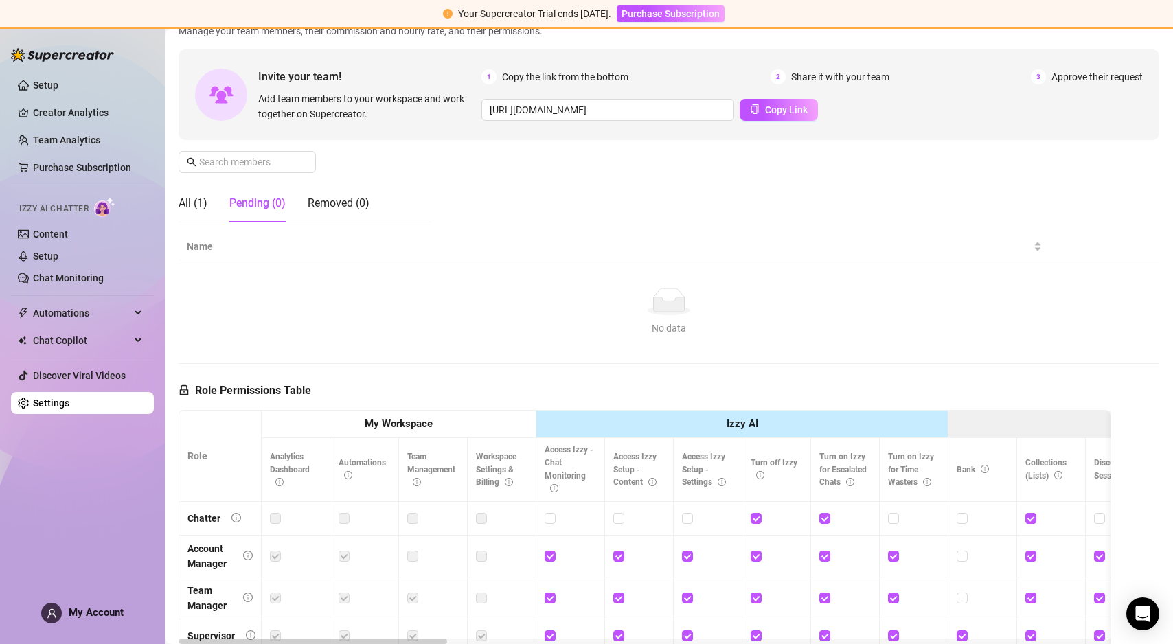
scroll to position [104, 0]
click at [533, 11] on span "Your Supercreator Trial ends [DATE]." at bounding box center [534, 13] width 153 height 11
click at [458, 10] on span "Your Supercreator Trial ends [DATE]." at bounding box center [534, 13] width 153 height 11
click at [433, 19] on div "Your Supercreator Trial ends in 10 days. Purchase Subscription" at bounding box center [586, 14] width 1173 height 29
click at [1137, 605] on div "Open Intercom Messenger" at bounding box center [1143, 614] width 36 height 36
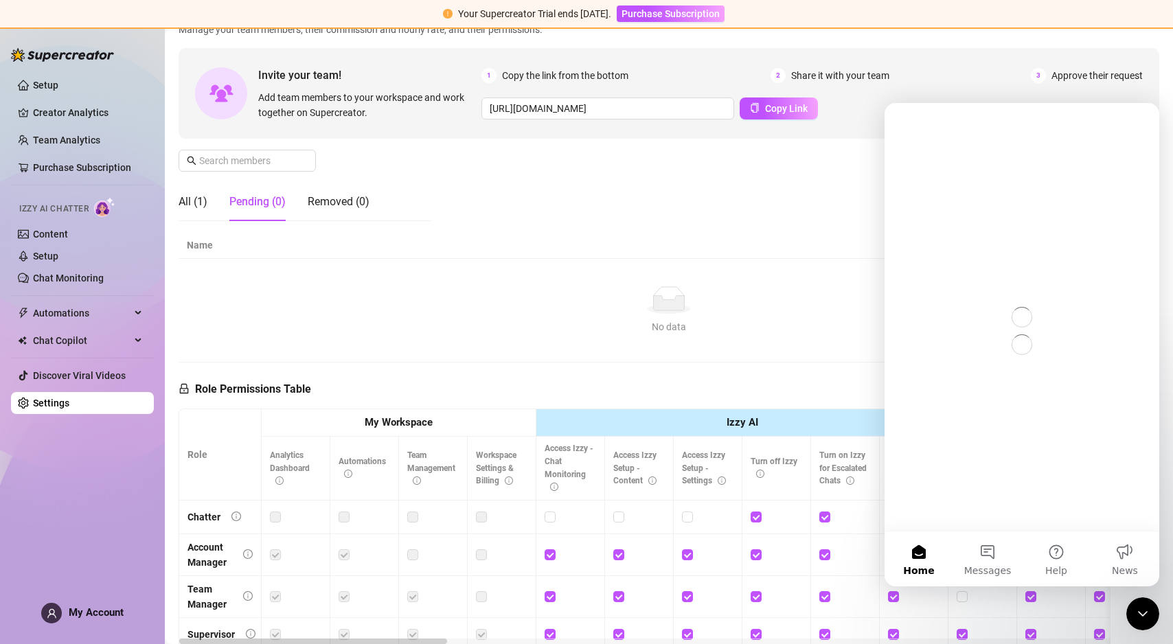
scroll to position [0, 0]
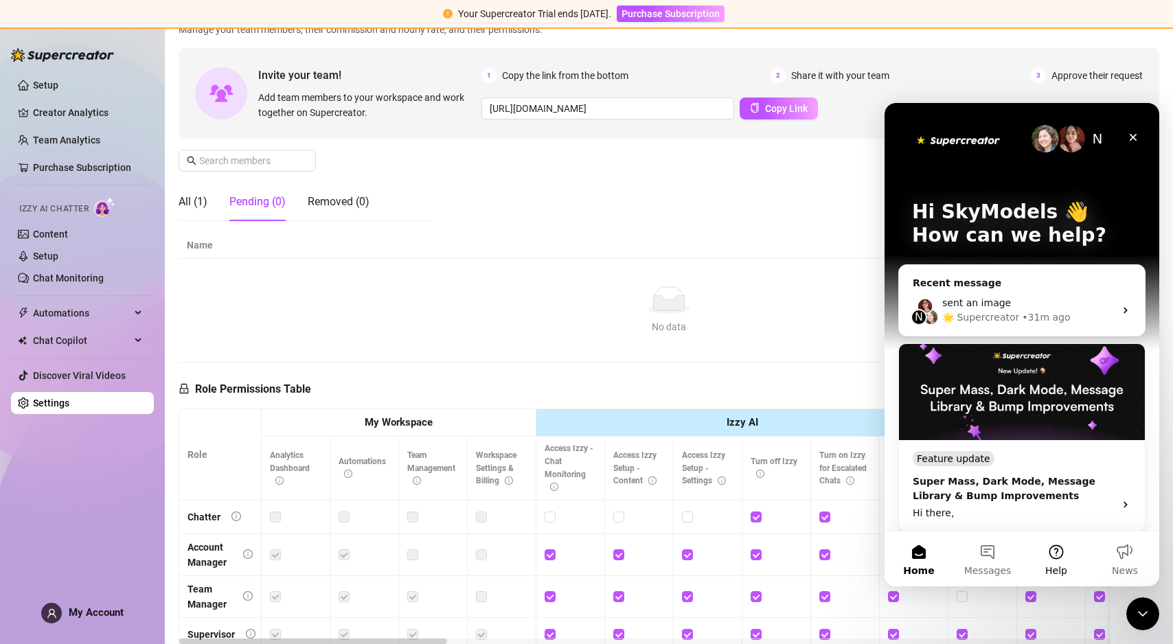
click at [1048, 561] on button "Help" at bounding box center [1056, 559] width 69 height 55
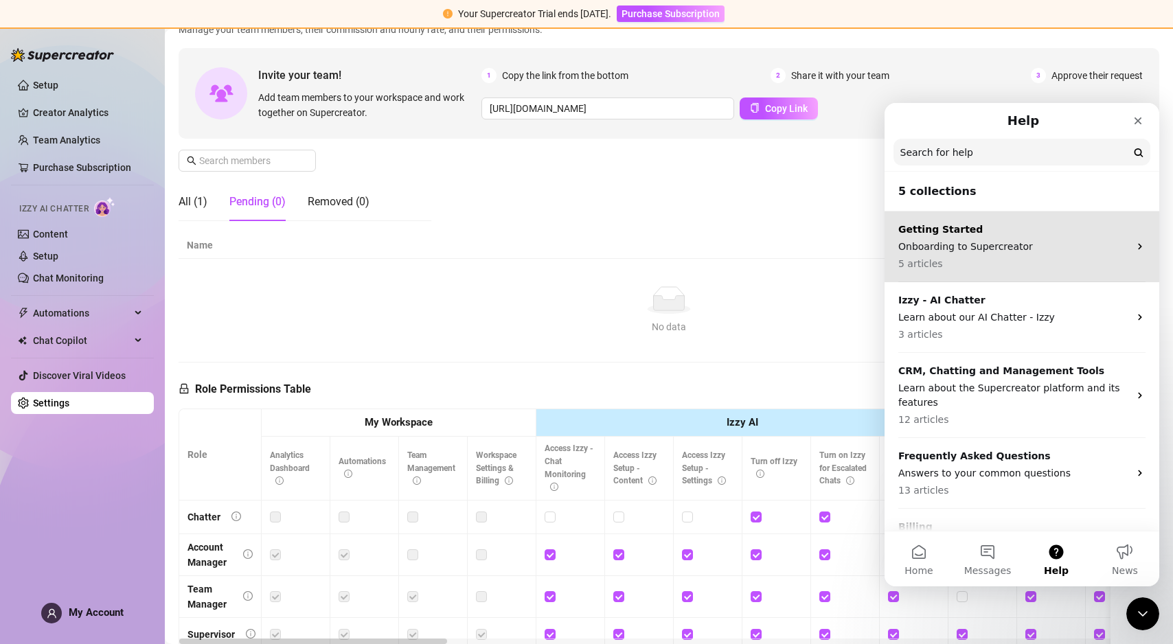
click at [1019, 240] on p "Onboarding to Supercreator" at bounding box center [1013, 247] width 231 height 14
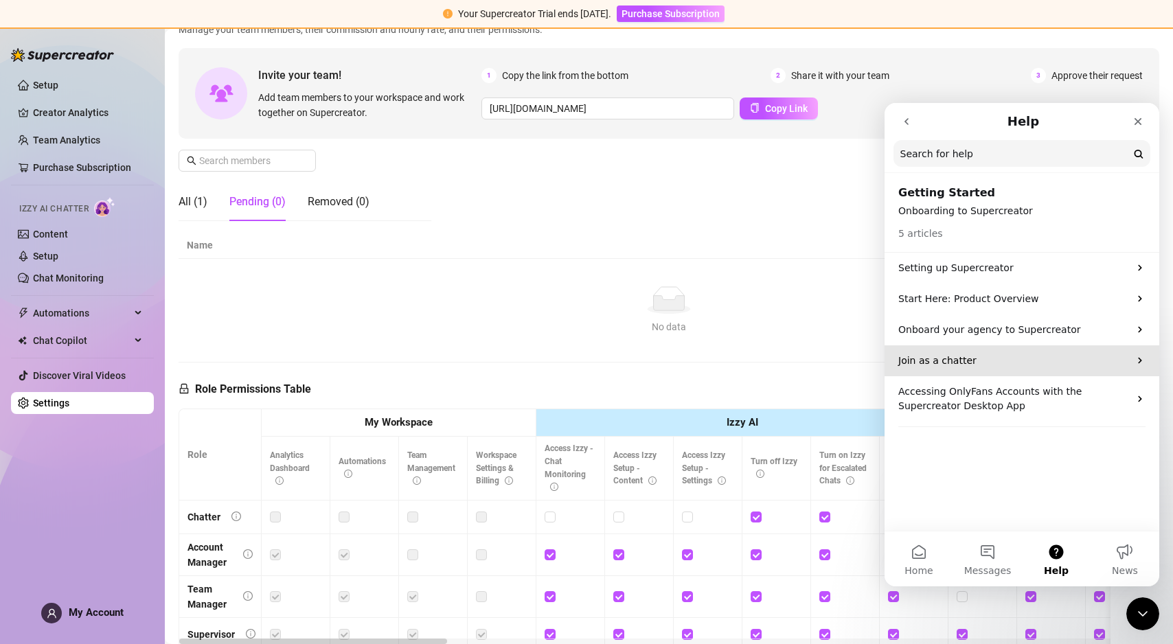
click at [1010, 348] on div "Join as a chatter" at bounding box center [1022, 360] width 275 height 31
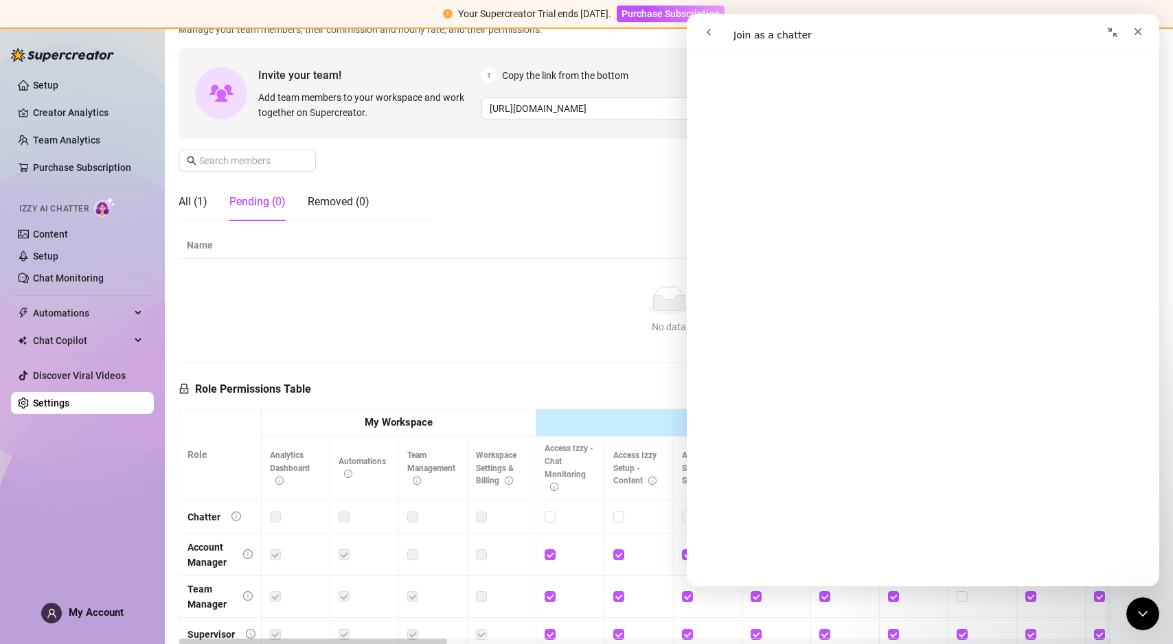
scroll to position [674, 0]
click at [58, 80] on link "Setup" at bounding box center [45, 85] width 25 height 11
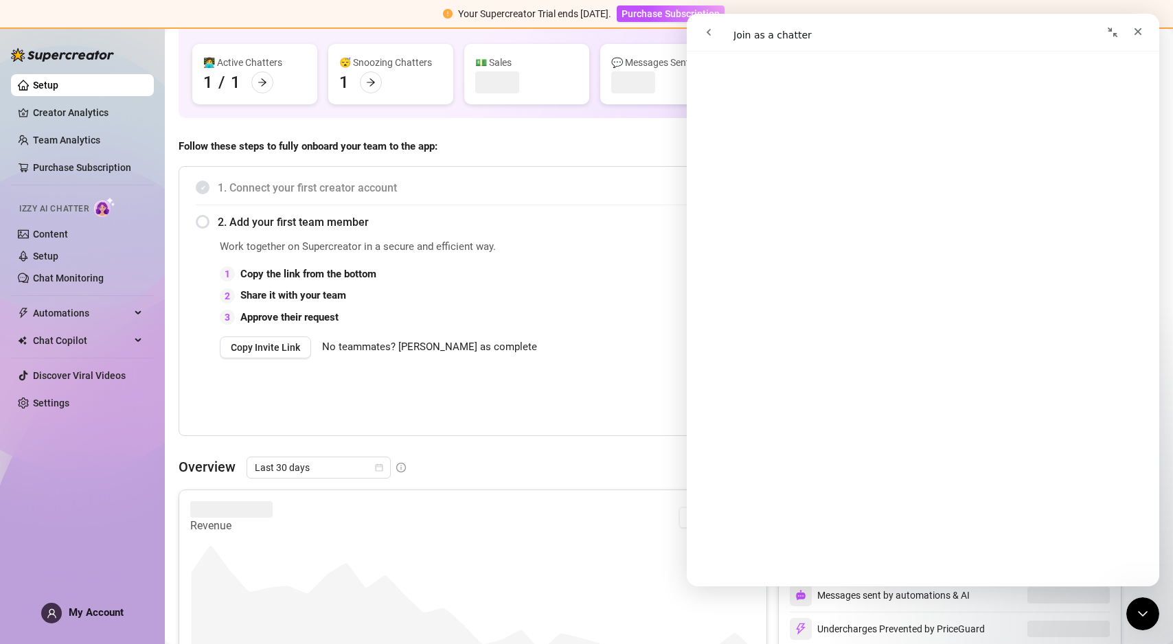
click at [405, 297] on div "2 Share it with your team" at bounding box center [526, 296] width 613 height 16
click at [281, 353] on button "Copy Invite Link" at bounding box center [265, 348] width 91 height 22
click at [1141, 31] on icon "Close" at bounding box center [1137, 31] width 11 height 11
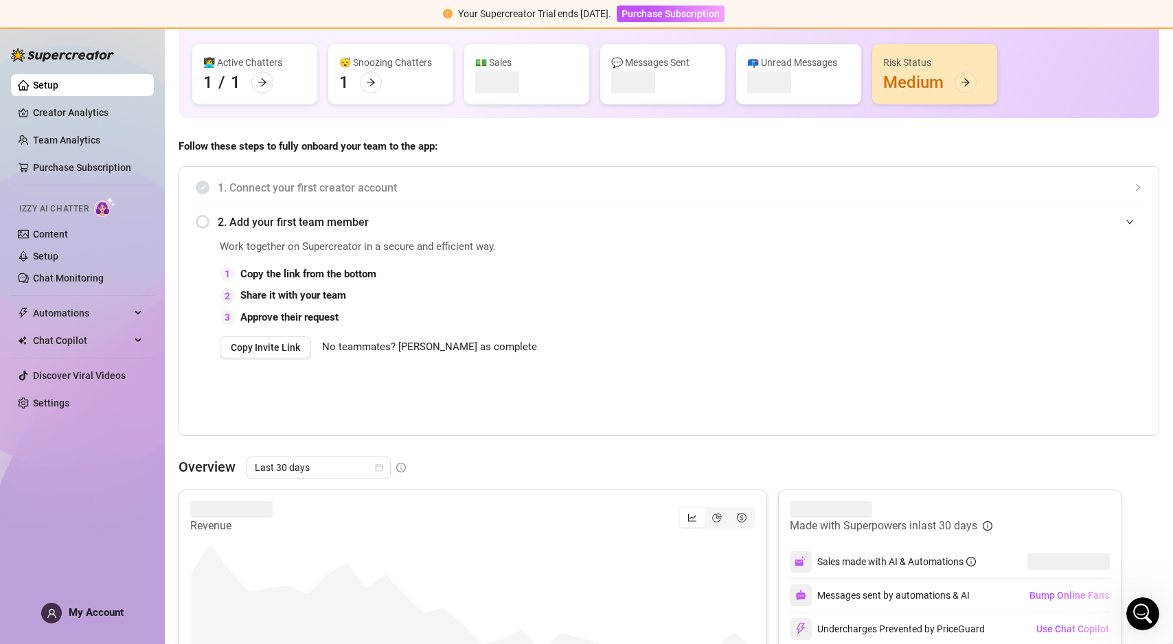
click at [204, 231] on div "2. Add your first team member" at bounding box center [669, 222] width 946 height 34
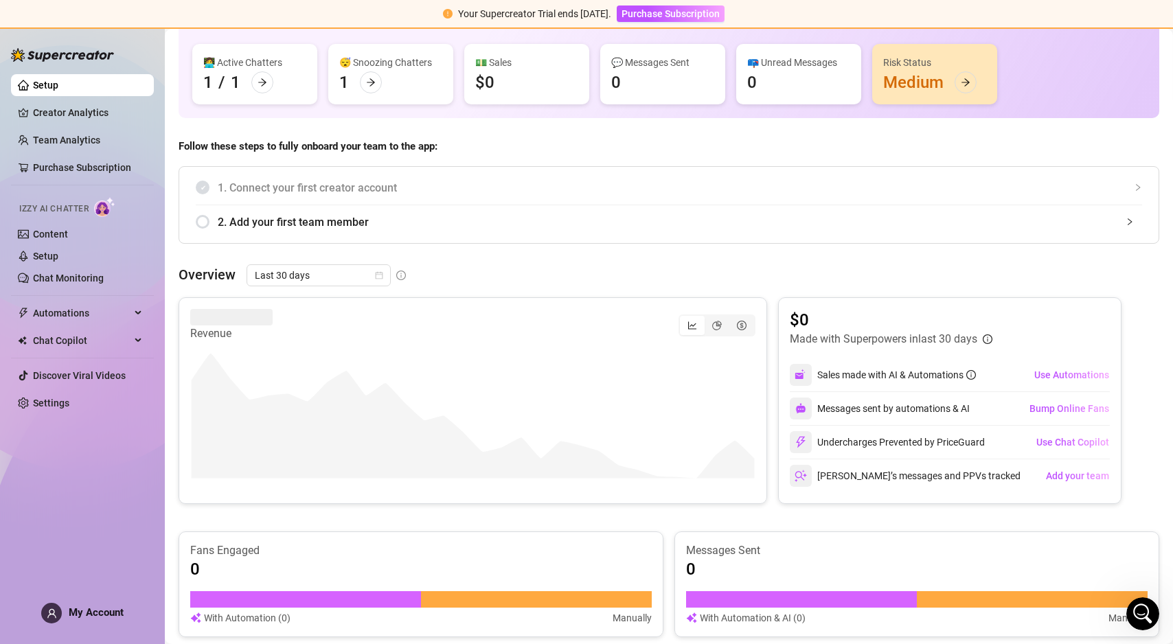
click at [204, 231] on div "2. Add your first team member" at bounding box center [669, 222] width 946 height 34
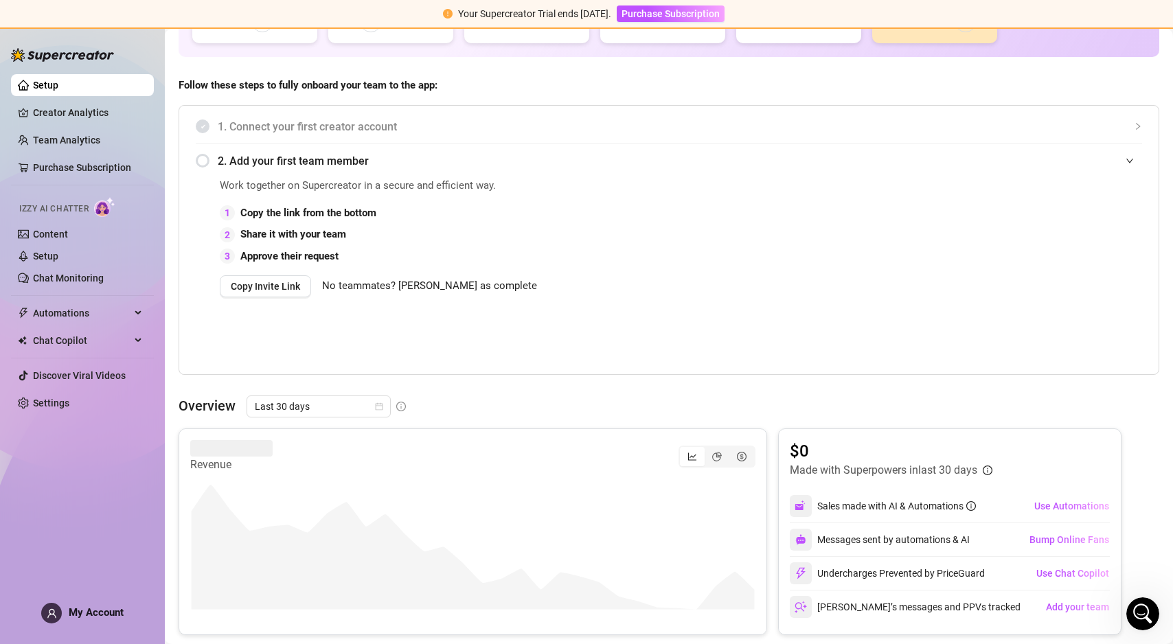
scroll to position [128, 0]
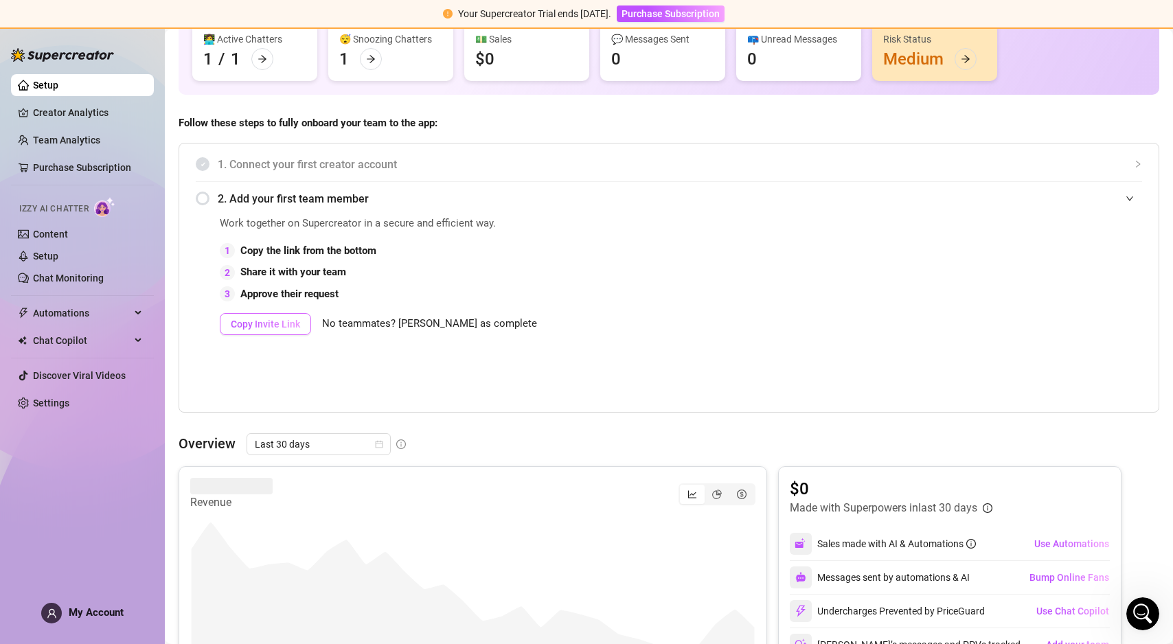
click at [286, 326] on span "Copy Invite Link" at bounding box center [265, 324] width 69 height 11
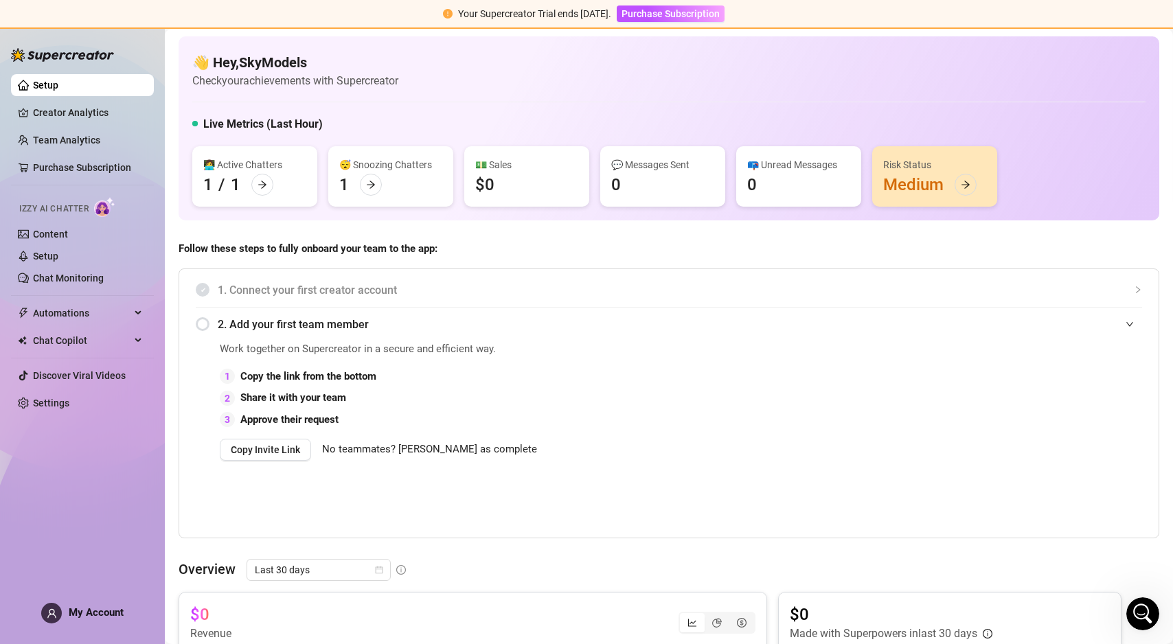
scroll to position [0, 0]
click at [378, 184] on div at bounding box center [371, 187] width 22 height 22
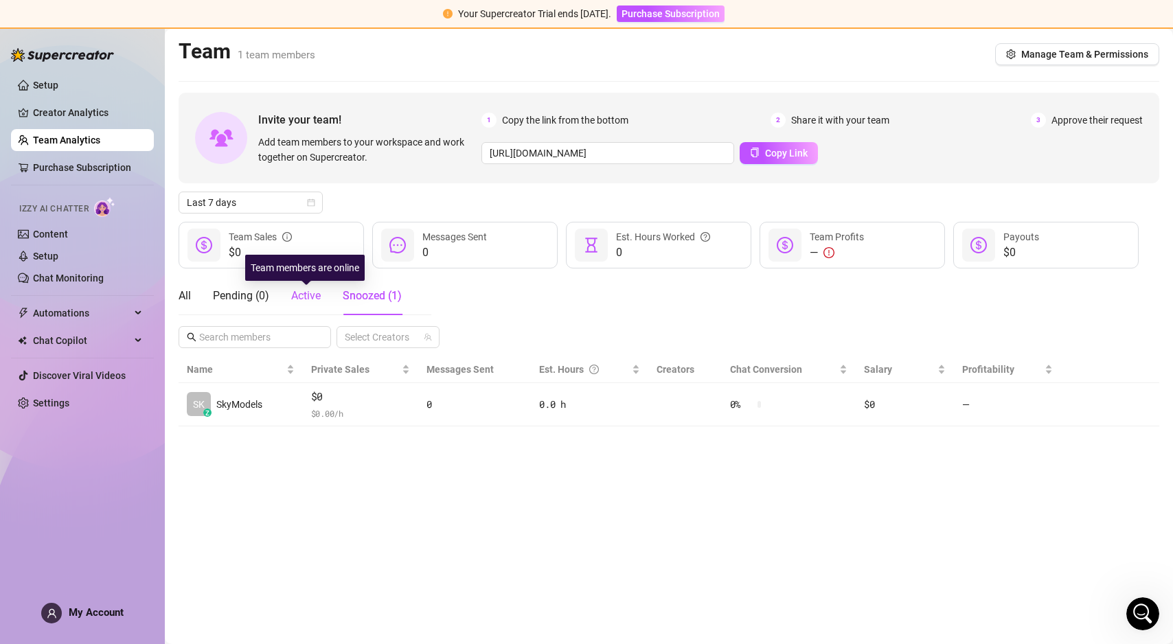
click at [316, 297] on span "Active" at bounding box center [306, 295] width 30 height 13
click at [234, 292] on div "Pending ( 0 )" at bounding box center [241, 296] width 56 height 16
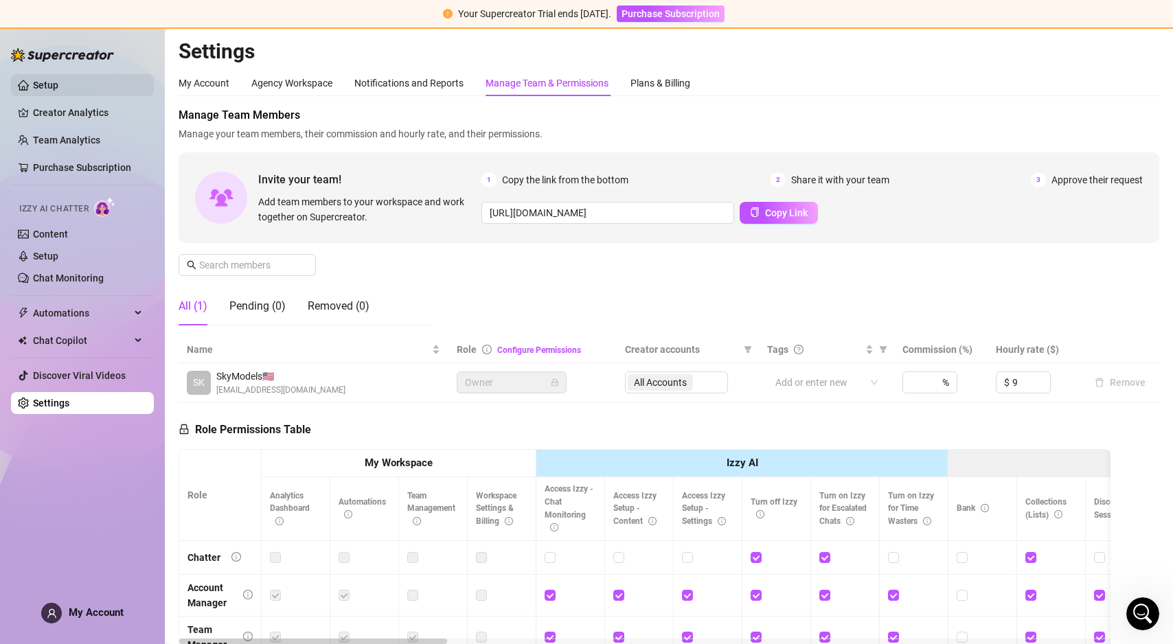
click at [43, 91] on link "Setup" at bounding box center [45, 85] width 25 height 11
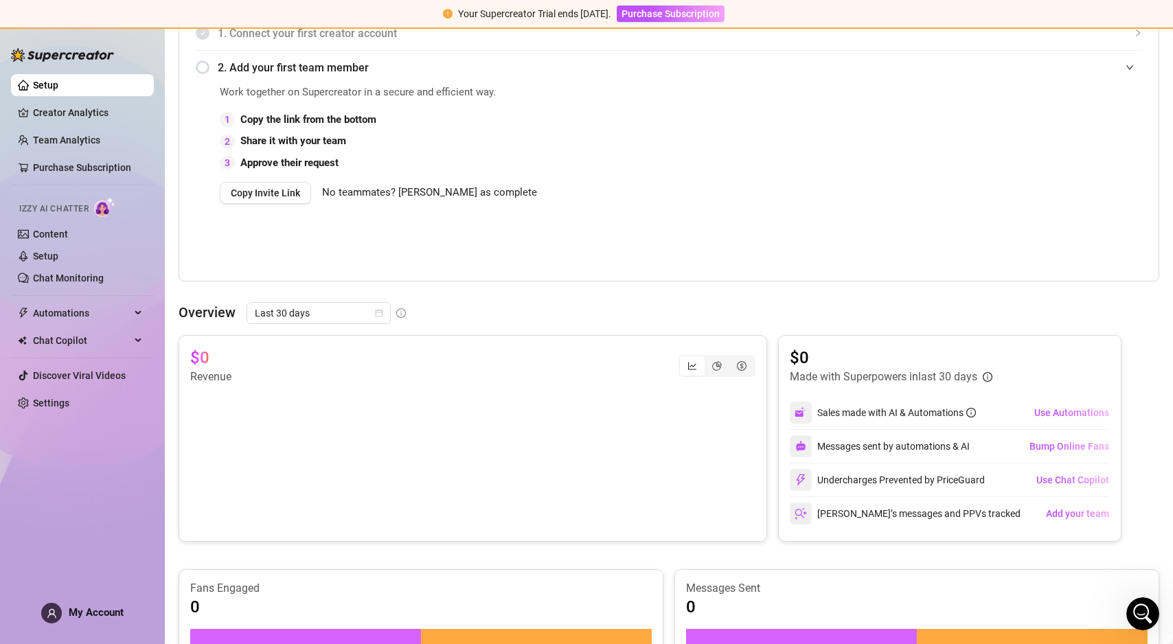
scroll to position [261, 0]
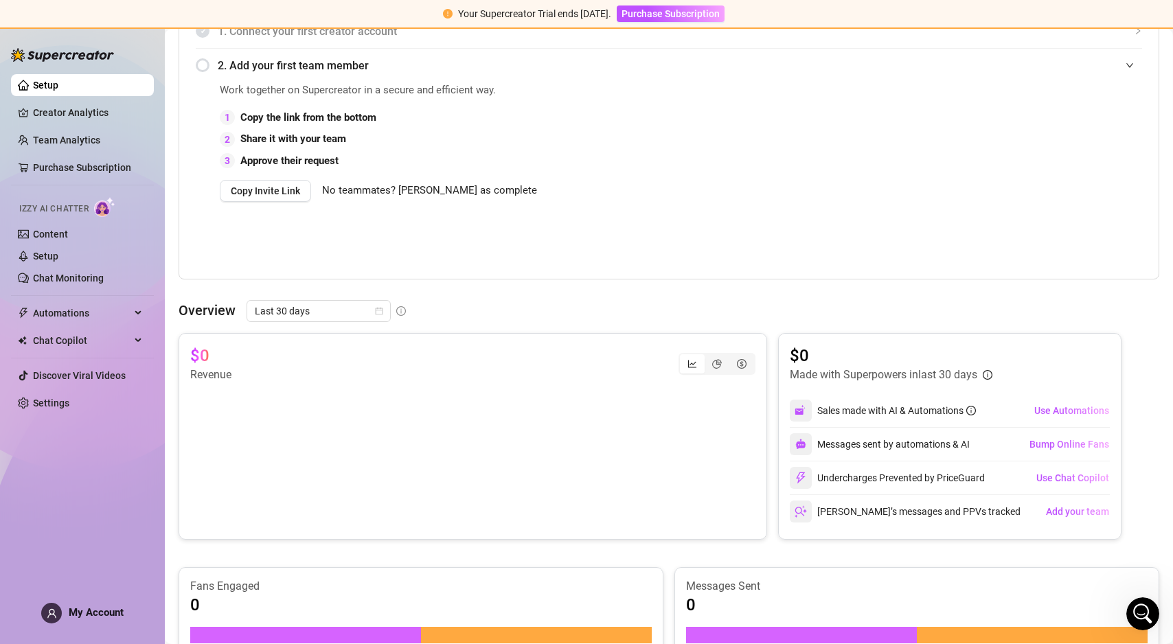
click at [1133, 613] on icon "Open Intercom Messenger" at bounding box center [1143, 614] width 23 height 23
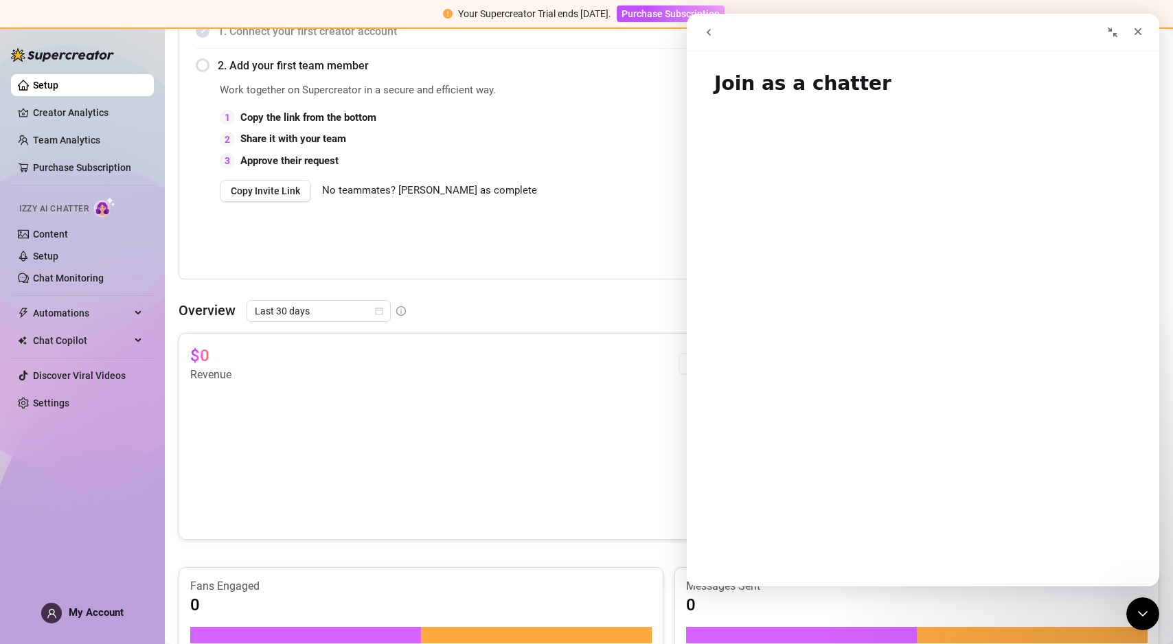
click at [717, 36] on button "go back" at bounding box center [709, 32] width 26 height 26
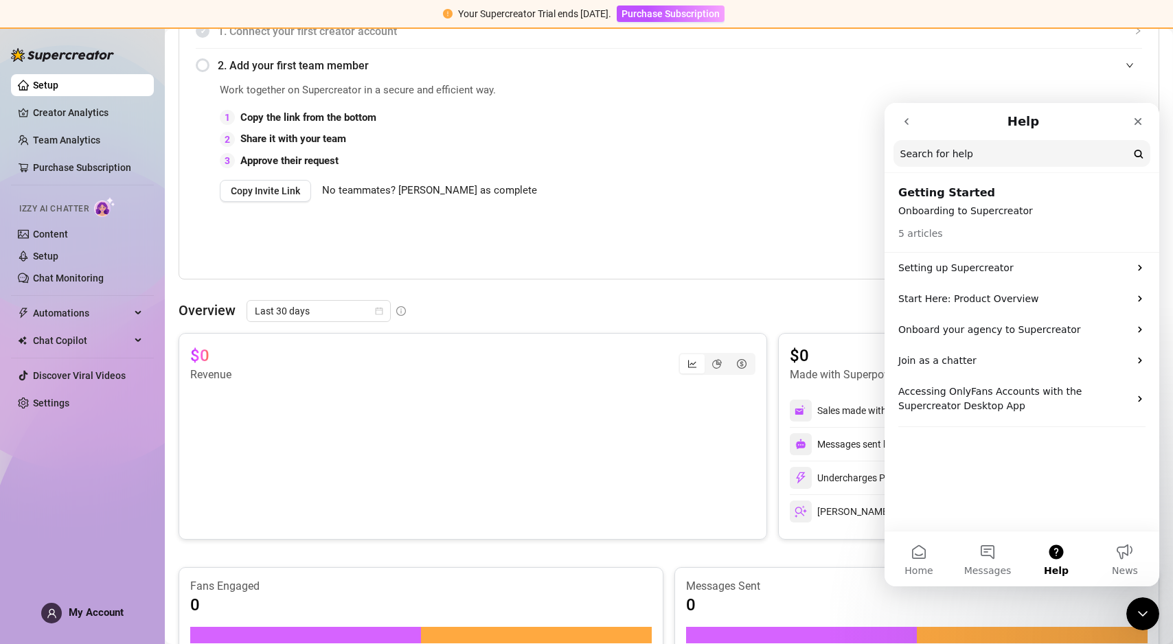
click at [907, 128] on button "go back" at bounding box center [907, 122] width 26 height 26
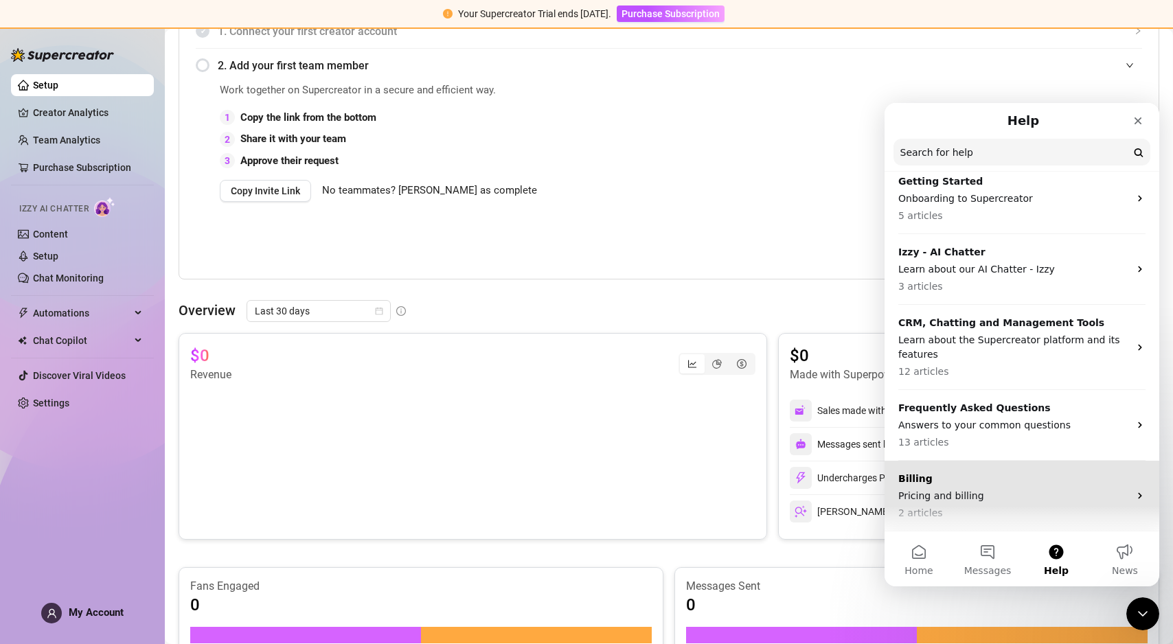
scroll to position [0, 0]
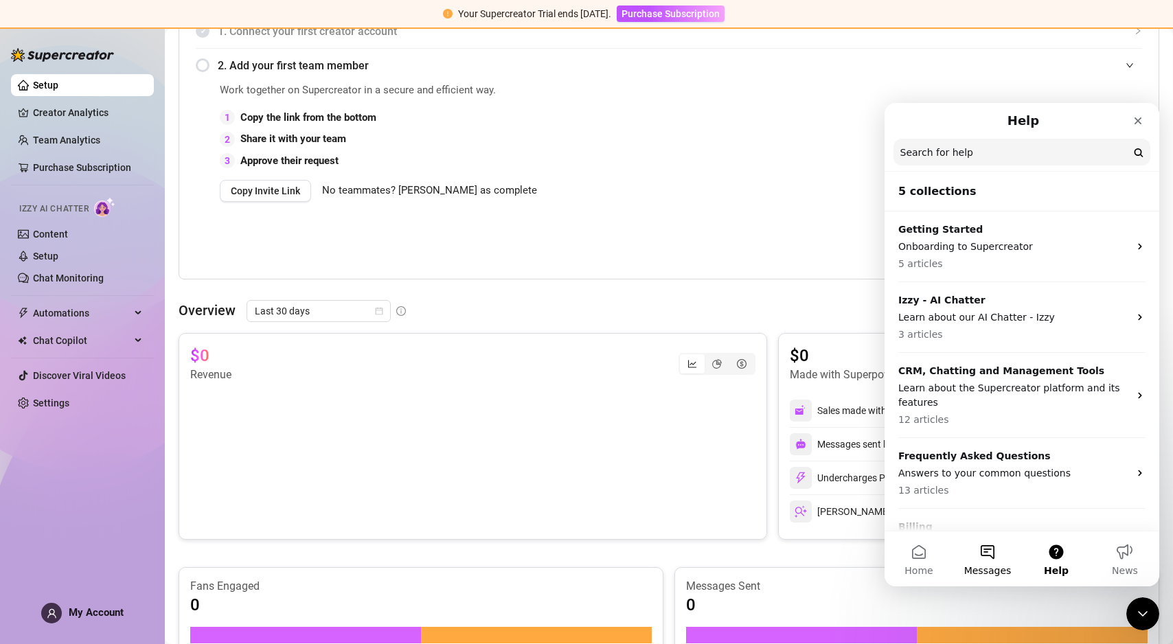
click at [990, 567] on span "Messages" at bounding box center [987, 571] width 47 height 10
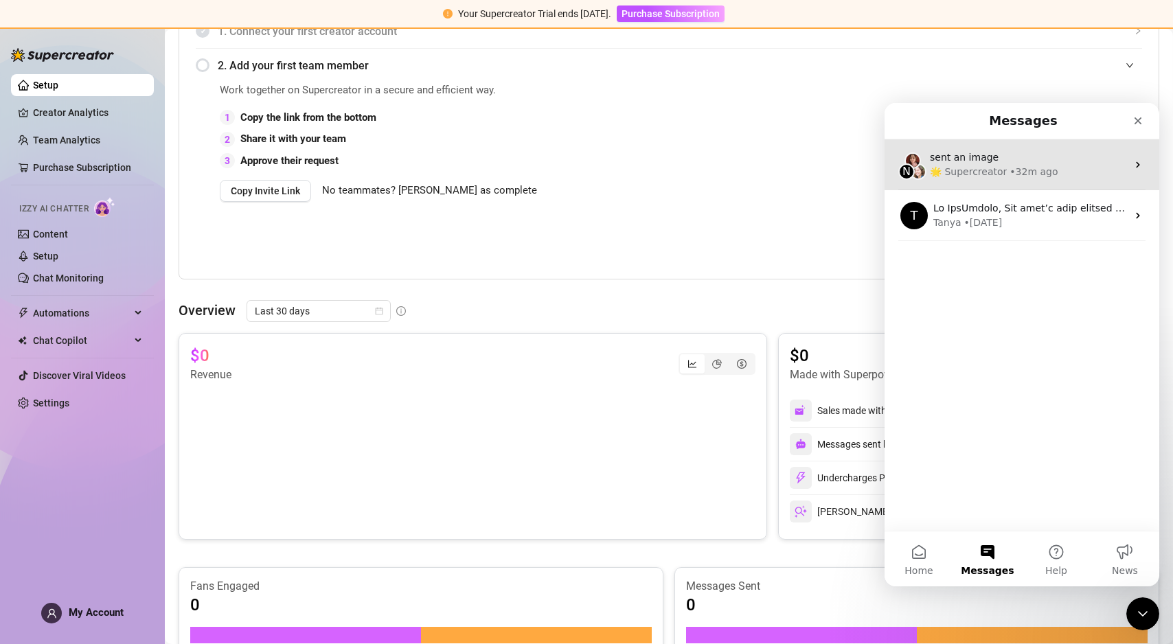
click at [1010, 172] on div "• 32m ago" at bounding box center [1034, 172] width 48 height 14
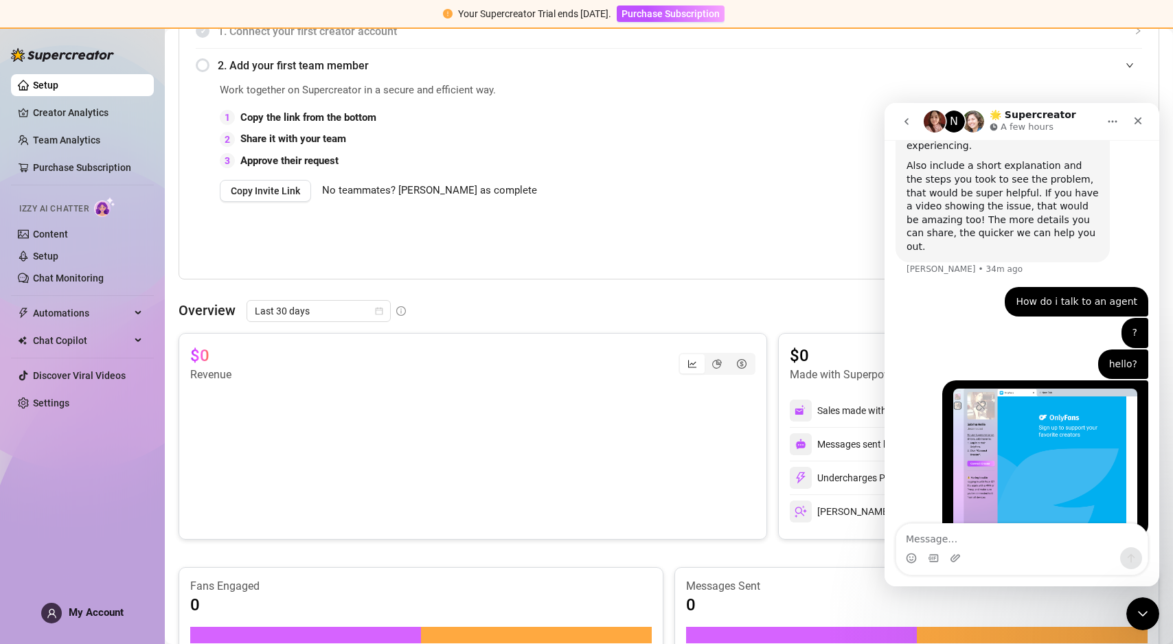
scroll to position [676, 0]
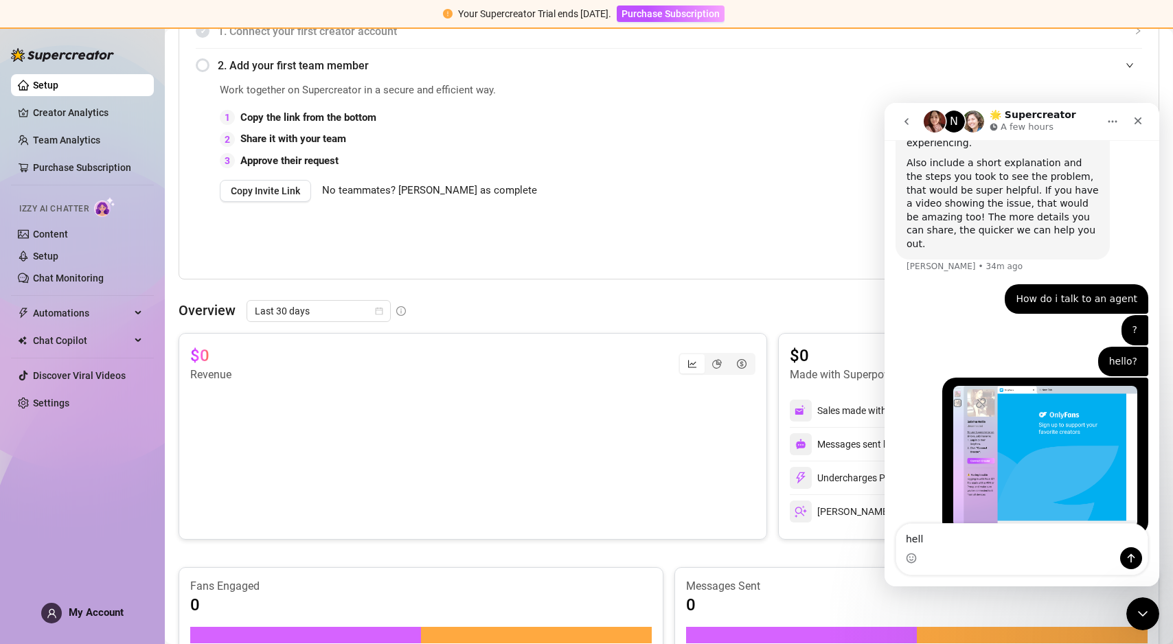
type textarea "hello"
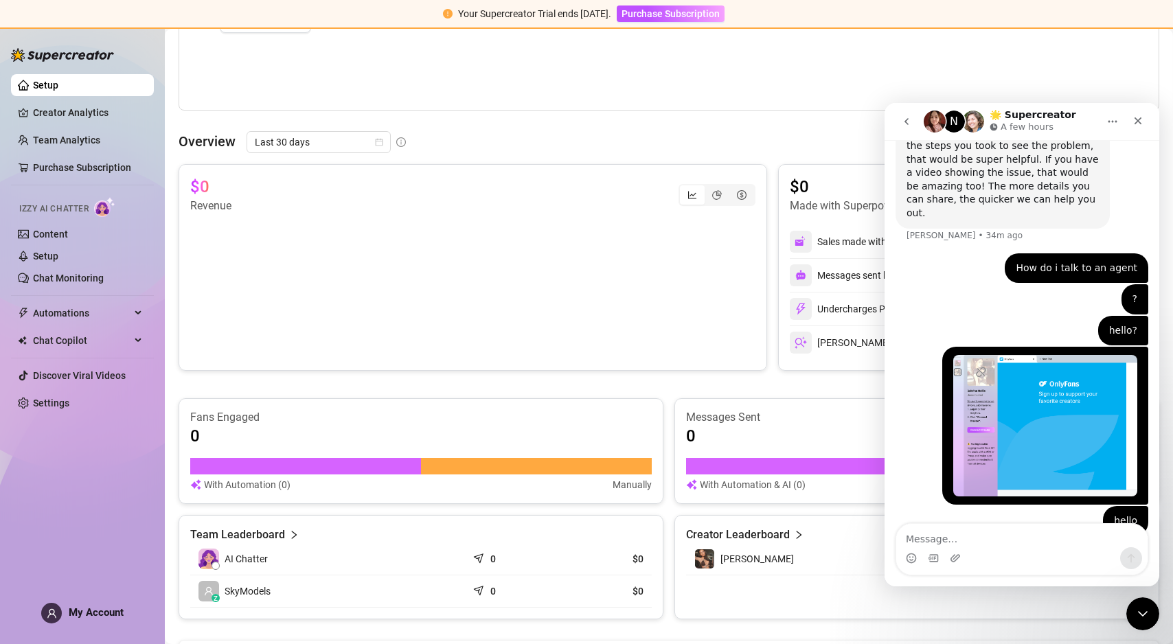
scroll to position [0, 0]
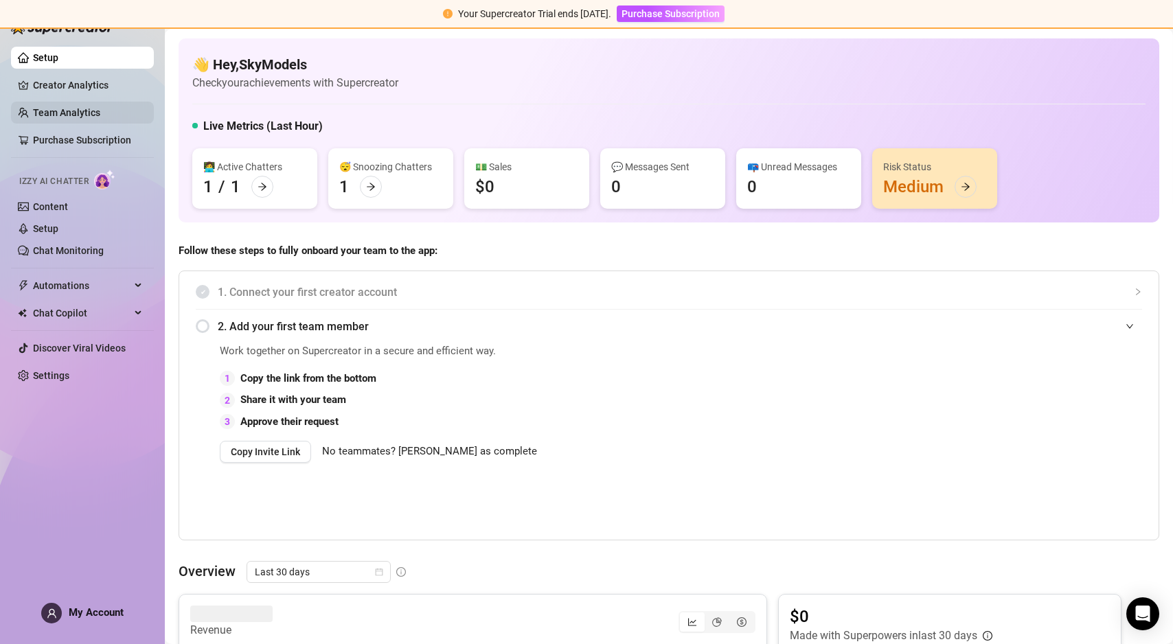
click at [65, 111] on link "Team Analytics" at bounding box center [66, 112] width 67 height 11
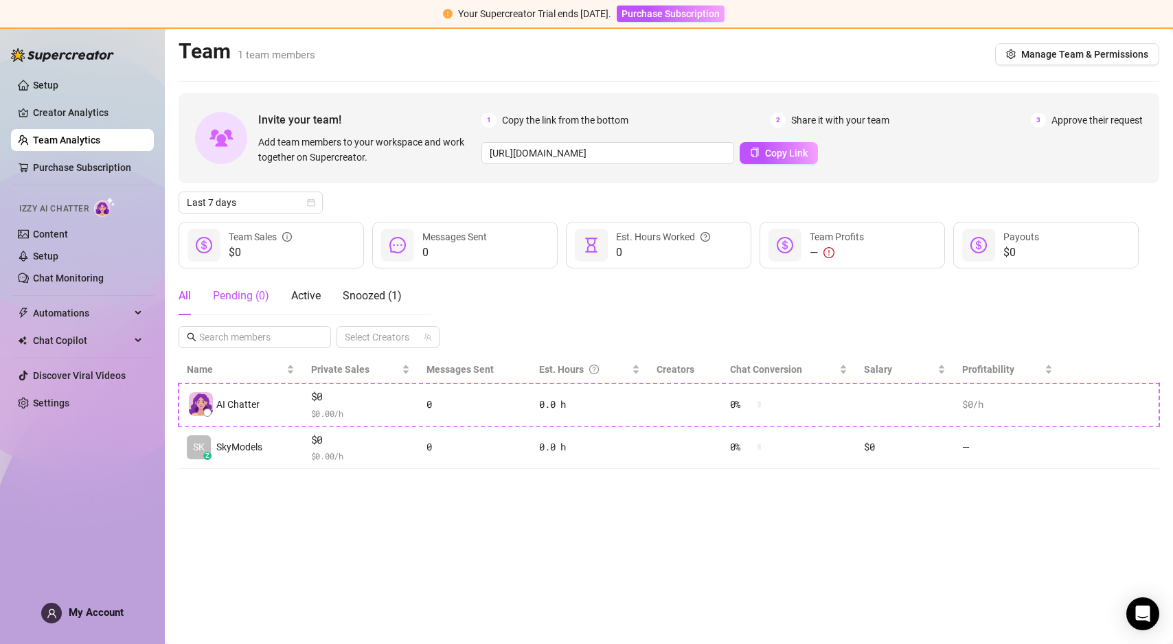
click at [242, 293] on div "Pending ( 0 )" at bounding box center [241, 296] width 56 height 16
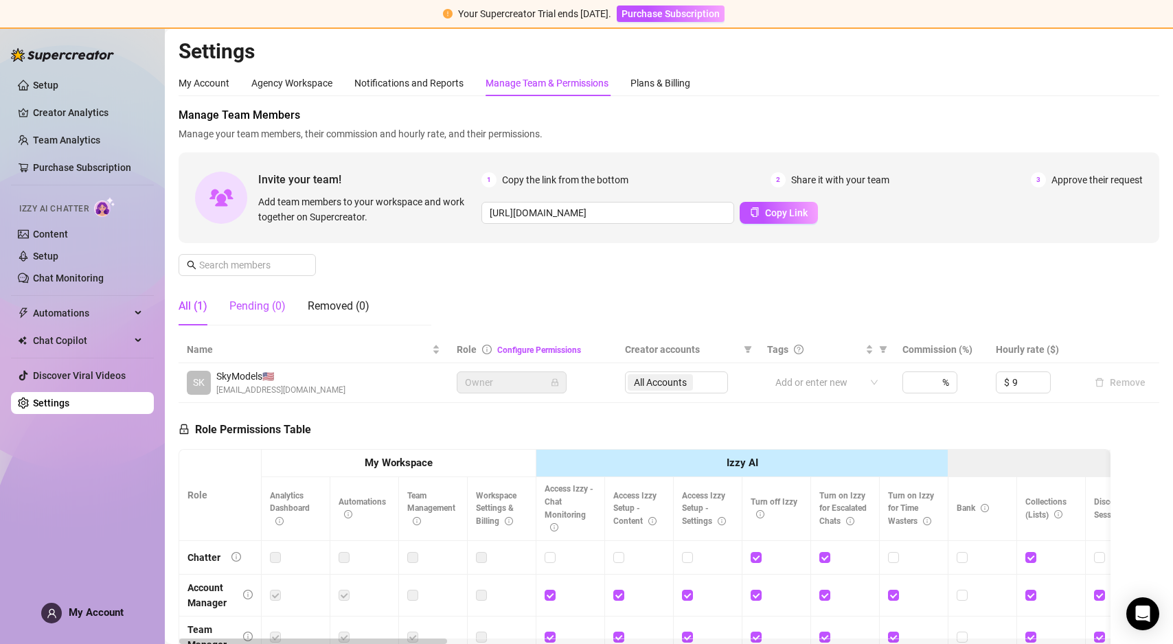
click at [255, 314] on div "Pending (0)" at bounding box center [257, 306] width 56 height 16
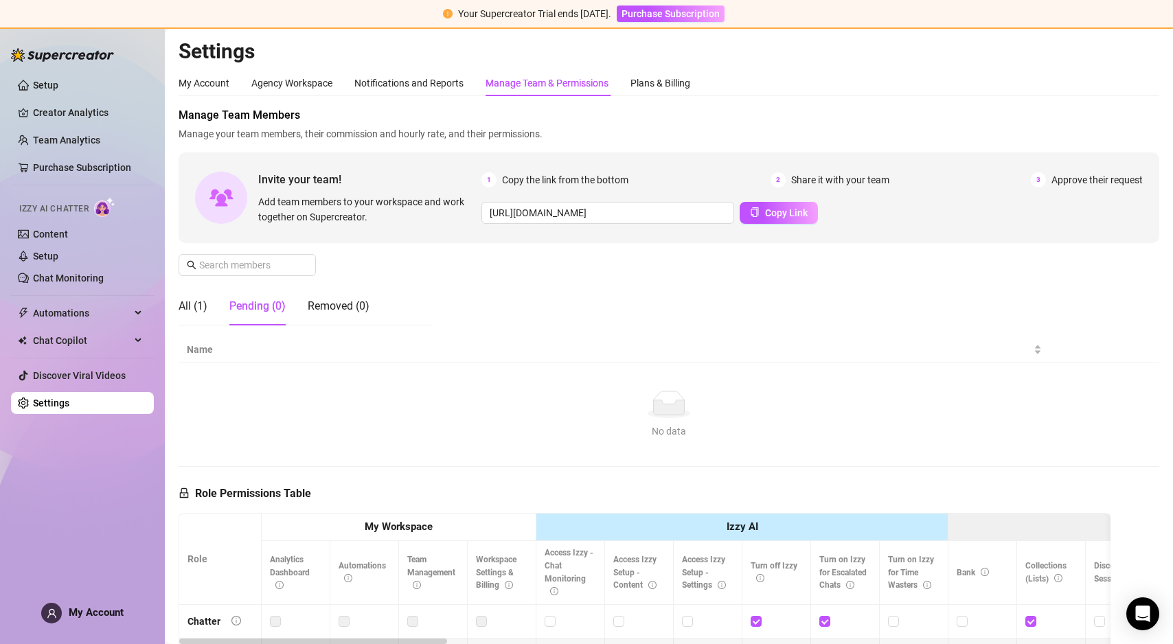
click at [247, 310] on div "Tab 2 of 3 Pending (0)" at bounding box center [257, 306] width 56 height 16
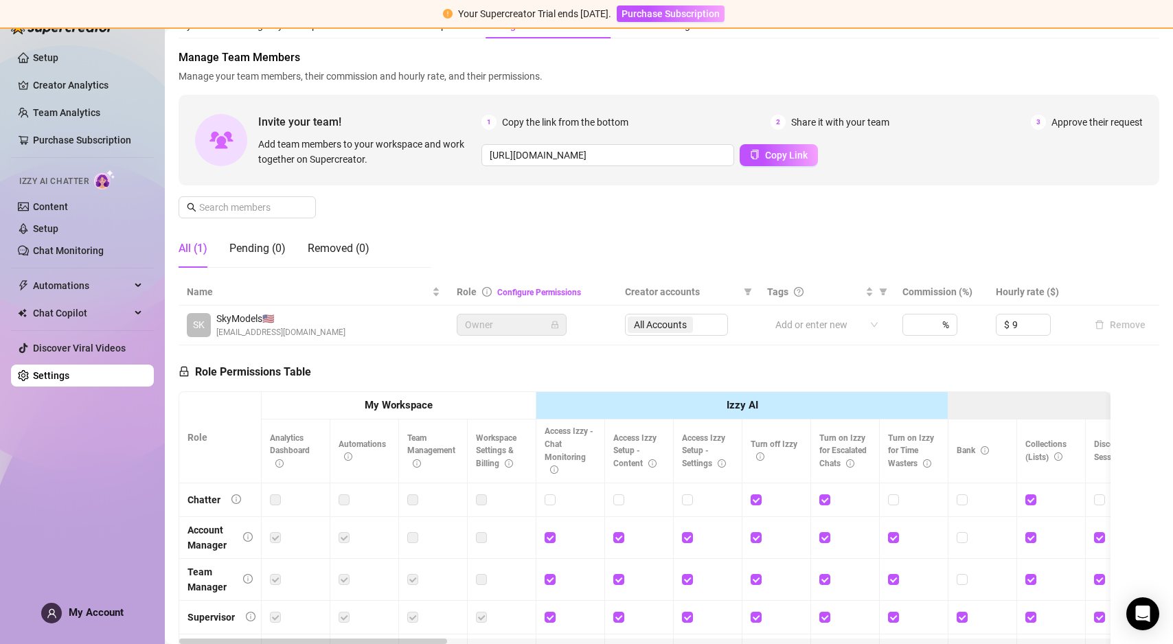
scroll to position [57, 0]
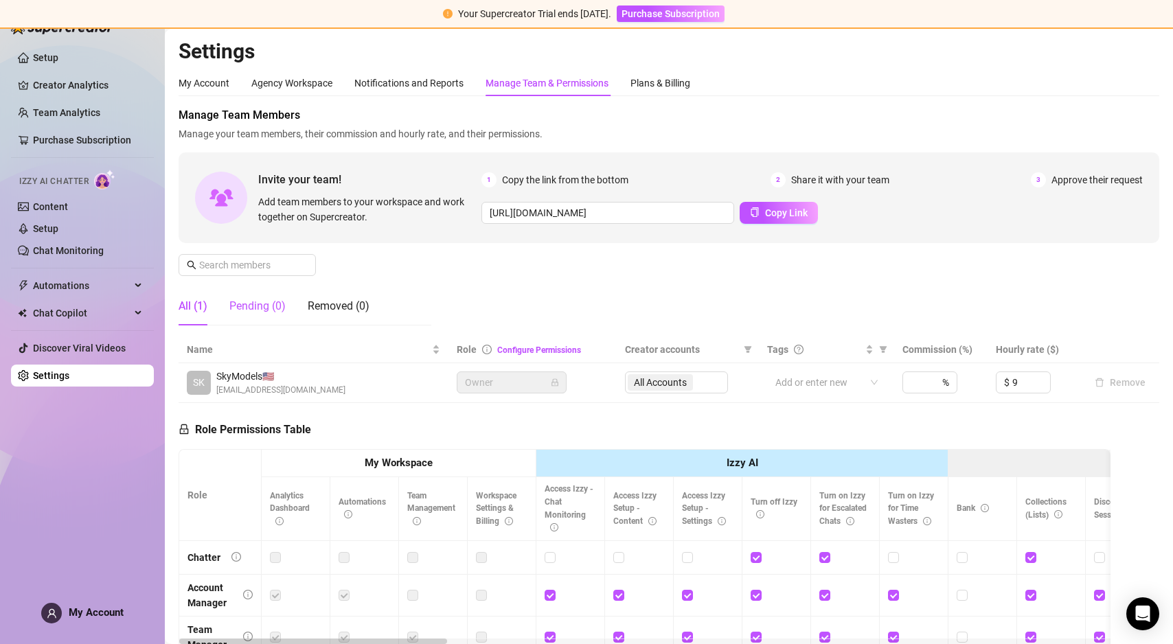
click at [249, 309] on div "Pending (0)" at bounding box center [257, 306] width 56 height 16
